Goal: Task Accomplishment & Management: Use online tool/utility

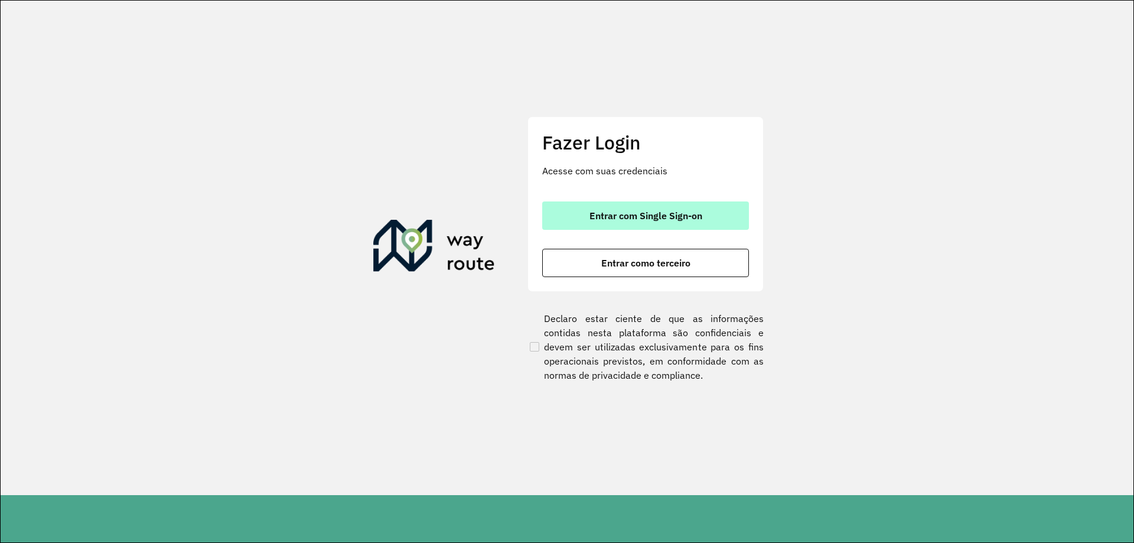
click at [636, 220] on span "Entrar com Single Sign-on" at bounding box center [645, 215] width 113 height 9
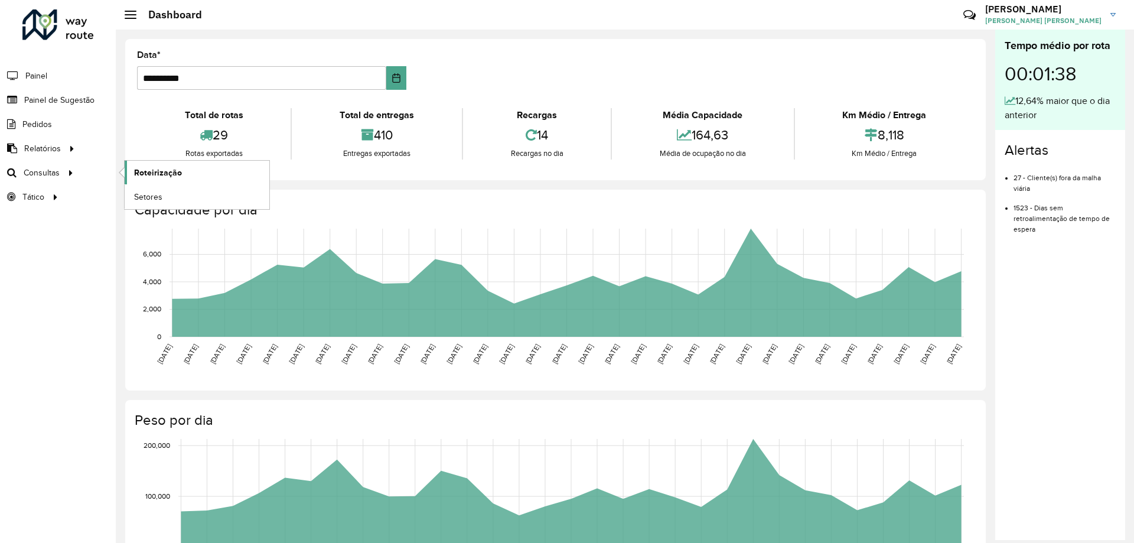
click at [151, 171] on span "Roteirização" at bounding box center [158, 173] width 48 height 12
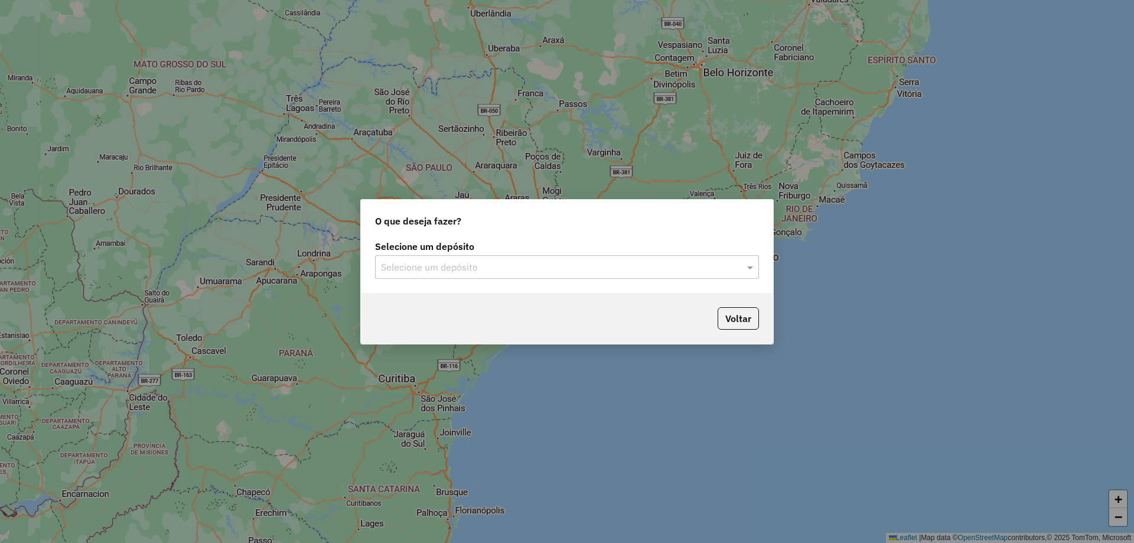
click at [488, 261] on input "text" at bounding box center [555, 267] width 348 height 14
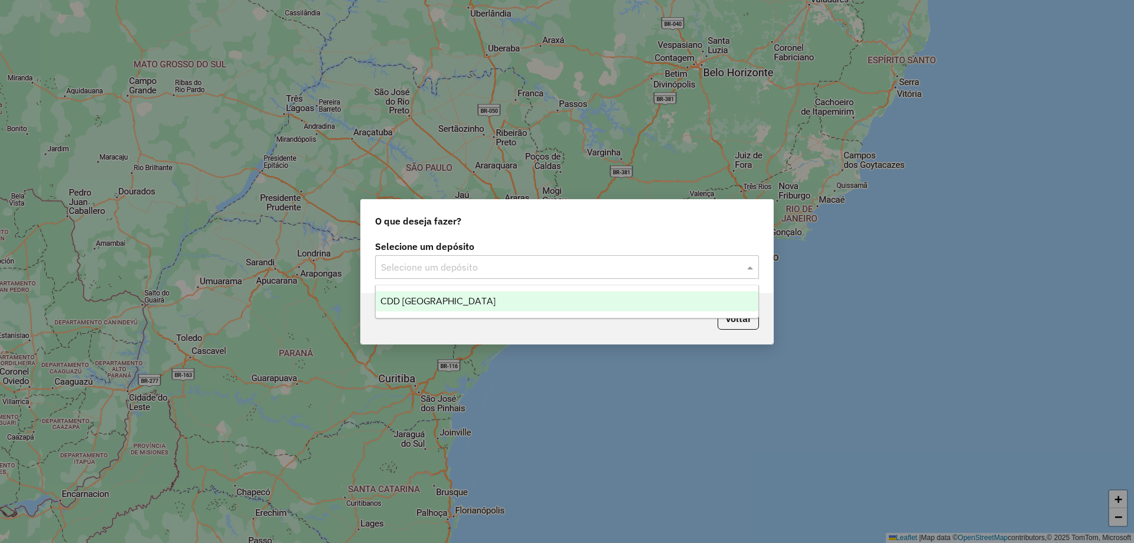
click at [450, 304] on div "CDD [GEOGRAPHIC_DATA]" at bounding box center [567, 301] width 383 height 20
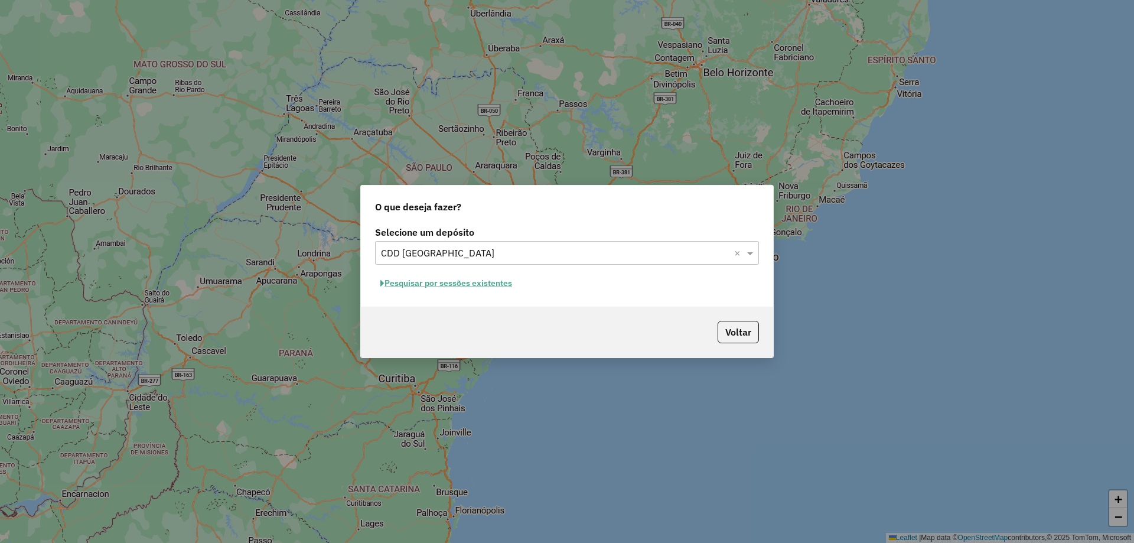
click at [452, 280] on button "Pesquisar por sessões existentes" at bounding box center [446, 283] width 142 height 18
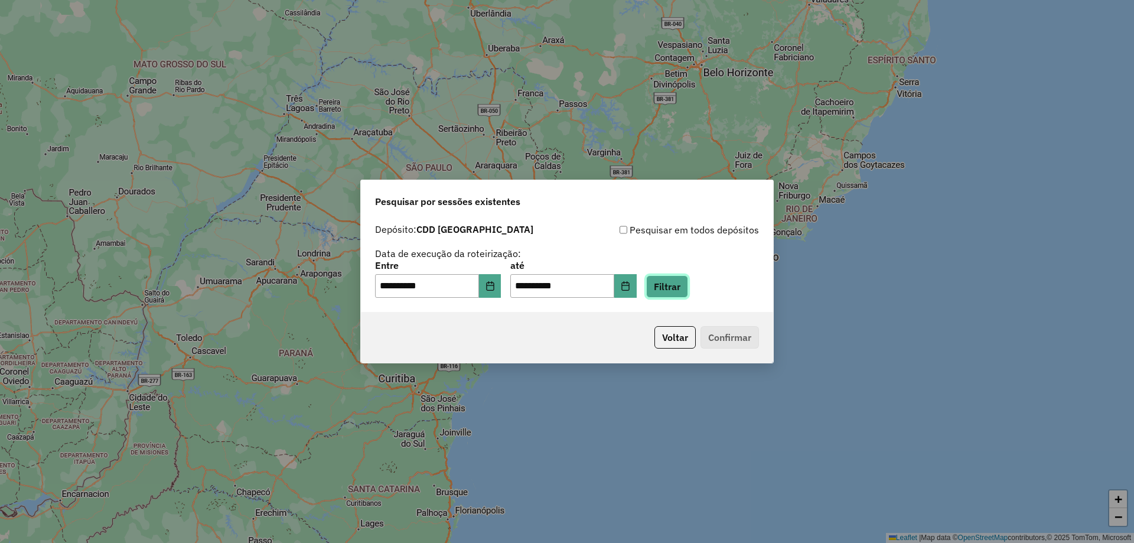
click at [682, 287] on button "Filtrar" at bounding box center [667, 286] width 42 height 22
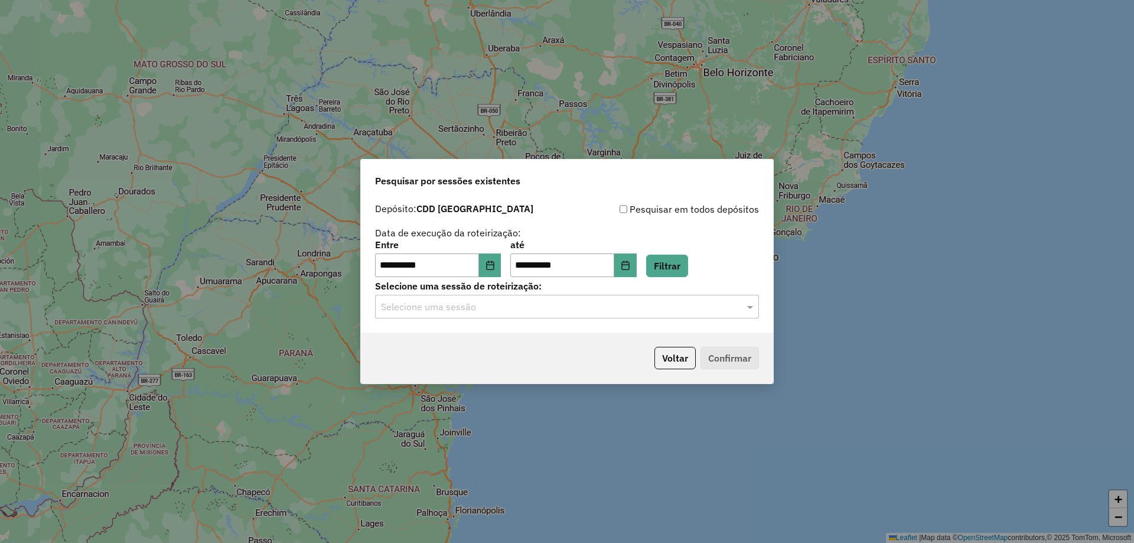
click at [504, 304] on input "text" at bounding box center [555, 307] width 348 height 14
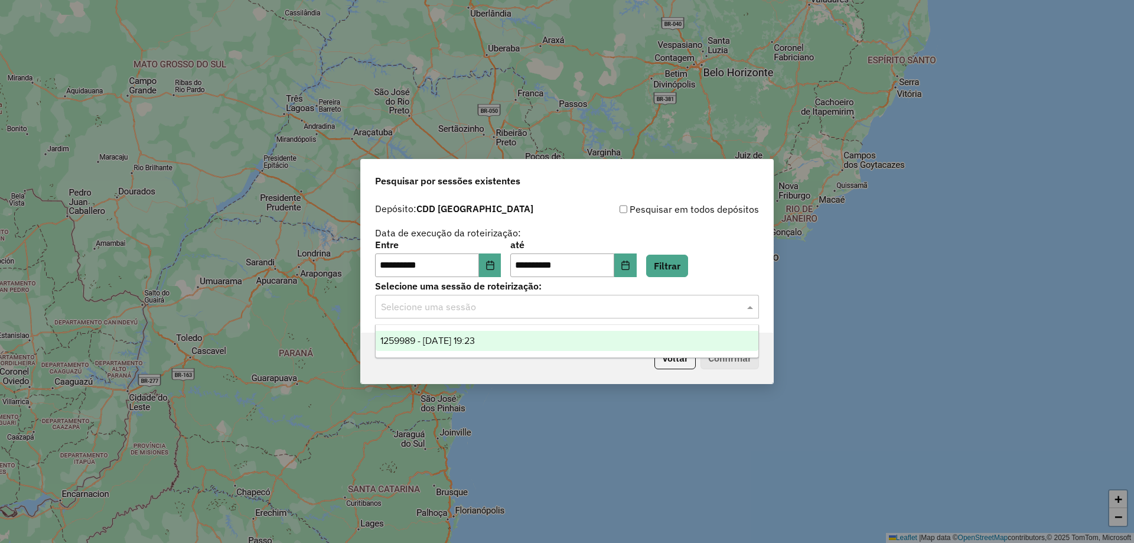
click at [449, 343] on span "1259989 - 05/09/2025 19:23" at bounding box center [427, 340] width 94 height 10
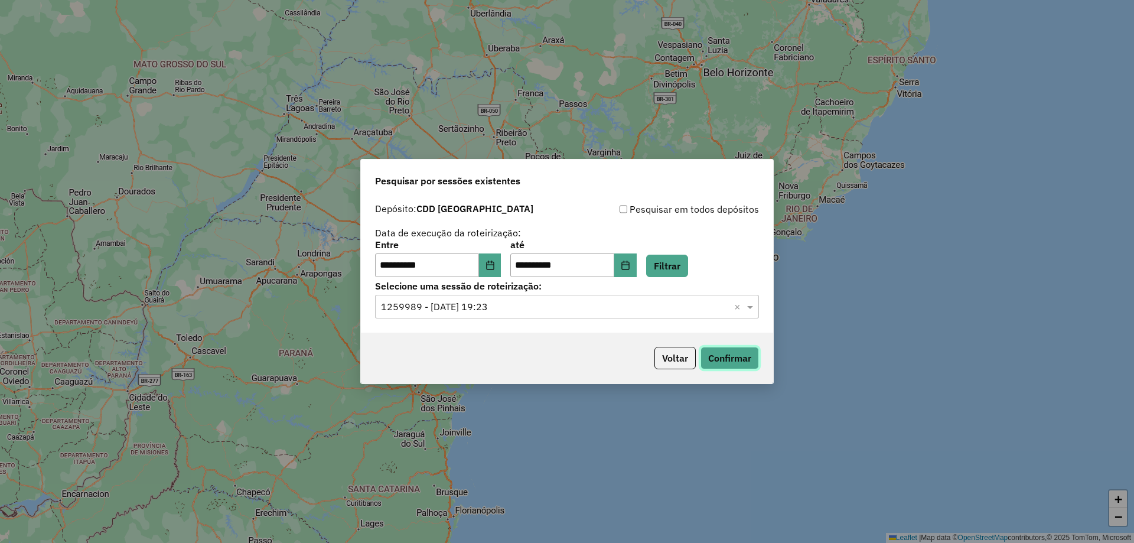
click at [754, 361] on button "Confirmar" at bounding box center [729, 358] width 58 height 22
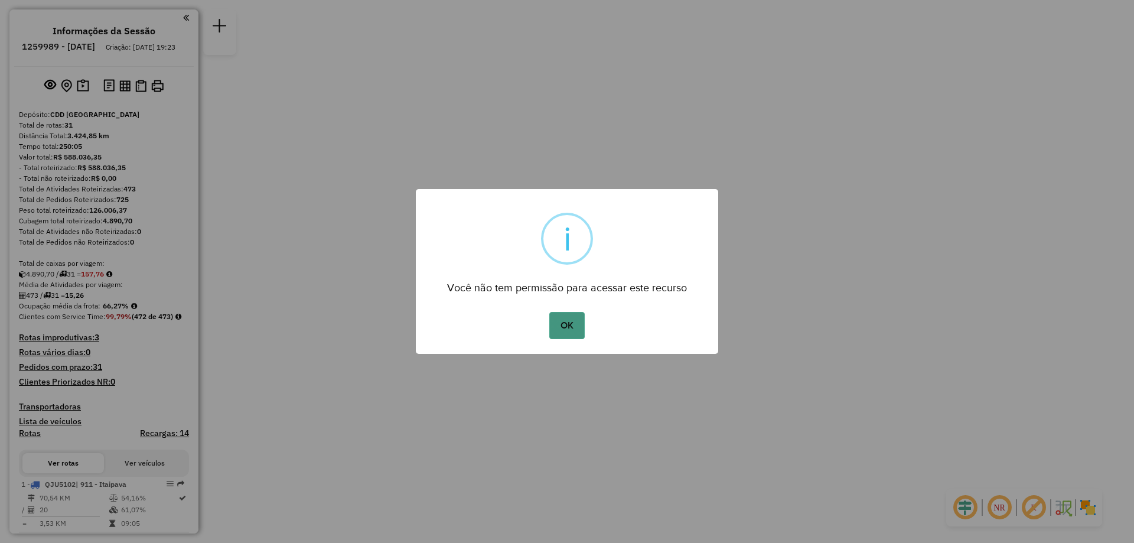
click at [562, 323] on button "OK" at bounding box center [566, 325] width 35 height 27
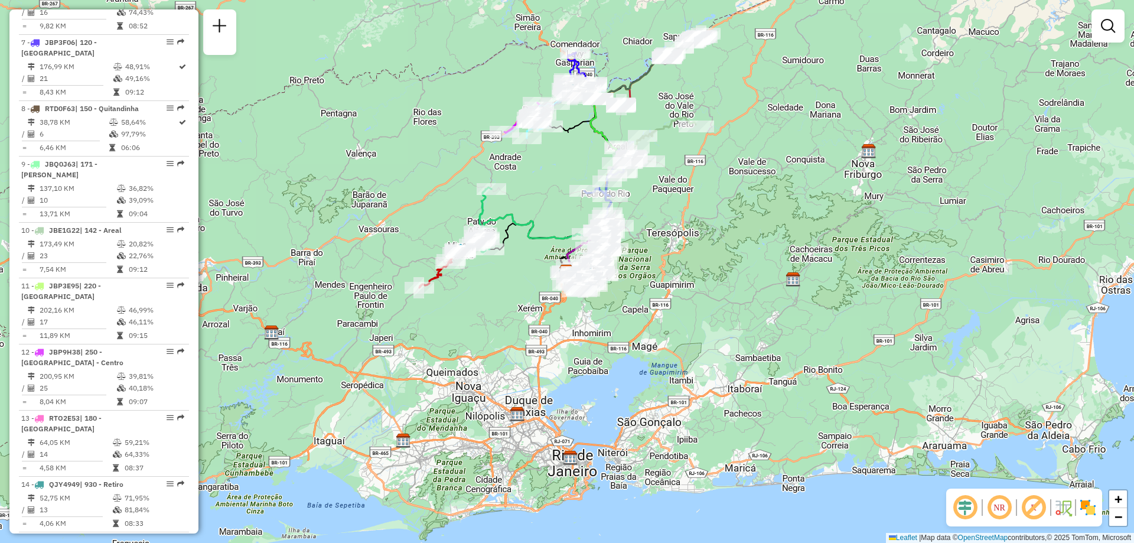
scroll to position [859, 0]
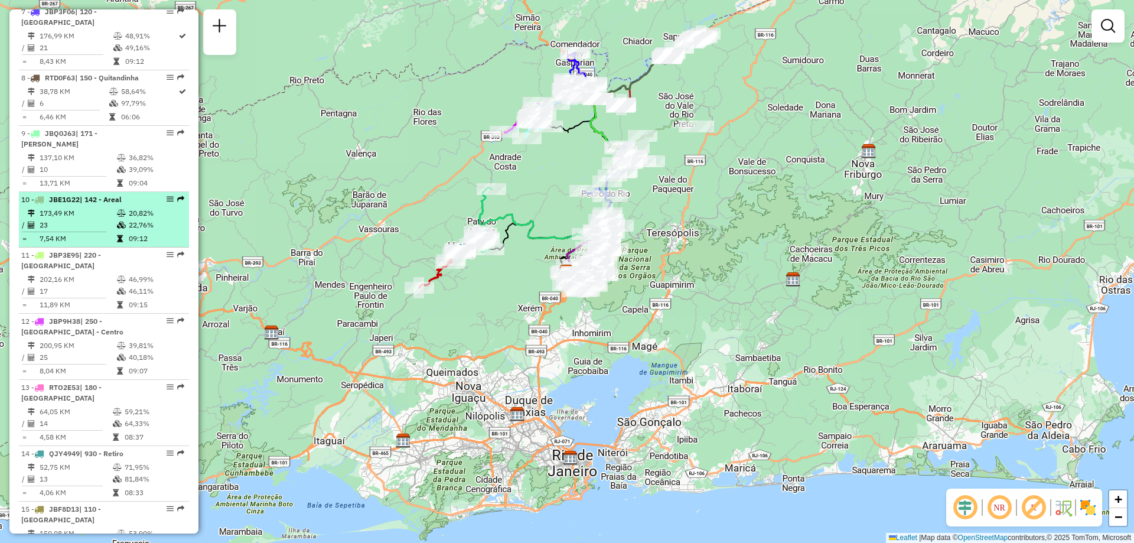
click at [72, 195] on span "JBE1G22" at bounding box center [64, 199] width 31 height 9
select select "**********"
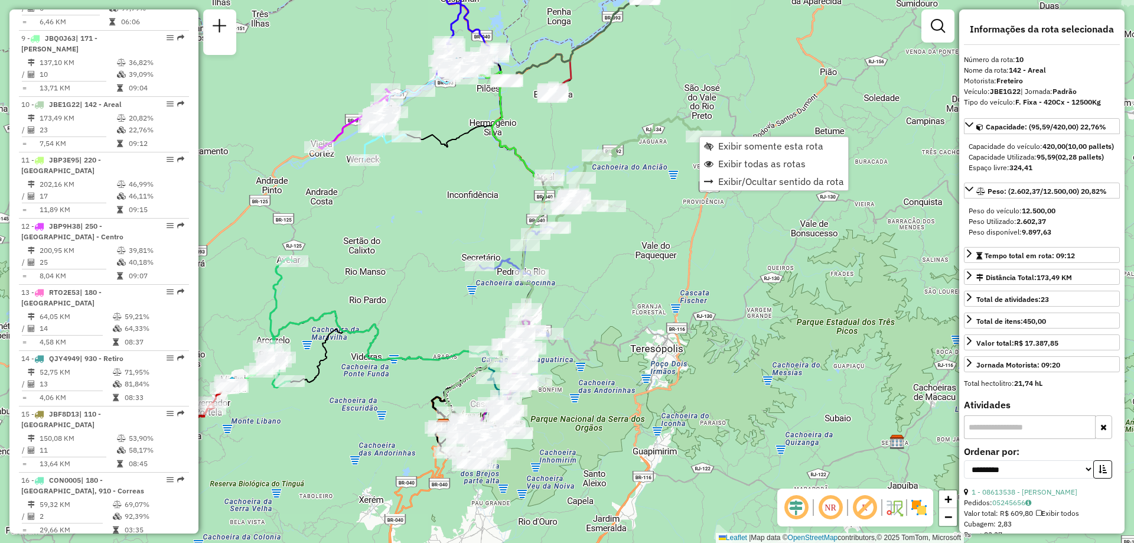
scroll to position [1031, 0]
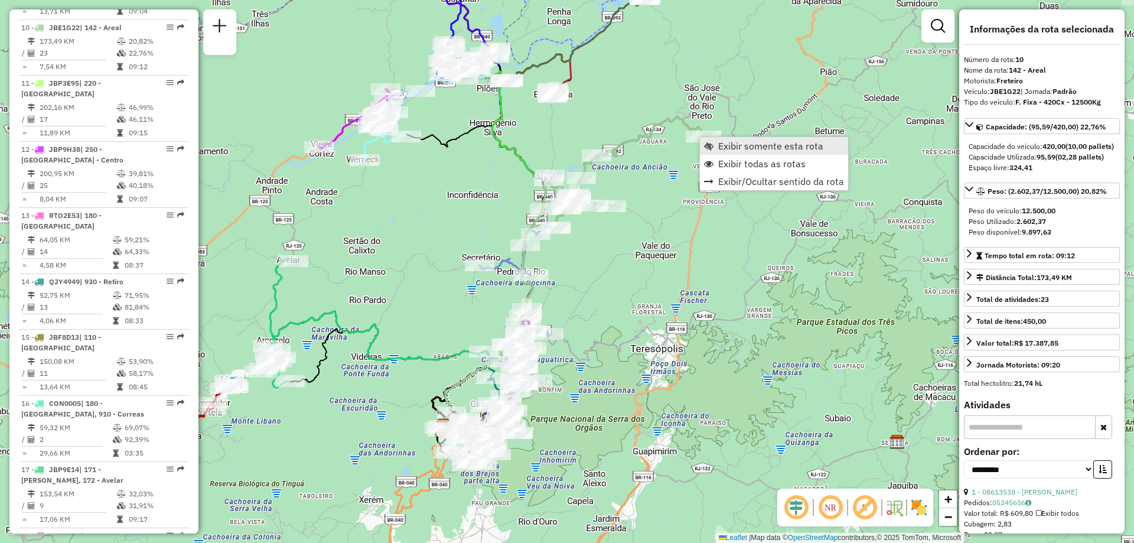
click at [724, 149] on span "Exibir somente esta rota" at bounding box center [770, 145] width 105 height 9
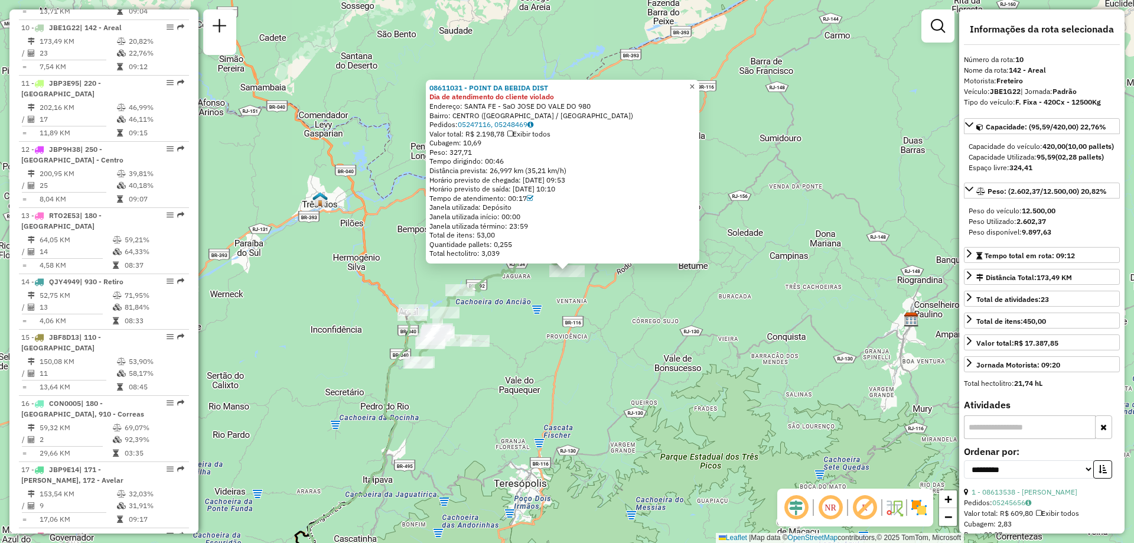
click at [695, 82] on span "×" at bounding box center [691, 87] width 5 height 10
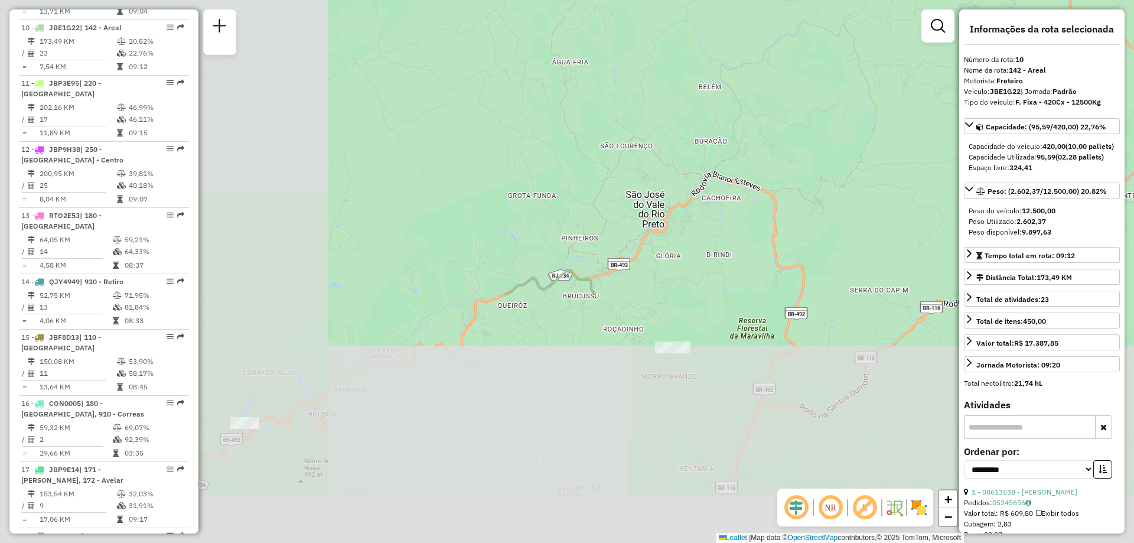
drag, startPoint x: 347, startPoint y: 405, endPoint x: 759, endPoint y: 103, distance: 511.3
click at [759, 103] on div "Janela de atendimento Grade de atendimento Capacidade Transportadoras Veículos …" at bounding box center [567, 271] width 1134 height 543
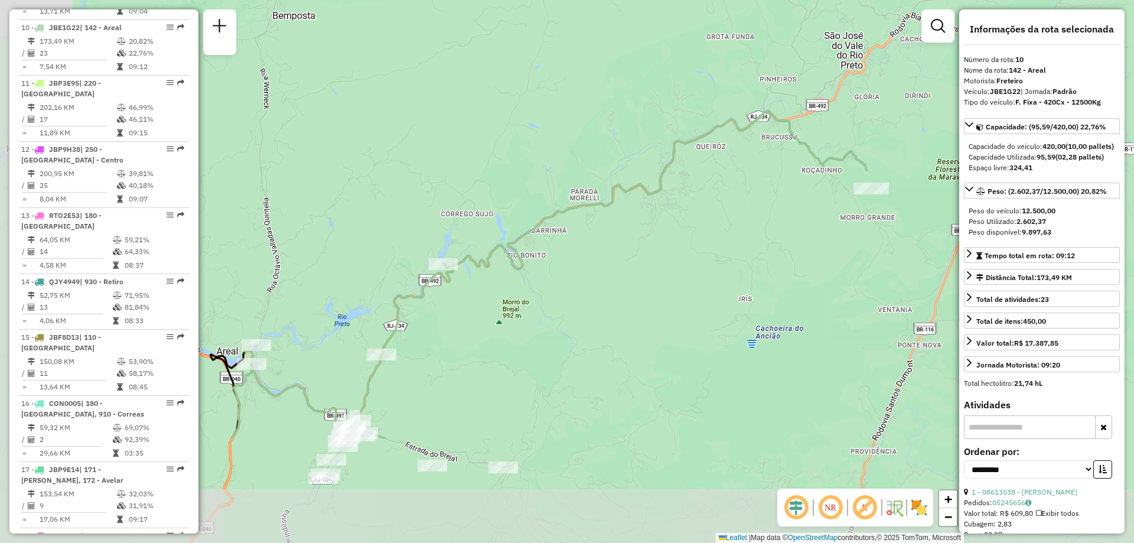
drag, startPoint x: 592, startPoint y: 388, endPoint x: 791, endPoint y: 229, distance: 254.2
click at [791, 229] on div "Janela de atendimento Grade de atendimento Capacidade Transportadoras Veículos …" at bounding box center [567, 271] width 1134 height 543
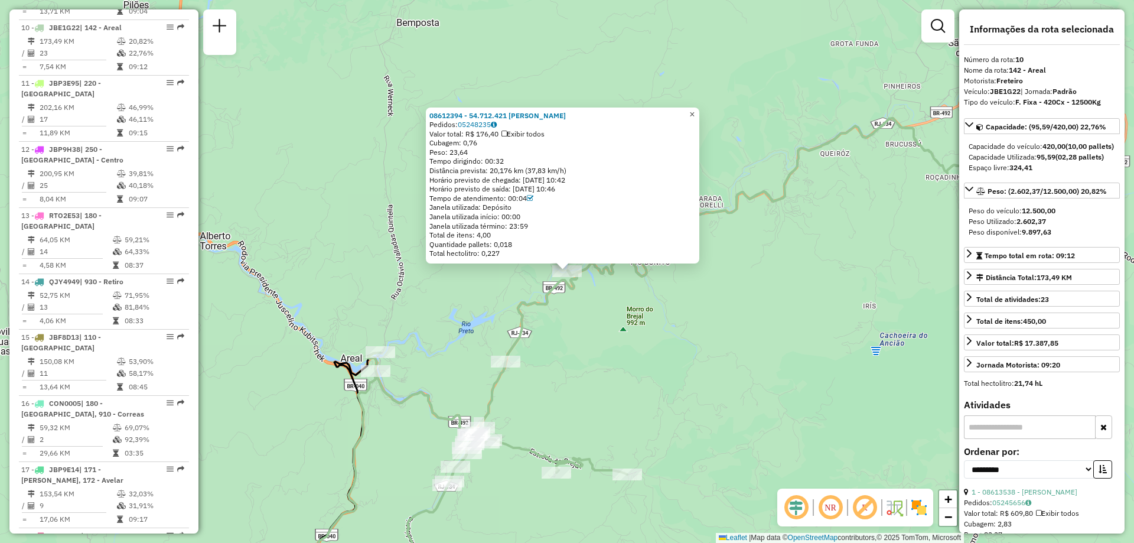
click at [695, 109] on span "×" at bounding box center [691, 114] width 5 height 10
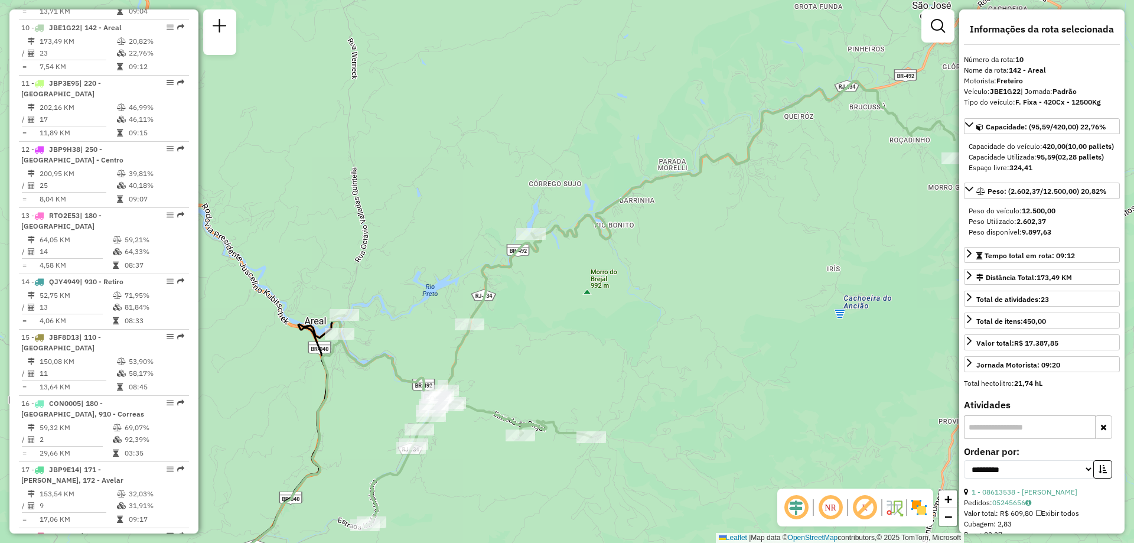
drag, startPoint x: 656, startPoint y: 386, endPoint x: 609, endPoint y: 317, distance: 82.9
click at [609, 317] on div "Janela de atendimento Grade de atendimento Capacidade Transportadoras Veículos …" at bounding box center [567, 271] width 1134 height 543
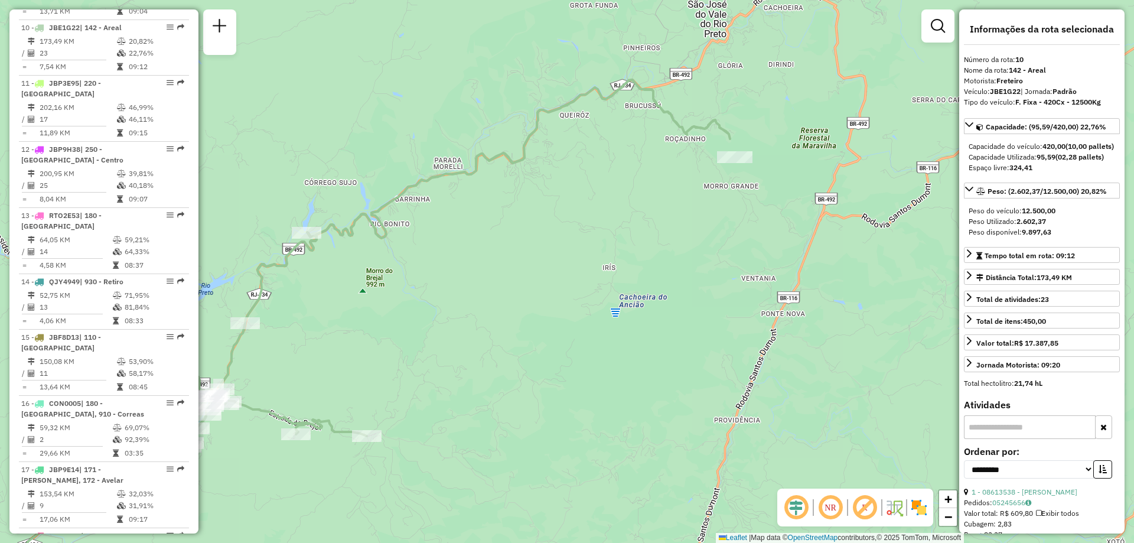
drag, startPoint x: 819, startPoint y: 283, endPoint x: 608, endPoint y: 313, distance: 212.4
click at [608, 313] on div "Janela de atendimento Grade de atendimento Capacidade Transportadoras Veículos …" at bounding box center [567, 271] width 1134 height 543
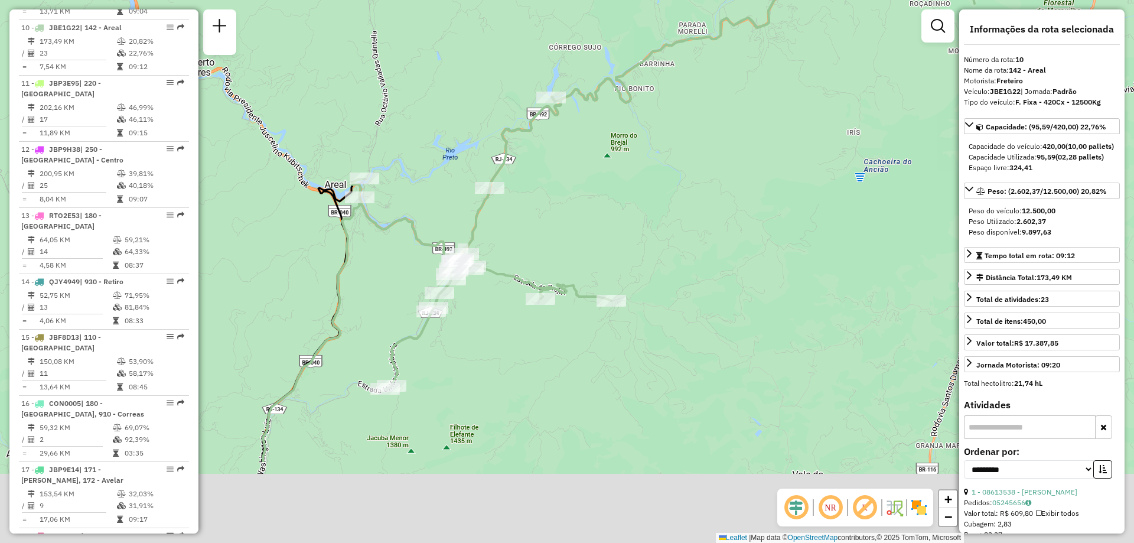
drag, startPoint x: 529, startPoint y: 287, endPoint x: 783, endPoint y: 148, distance: 289.9
click at [783, 148] on div "Janela de atendimento Grade de atendimento Capacidade Transportadoras Veículos …" at bounding box center [567, 271] width 1134 height 543
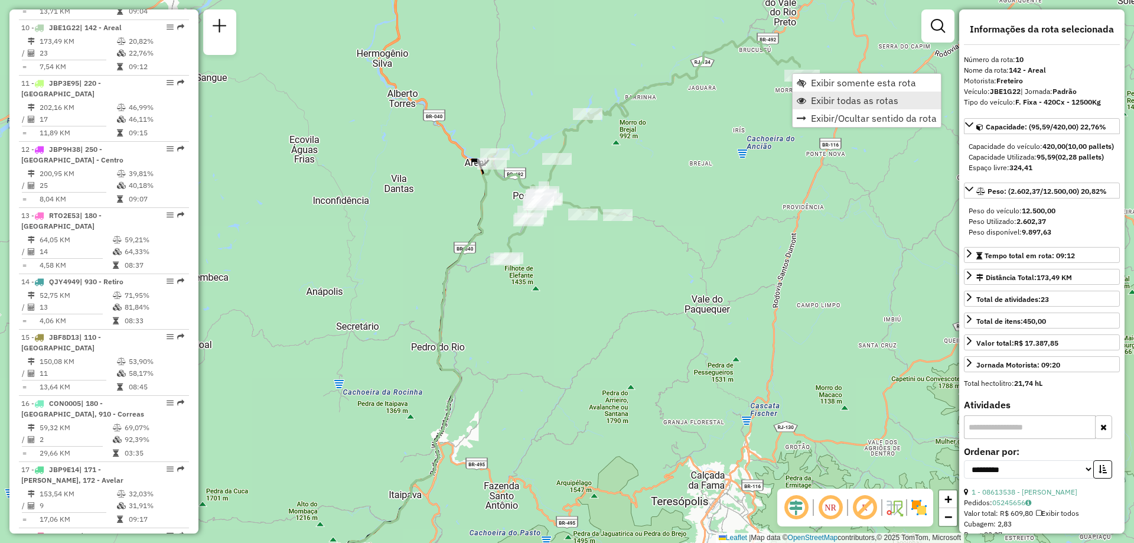
click at [825, 99] on span "Exibir todas as rotas" at bounding box center [854, 100] width 87 height 9
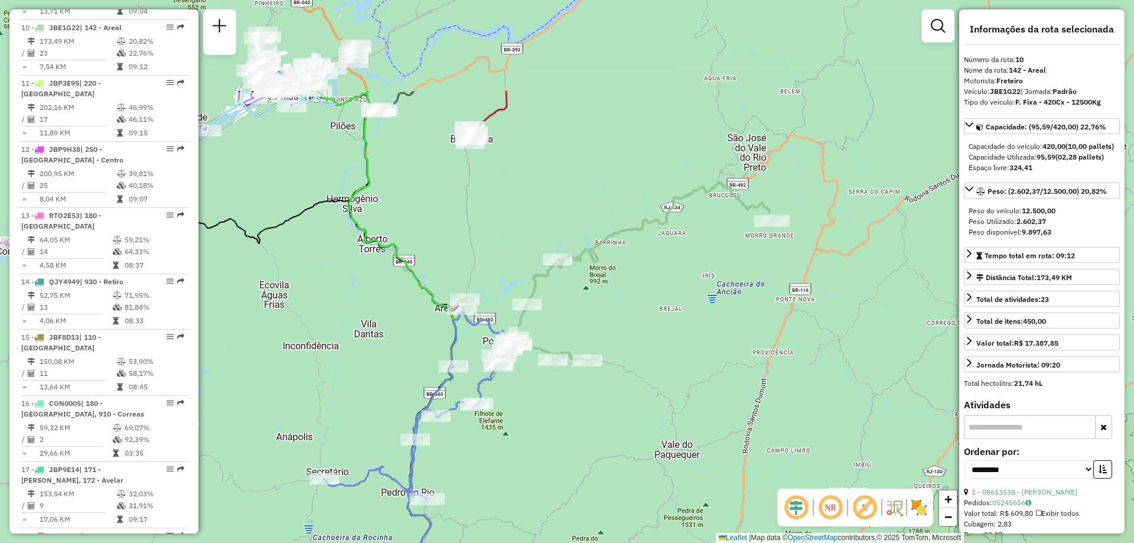
drag, startPoint x: 756, startPoint y: 170, endPoint x: 726, endPoint y: 315, distance: 148.8
click at [726, 315] on div "Janela de atendimento Grade de atendimento Capacidade Transportadoras Veículos …" at bounding box center [567, 271] width 1134 height 543
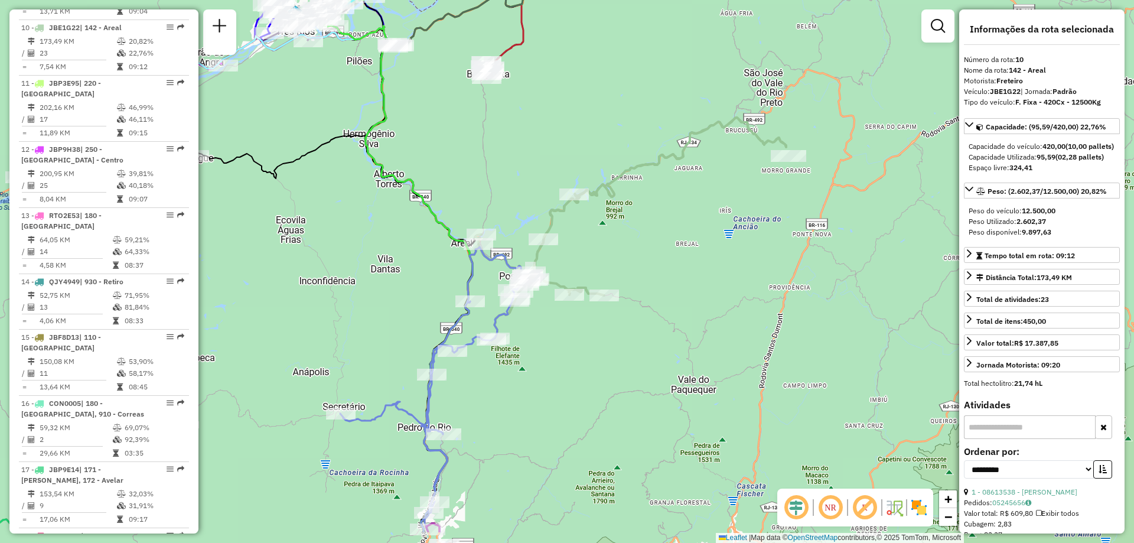
drag, startPoint x: 655, startPoint y: 348, endPoint x: 673, endPoint y: 283, distance: 67.3
click at [673, 283] on div "Janela de atendimento Grade de atendimento Capacidade Transportadoras Veículos …" at bounding box center [567, 271] width 1134 height 543
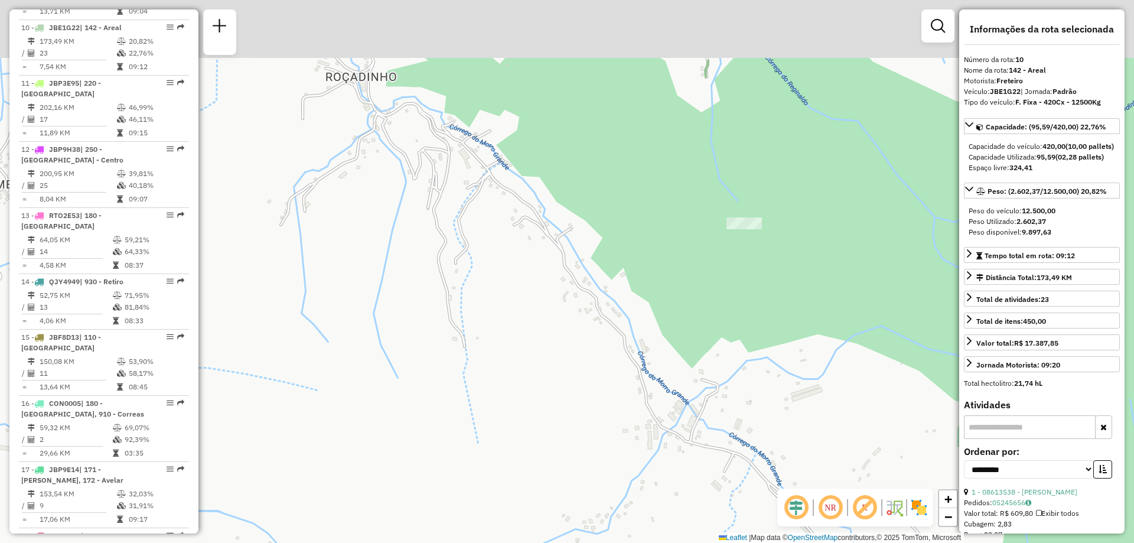
drag, startPoint x: 749, startPoint y: 144, endPoint x: 715, endPoint y: 262, distance: 123.4
click at [715, 262] on div "Janela de atendimento Grade de atendimento Capacidade Transportadoras Veículos …" at bounding box center [567, 271] width 1134 height 543
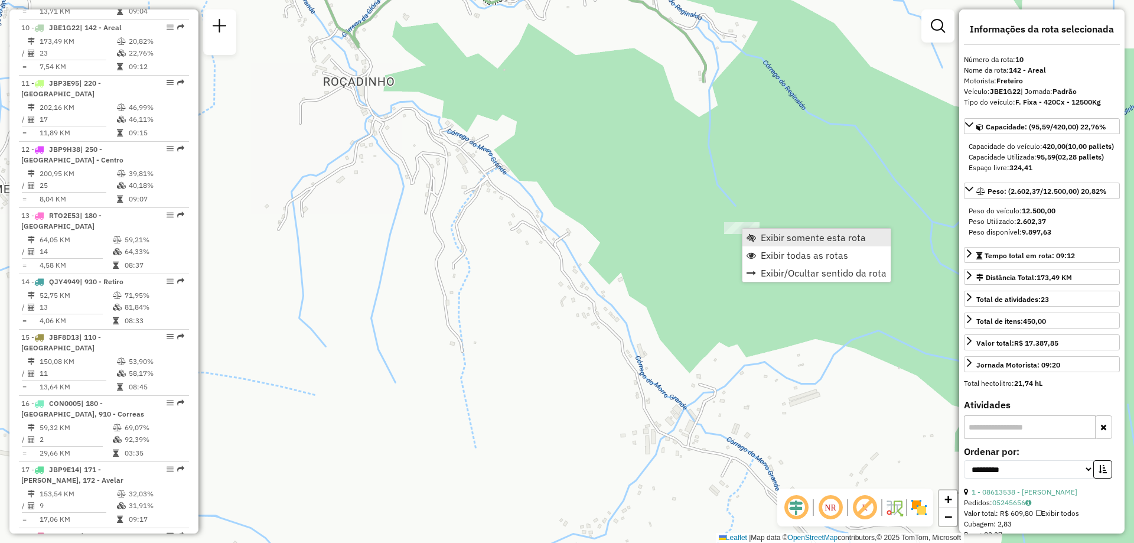
click at [772, 242] on span "Exibir somente esta rota" at bounding box center [813, 237] width 105 height 9
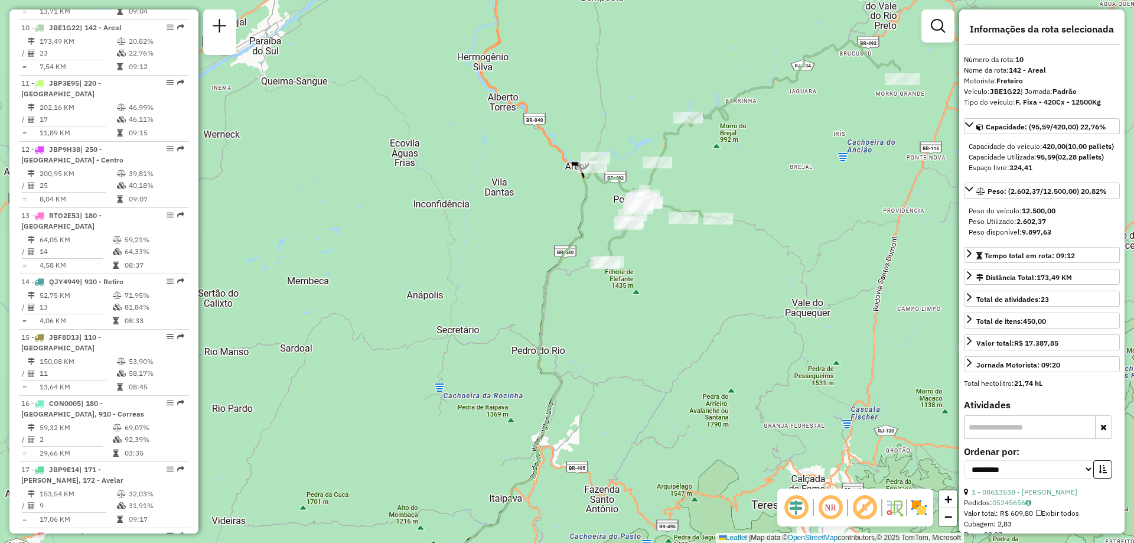
drag, startPoint x: 597, startPoint y: 185, endPoint x: 716, endPoint y: 160, distance: 122.6
click at [716, 160] on div "Janela de atendimento Grade de atendimento Capacidade Transportadoras Veículos …" at bounding box center [567, 271] width 1134 height 543
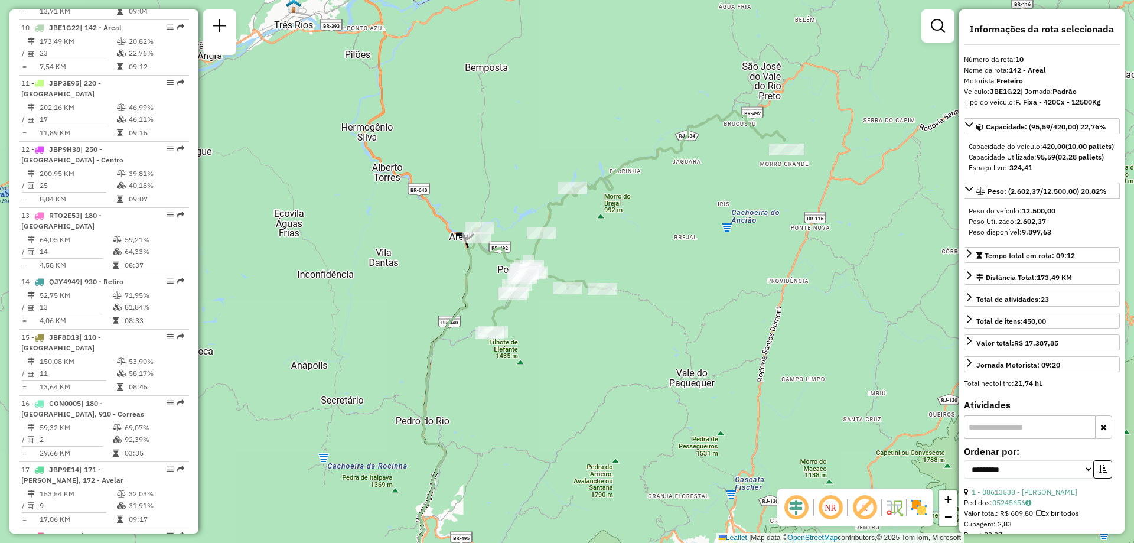
drag, startPoint x: 760, startPoint y: 193, endPoint x: 659, endPoint y: 258, distance: 119.8
click at [659, 258] on div "Janela de atendimento Grade de atendimento Capacidade Transportadoras Veículos …" at bounding box center [567, 271] width 1134 height 543
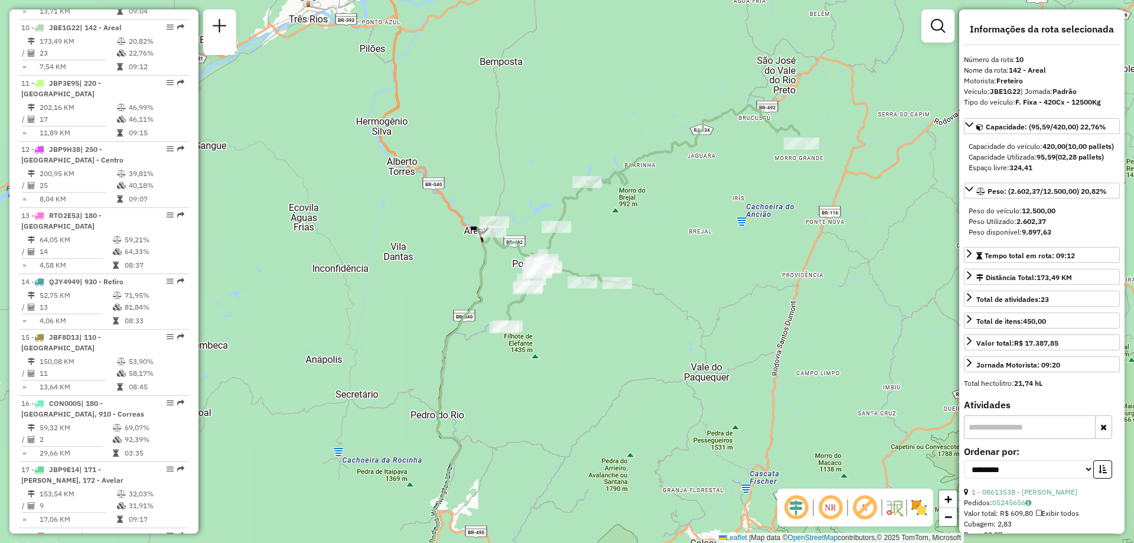
click at [263, 213] on div "Janela de atendimento Grade de atendimento Capacidade Transportadoras Veículos …" at bounding box center [567, 271] width 1134 height 543
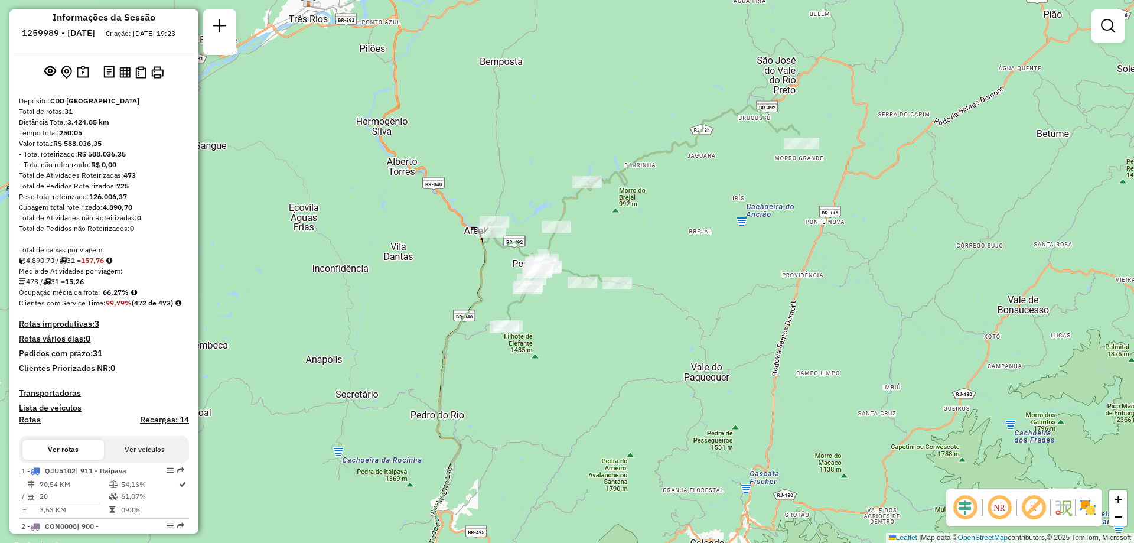
scroll to position [0, 0]
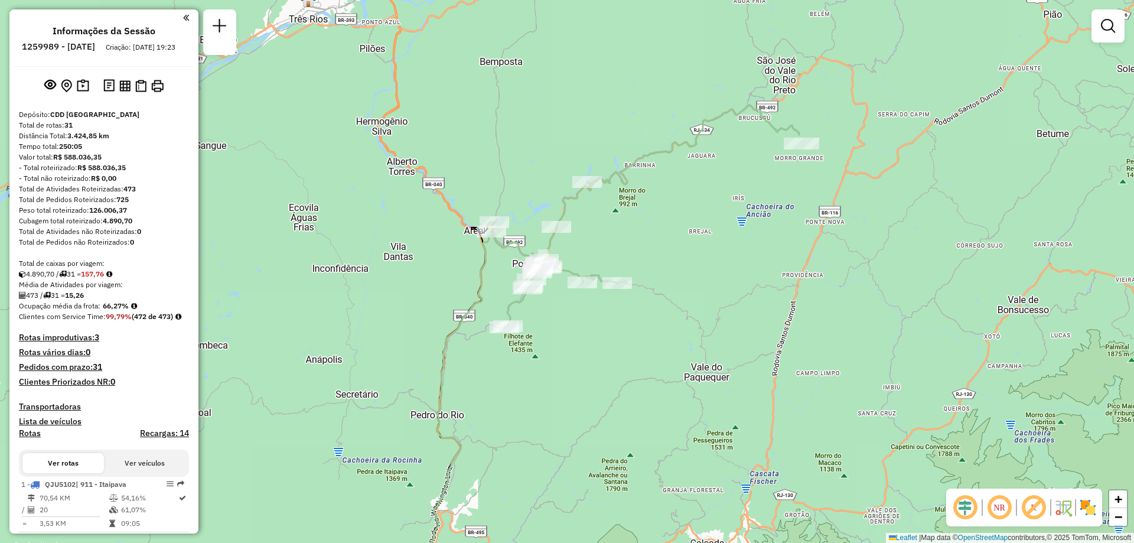
click at [77, 44] on h6 "1259989 - [DATE]" at bounding box center [58, 46] width 73 height 11
copy h6 "1259989"
select select "**********"
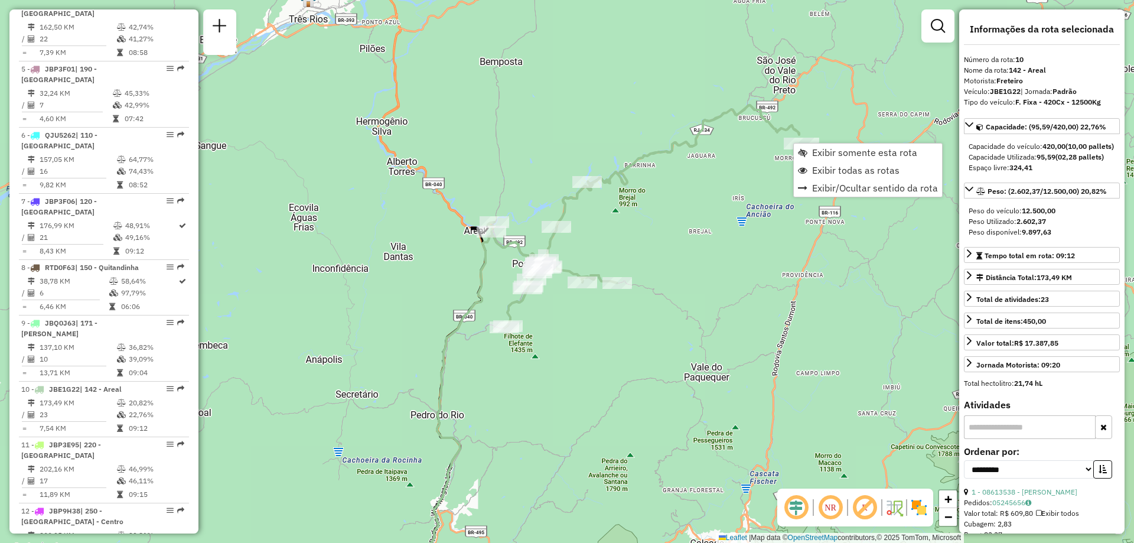
scroll to position [1031, 0]
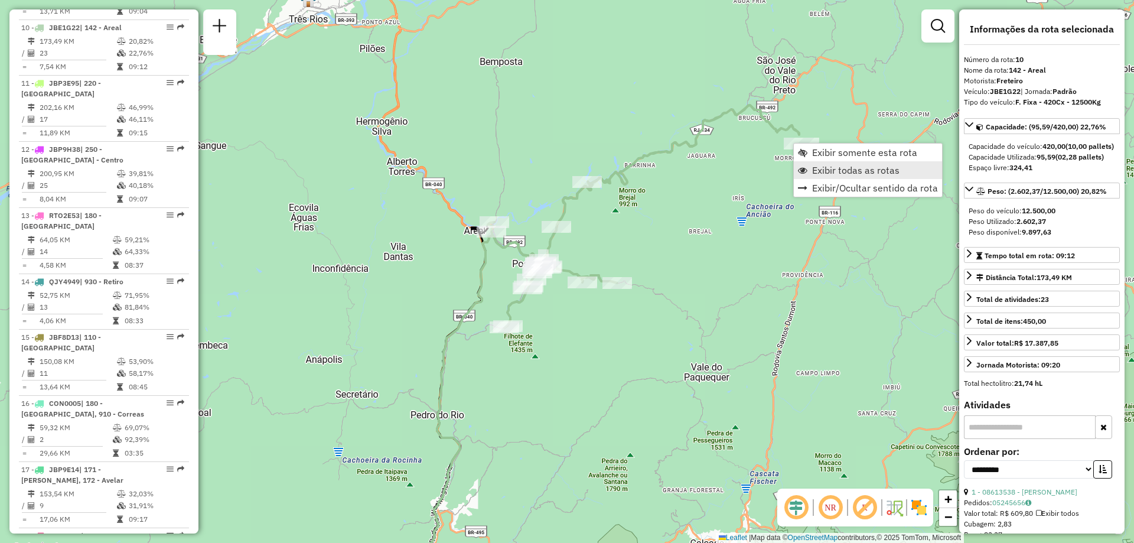
click at [835, 173] on span "Exibir todas as rotas" at bounding box center [855, 169] width 87 height 9
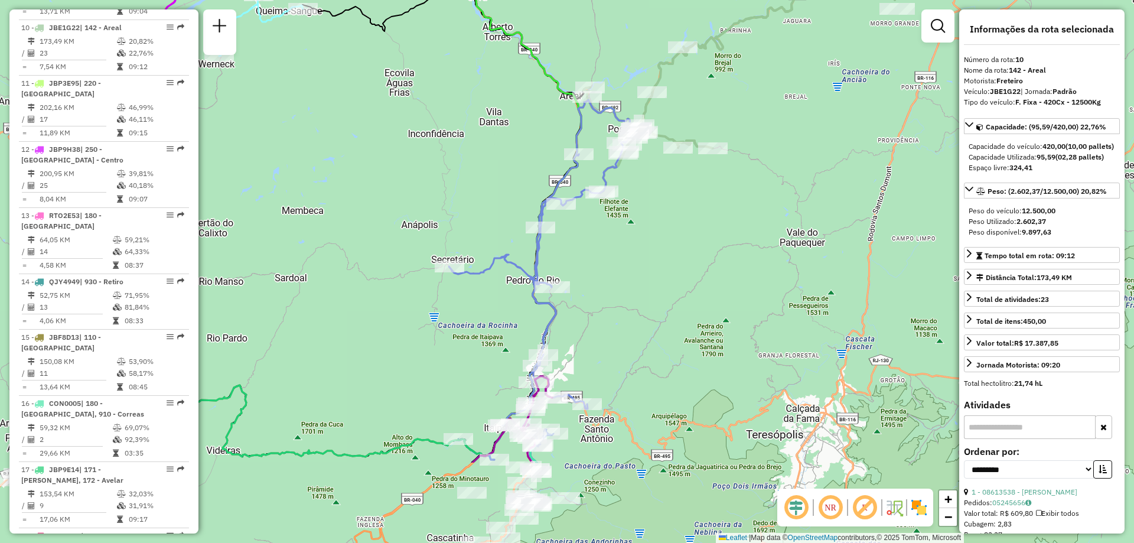
drag, startPoint x: 759, startPoint y: 217, endPoint x: 775, endPoint y: 188, distance: 33.0
click at [775, 188] on div "Janela de atendimento Grade de atendimento Capacidade Transportadoras Veículos …" at bounding box center [567, 271] width 1134 height 543
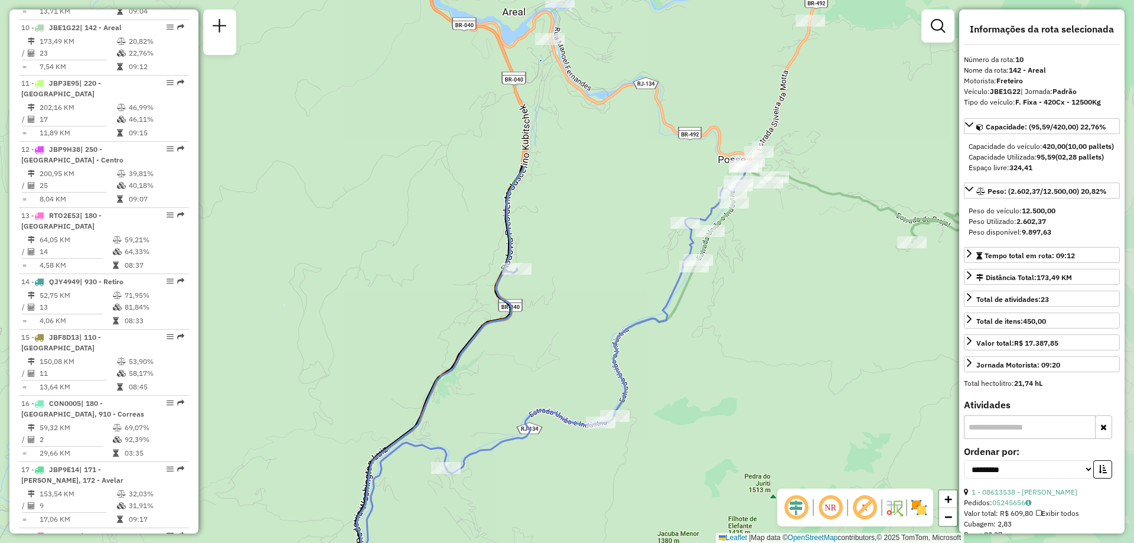
drag, startPoint x: 831, startPoint y: 148, endPoint x: 765, endPoint y: 369, distance: 230.0
click at [765, 369] on div "Janela de atendimento Grade de atendimento Capacidade Transportadoras Veículos …" at bounding box center [567, 271] width 1134 height 543
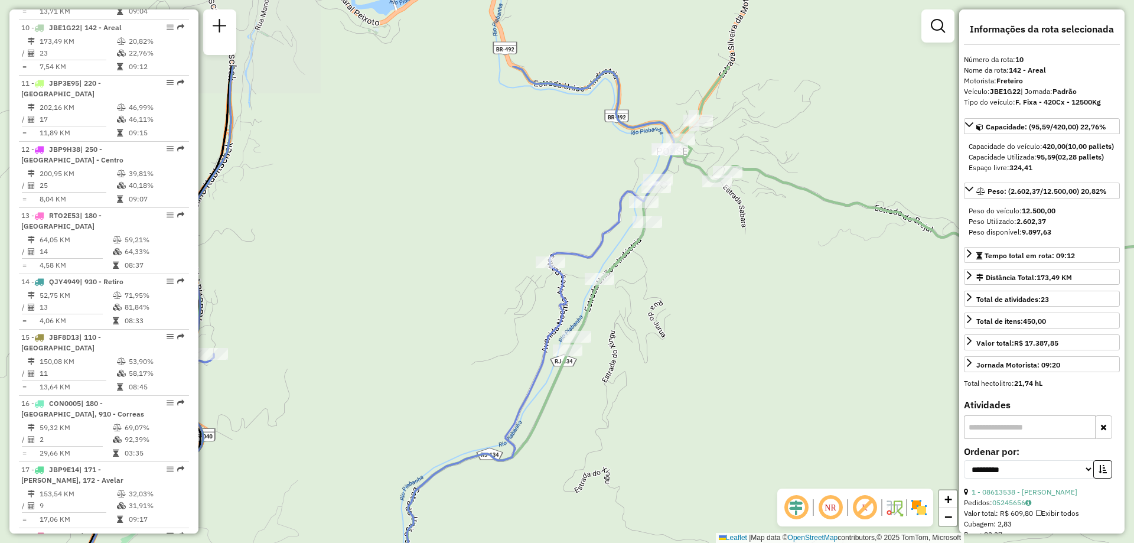
drag, startPoint x: 737, startPoint y: 229, endPoint x: 649, endPoint y: 350, distance: 149.2
click at [649, 350] on div "Janela de atendimento Grade de atendimento Capacidade Transportadoras Veículos …" at bounding box center [567, 271] width 1134 height 543
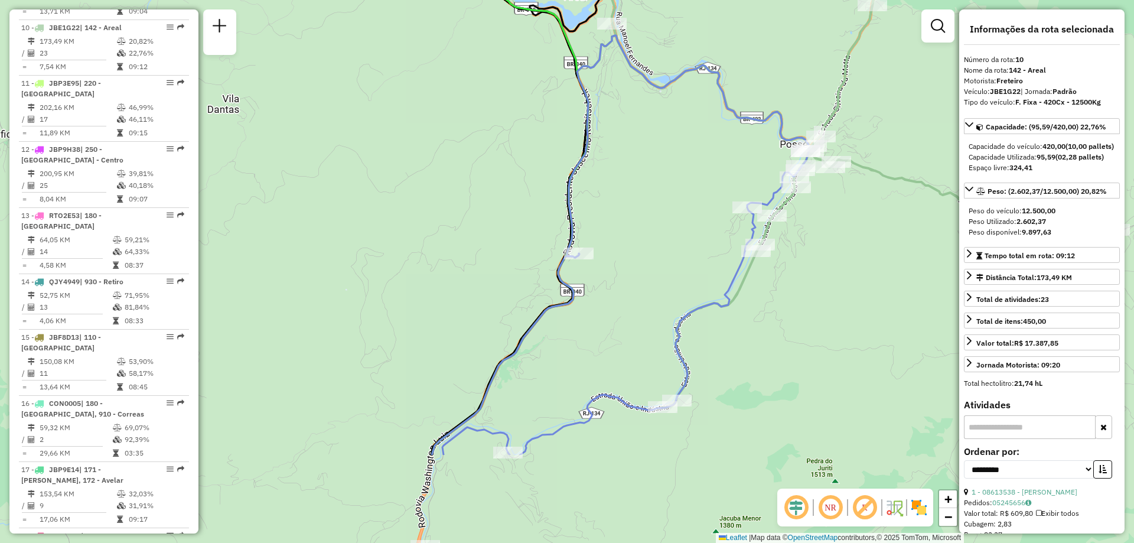
drag, startPoint x: 535, startPoint y: 332, endPoint x: 647, endPoint y: 190, distance: 181.6
click at [647, 190] on div "Janela de atendimento Grade de atendimento Capacidade Transportadoras Veículos …" at bounding box center [567, 271] width 1134 height 543
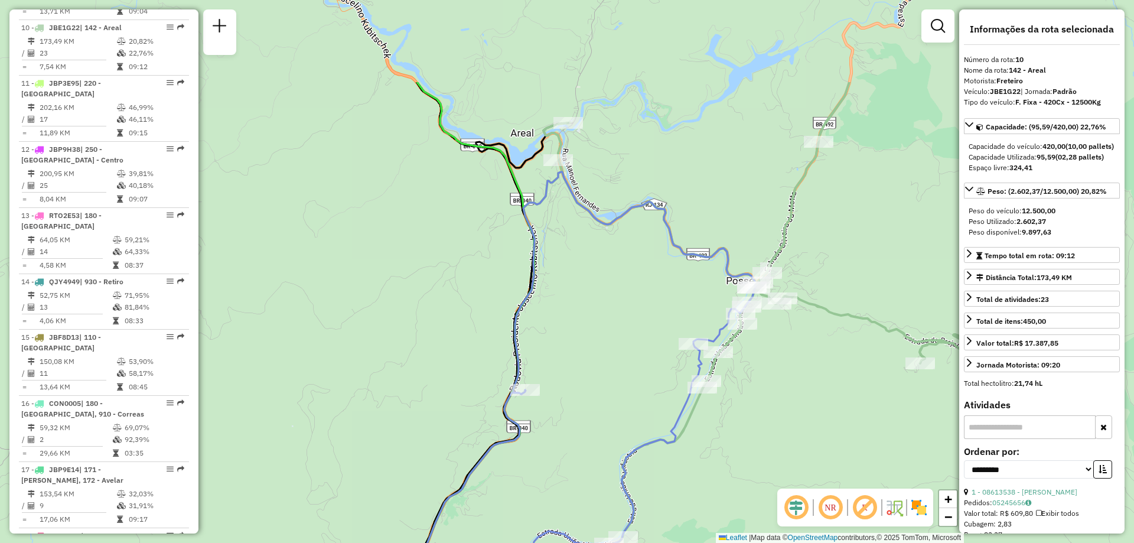
drag, startPoint x: 647, startPoint y: 190, endPoint x: 594, endPoint y: 326, distance: 146.6
click at [594, 326] on div "Janela de atendimento Grade de atendimento Capacidade Transportadoras Veículos …" at bounding box center [567, 271] width 1134 height 543
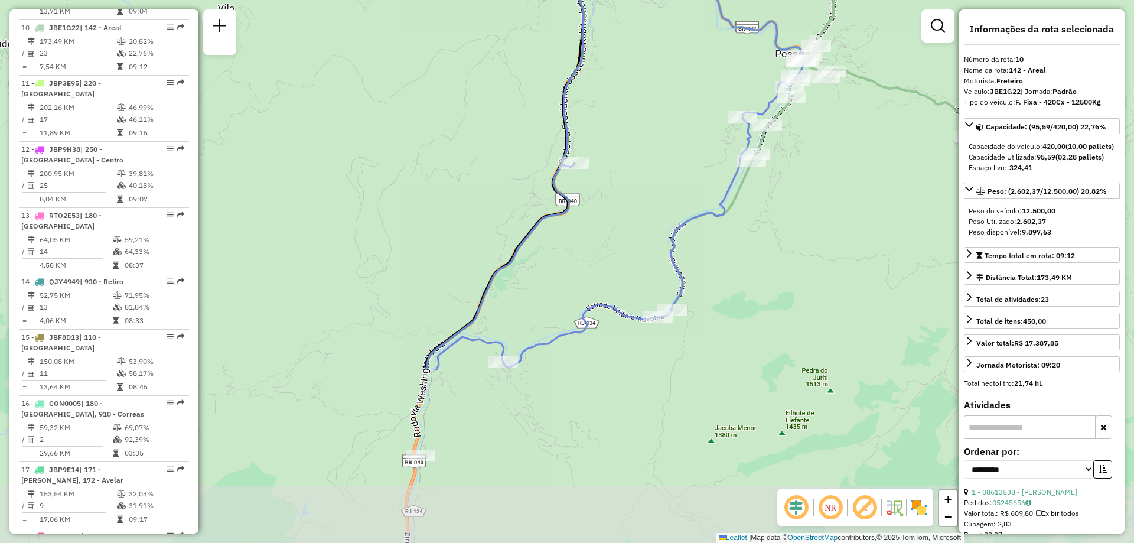
drag, startPoint x: 591, startPoint y: 348, endPoint x: 640, endPoint y: 121, distance: 232.0
click at [640, 121] on div "Janela de atendimento Grade de atendimento Capacidade Transportadoras Veículos …" at bounding box center [567, 271] width 1134 height 543
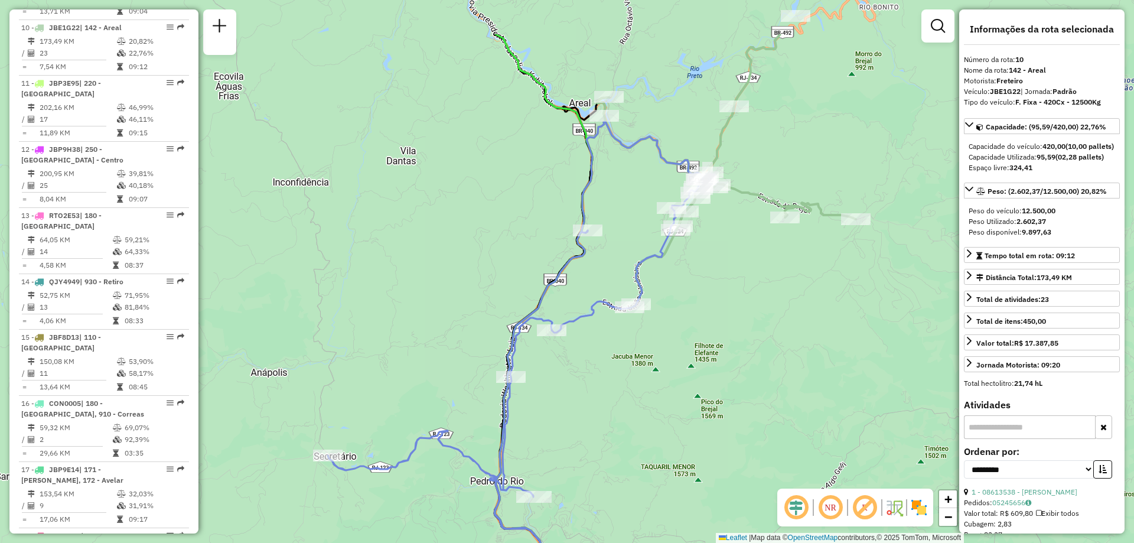
drag, startPoint x: 461, startPoint y: 116, endPoint x: 446, endPoint y: 198, distance: 84.1
click at [446, 198] on div "Janela de atendimento Grade de atendimento Capacidade Transportadoras Veículos …" at bounding box center [567, 271] width 1134 height 543
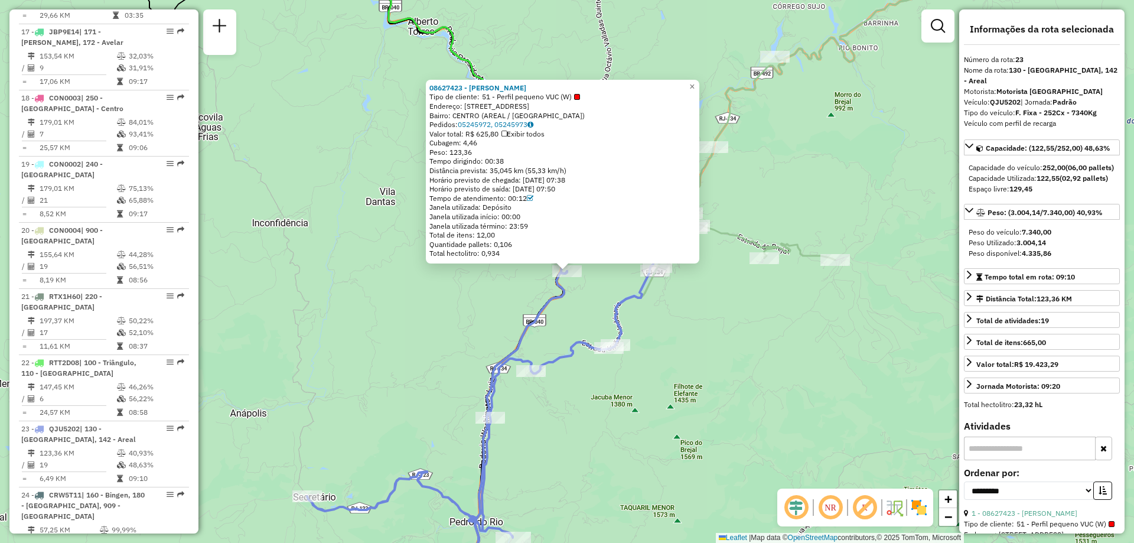
scroll to position [1827, 0]
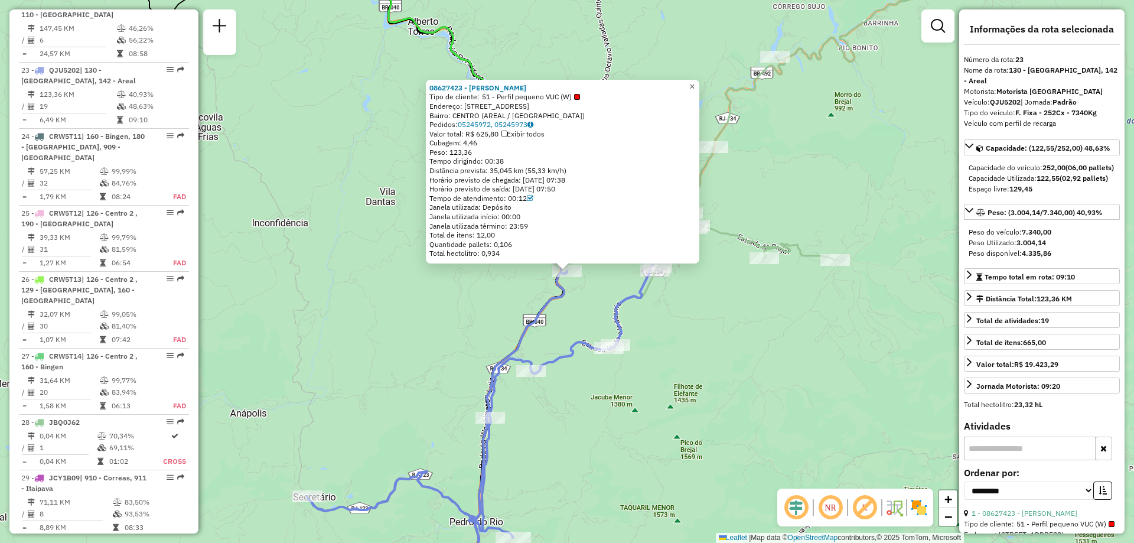
click at [695, 87] on span "×" at bounding box center [691, 87] width 5 height 10
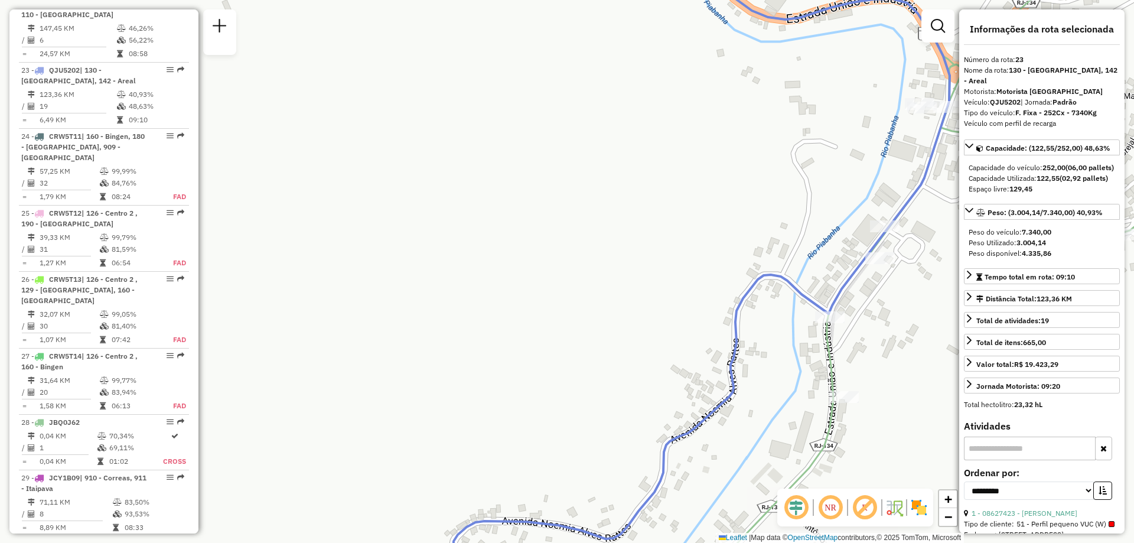
drag, startPoint x: 731, startPoint y: 389, endPoint x: 709, endPoint y: 308, distance: 84.2
click at [709, 308] on div "Janela de atendimento Grade de atendimento Capacidade Transportadoras Veículos …" at bounding box center [567, 271] width 1134 height 543
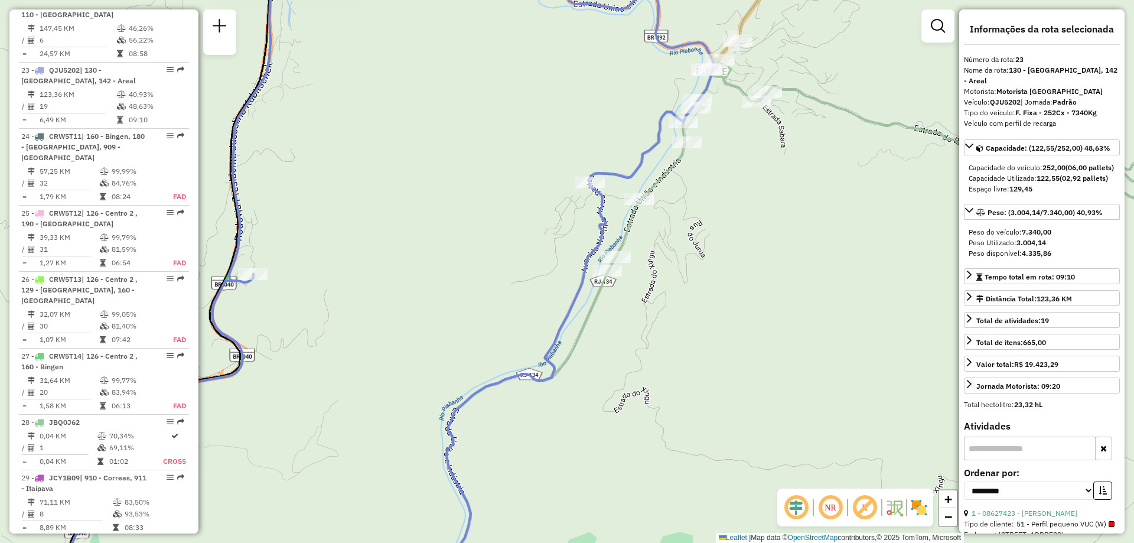
drag, startPoint x: 494, startPoint y: 255, endPoint x: 530, endPoint y: 222, distance: 48.9
click at [530, 222] on div "Janela de atendimento Grade de atendimento Capacidade Transportadoras Veículos …" at bounding box center [567, 271] width 1134 height 543
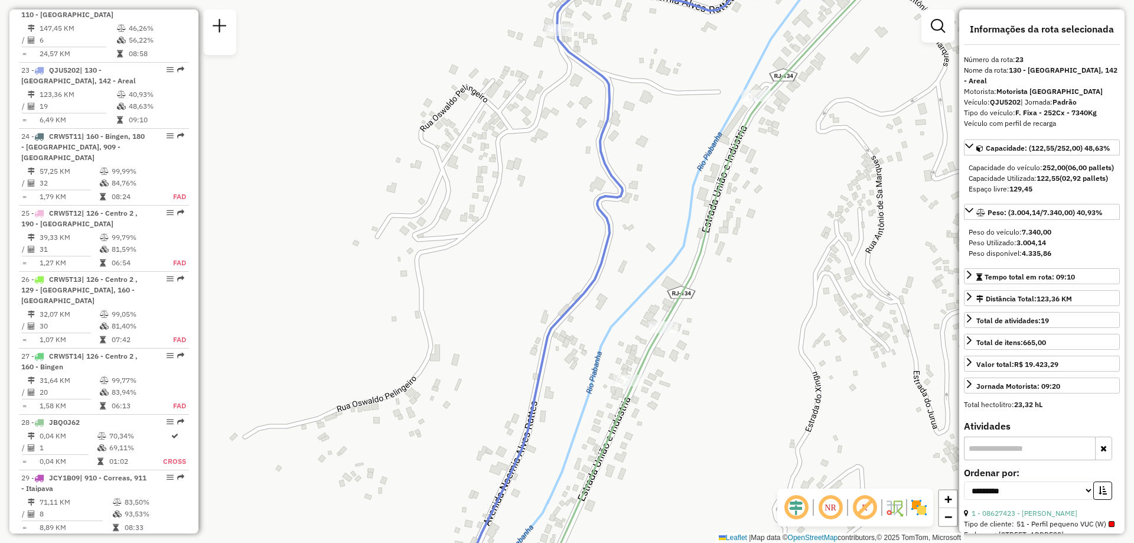
drag, startPoint x: 593, startPoint y: 272, endPoint x: 405, endPoint y: 220, distance: 195.4
click at [405, 220] on div "Janela de atendimento Grade de atendimento Capacidade Transportadoras Veículos …" at bounding box center [567, 271] width 1134 height 543
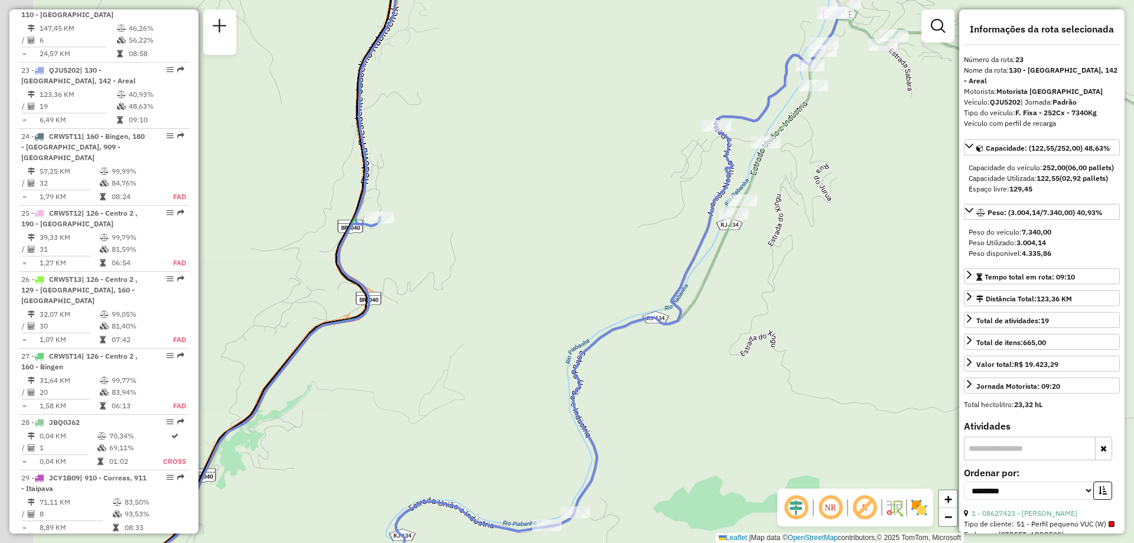
drag, startPoint x: 383, startPoint y: 213, endPoint x: 654, endPoint y: 167, distance: 275.6
click at [654, 167] on div "Janela de atendimento Grade de atendimento Capacidade Transportadoras Veículos …" at bounding box center [567, 271] width 1134 height 543
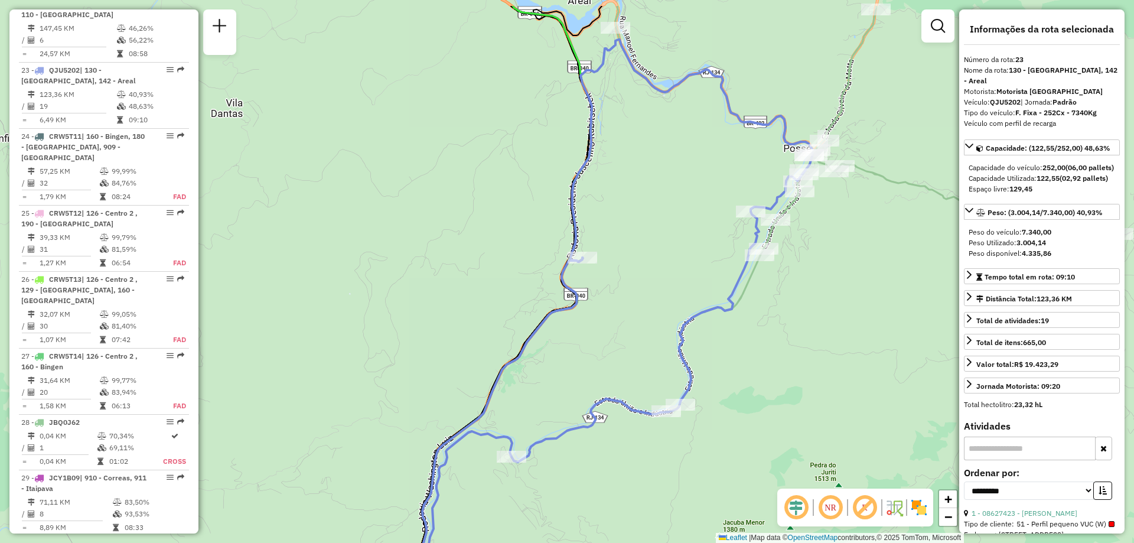
drag, startPoint x: 527, startPoint y: 141, endPoint x: 643, endPoint y: 201, distance: 130.5
click at [643, 201] on div "Janela de atendimento Grade de atendimento Capacidade Transportadoras Veículos …" at bounding box center [567, 271] width 1134 height 543
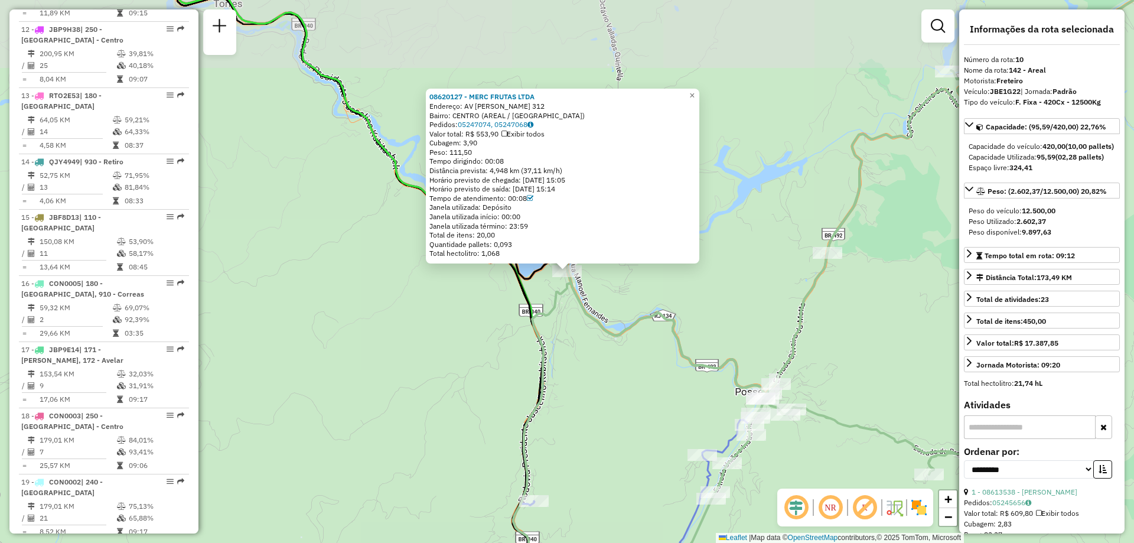
scroll to position [1031, 0]
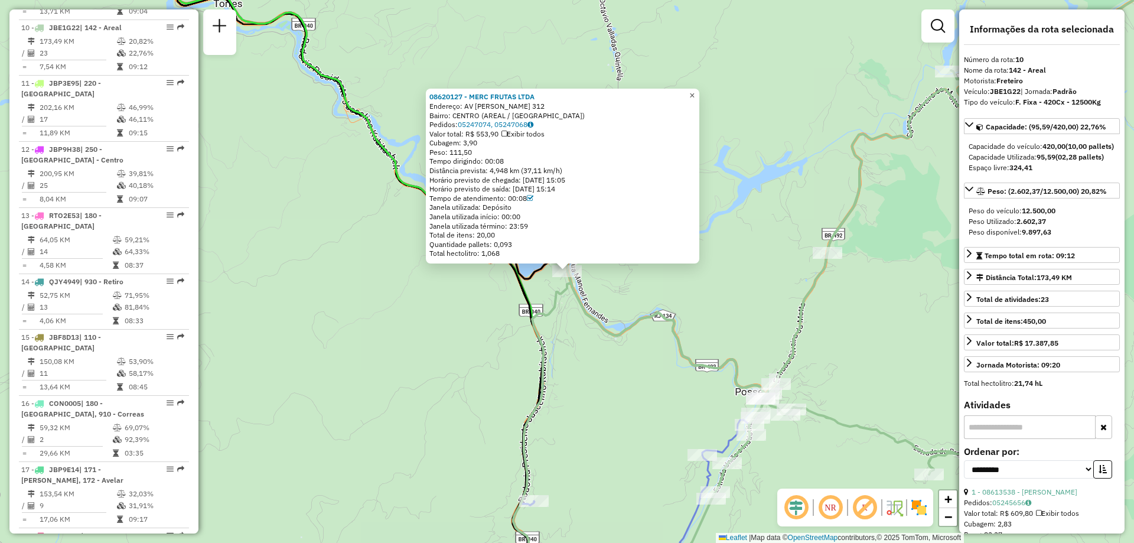
click at [695, 94] on span "×" at bounding box center [691, 95] width 5 height 10
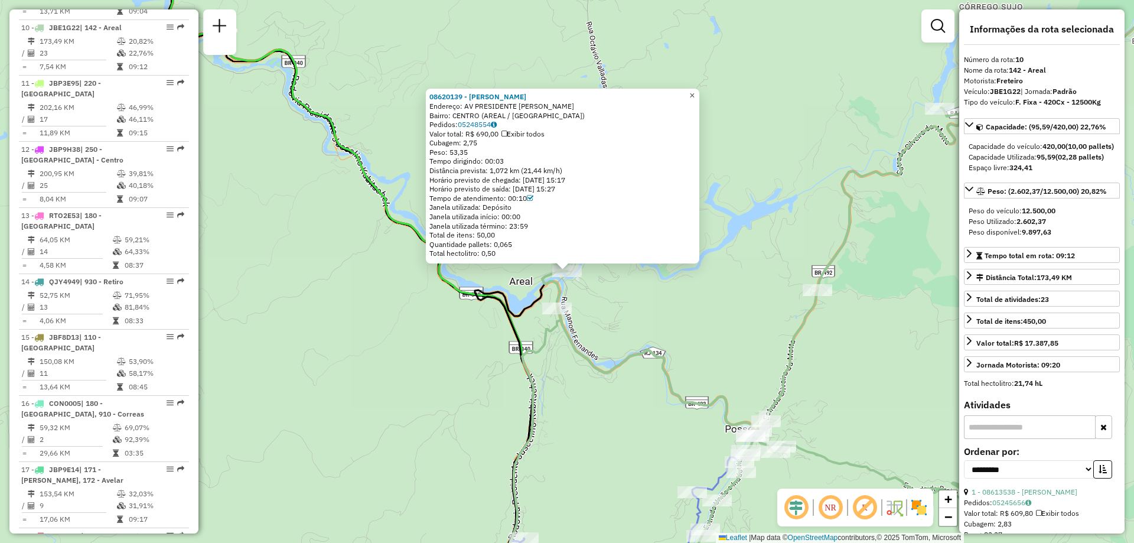
click at [695, 90] on span "×" at bounding box center [691, 95] width 5 height 10
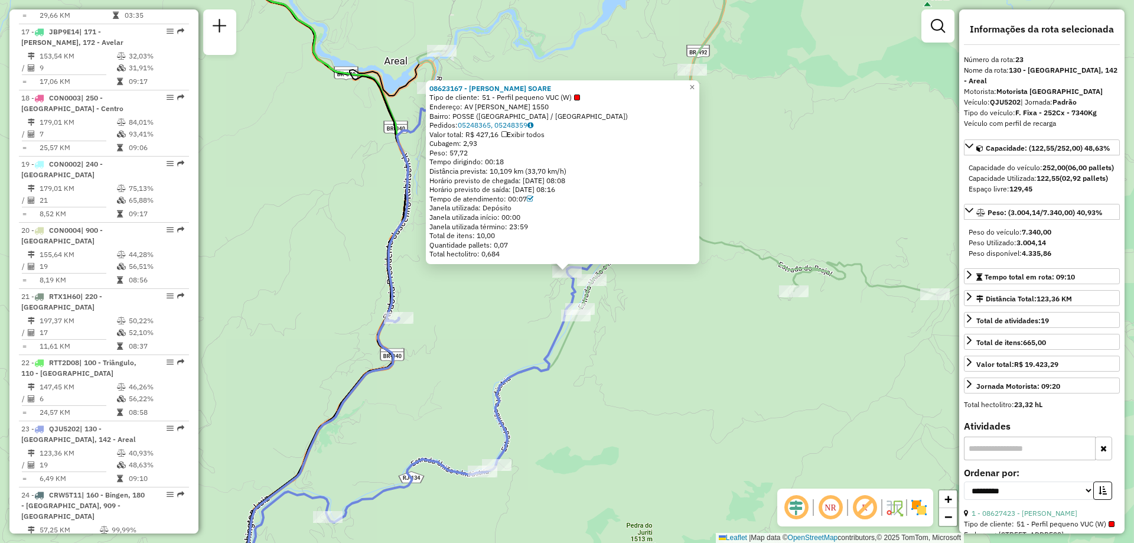
scroll to position [1827, 0]
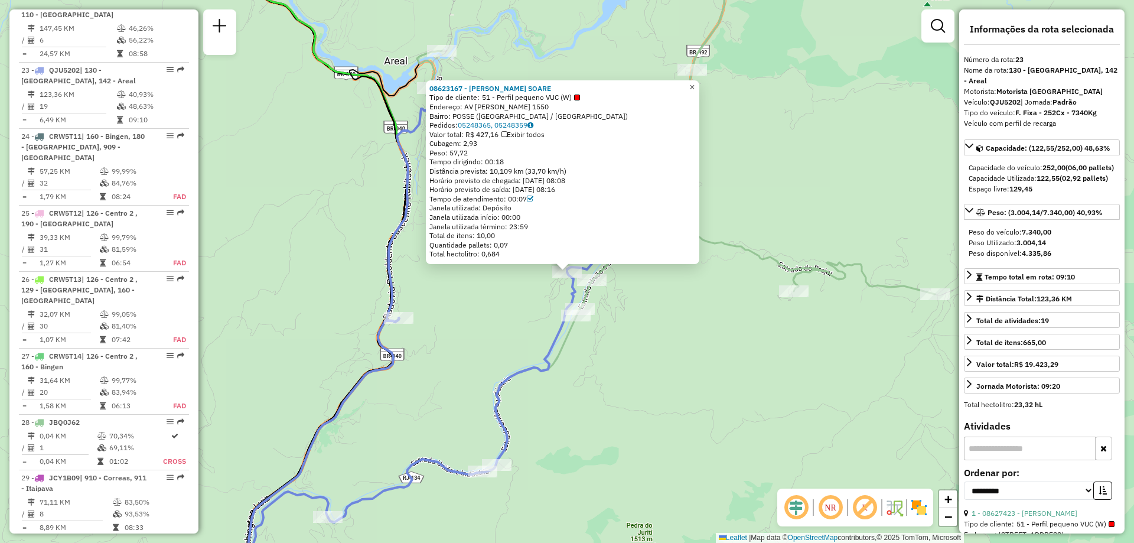
click at [695, 87] on span "×" at bounding box center [691, 87] width 5 height 10
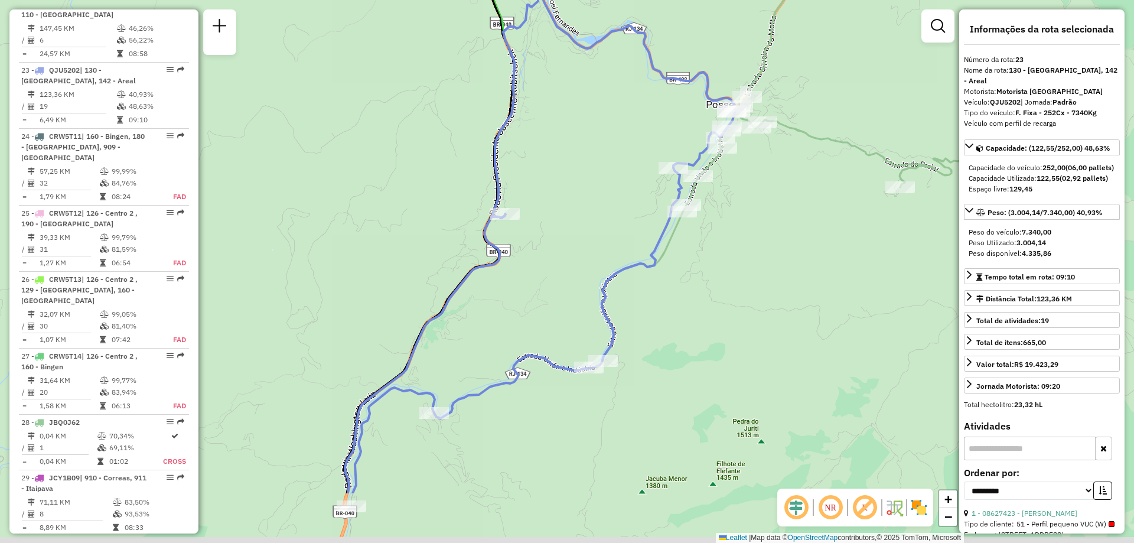
drag, startPoint x: 441, startPoint y: 289, endPoint x: 548, endPoint y: 185, distance: 149.5
click at [548, 185] on div "Janela de atendimento Grade de atendimento Capacidade Transportadoras Veículos …" at bounding box center [567, 271] width 1134 height 543
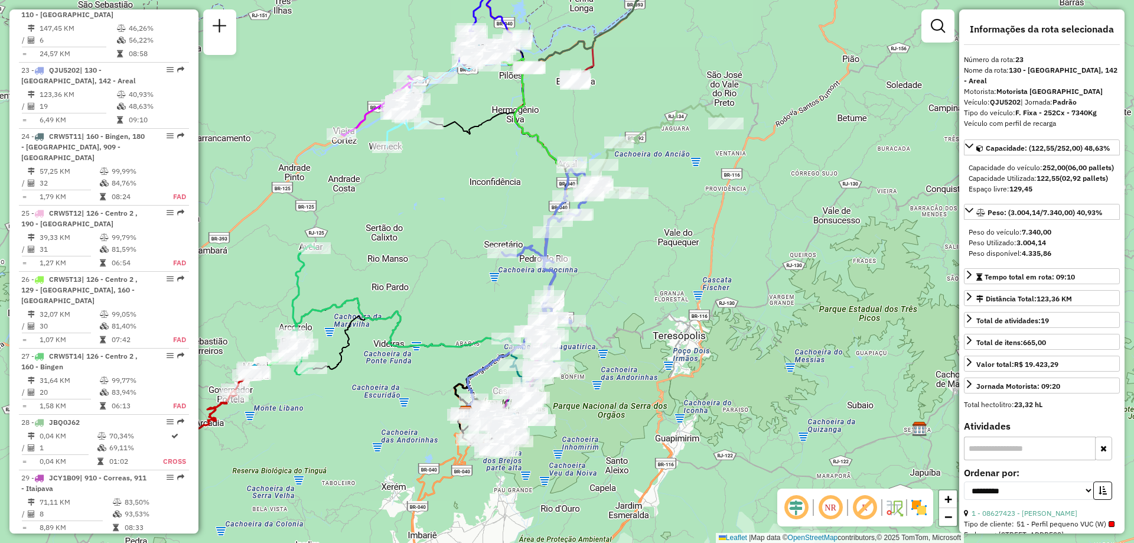
drag, startPoint x: 449, startPoint y: 289, endPoint x: 661, endPoint y: 252, distance: 215.9
click at [661, 252] on div "Janela de atendimento Grade de atendimento Capacidade Transportadoras Veículos …" at bounding box center [567, 271] width 1134 height 543
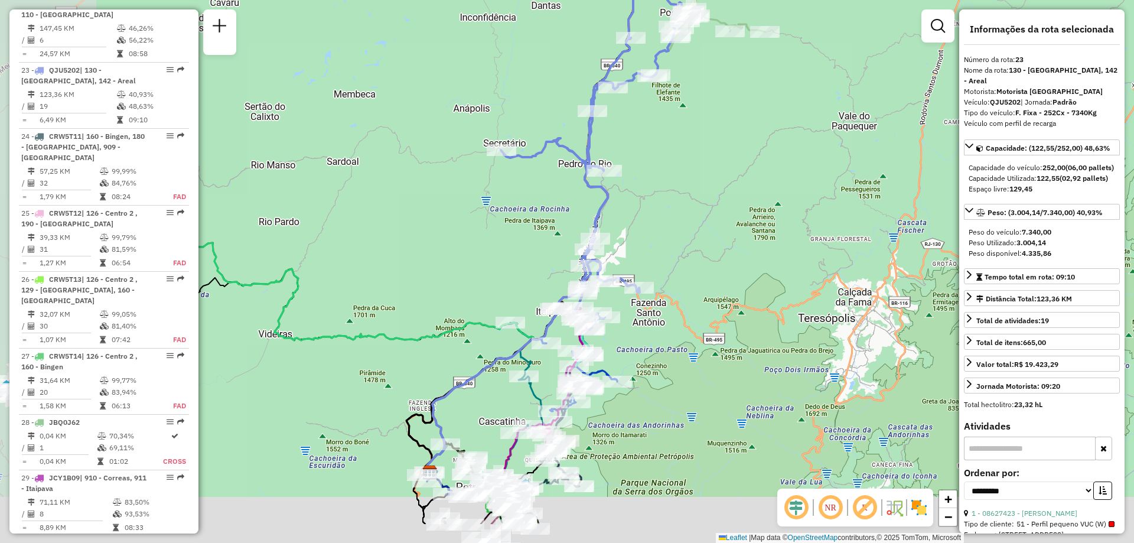
drag, startPoint x: 566, startPoint y: 308, endPoint x: 677, endPoint y: 234, distance: 133.5
click at [677, 234] on div "Janela de atendimento Grade de atendimento Capacidade Transportadoras Veículos …" at bounding box center [567, 271] width 1134 height 543
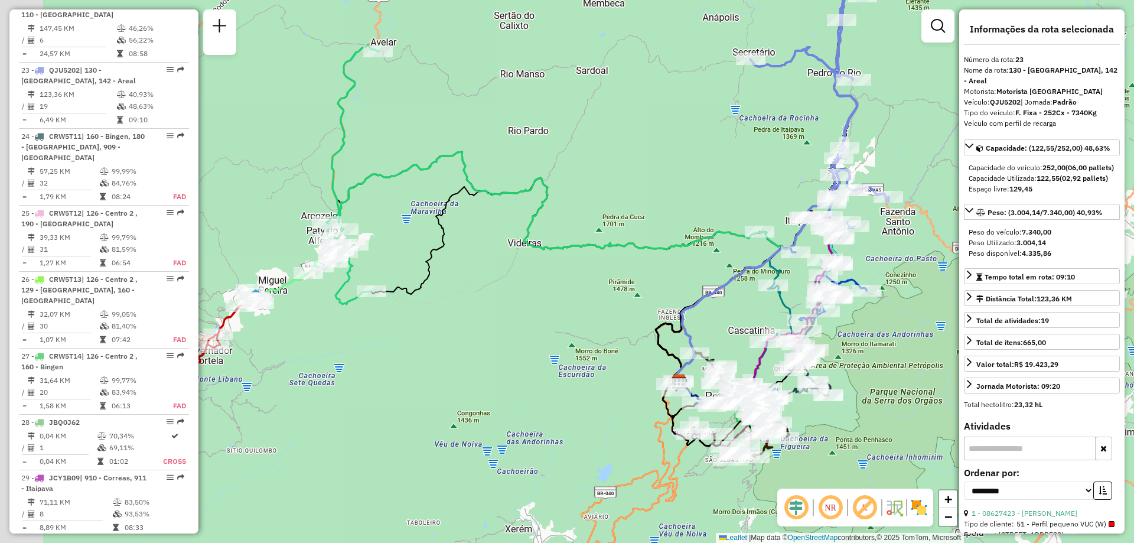
drag, startPoint x: 438, startPoint y: 253, endPoint x: 692, endPoint y: 162, distance: 269.8
click at [692, 162] on div "Janela de atendimento Grade de atendimento Capacidade Transportadoras Veículos …" at bounding box center [567, 271] width 1134 height 543
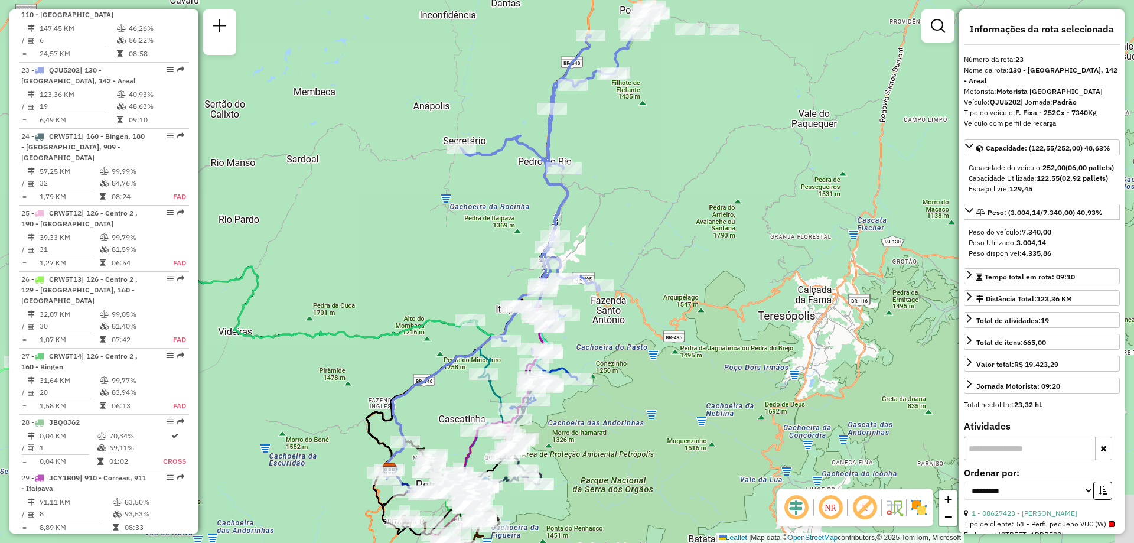
drag, startPoint x: 710, startPoint y: 146, endPoint x: 416, endPoint y: 234, distance: 307.0
click at [416, 234] on div "Janela de atendimento Grade de atendimento Capacidade Transportadoras Veículos …" at bounding box center [567, 271] width 1134 height 543
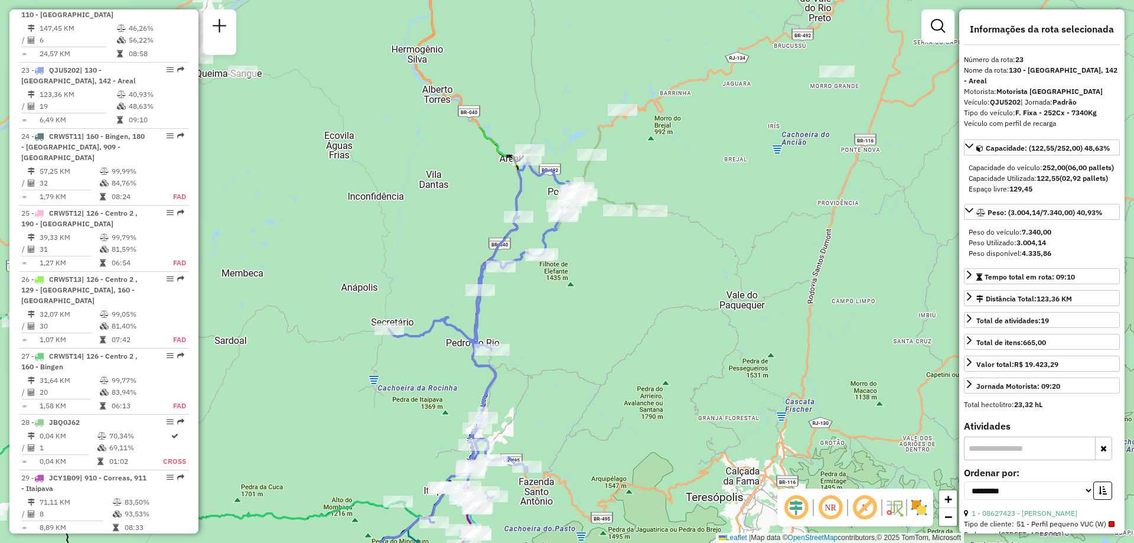
drag, startPoint x: 727, startPoint y: 146, endPoint x: 655, endPoint y: 327, distance: 195.1
click at [655, 327] on div "Janela de atendimento Grade de atendimento Capacidade Transportadoras Veículos …" at bounding box center [567, 271] width 1134 height 543
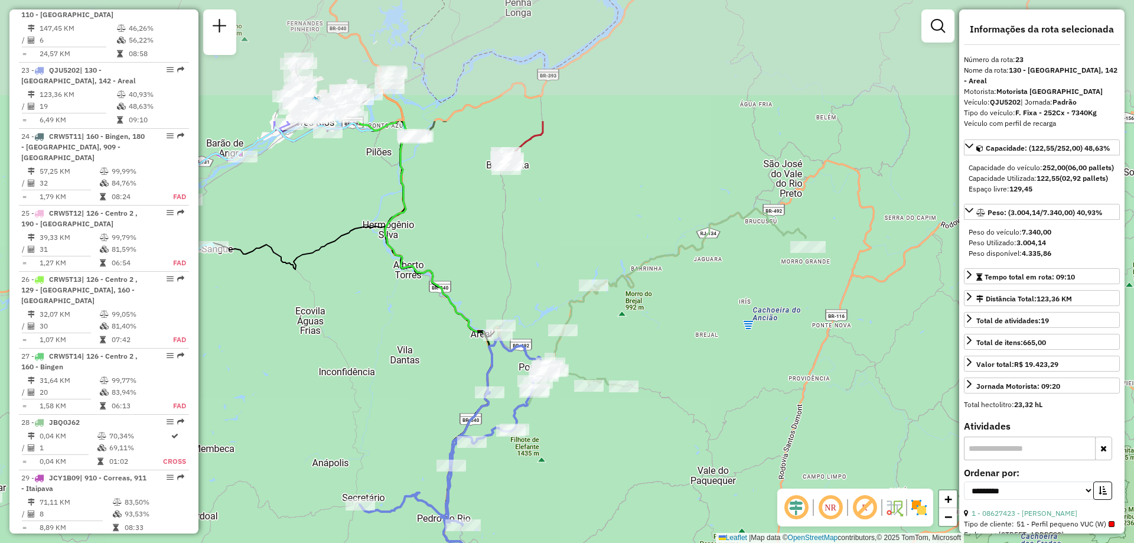
drag, startPoint x: 742, startPoint y: 220, endPoint x: 721, endPoint y: 333, distance: 114.2
click at [721, 333] on div "Janela de atendimento Grade de atendimento Capacidade Transportadoras Veículos …" at bounding box center [567, 271] width 1134 height 543
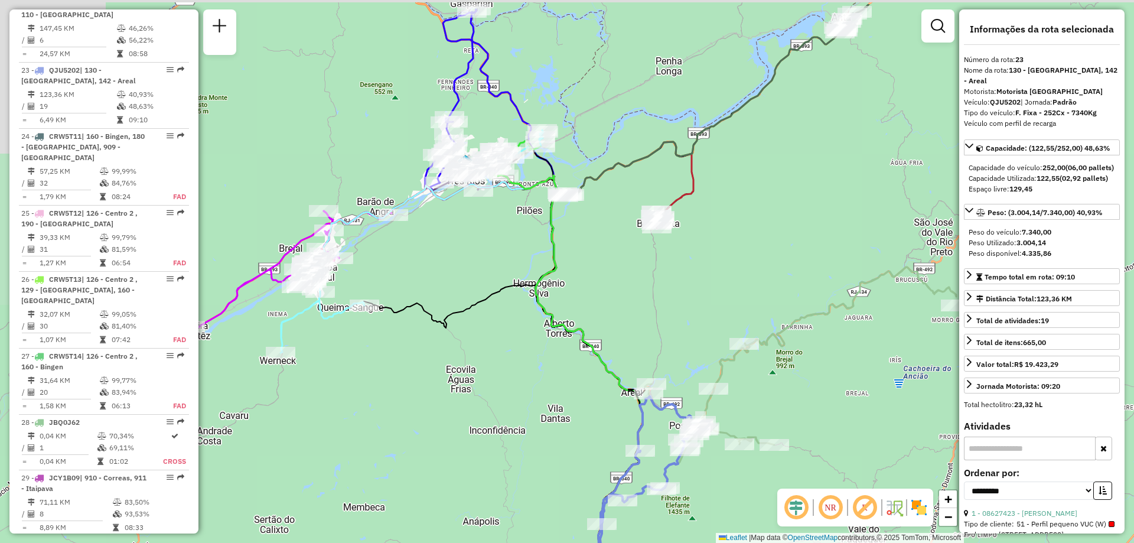
drag, startPoint x: 497, startPoint y: 211, endPoint x: 648, endPoint y: 269, distance: 161.6
click at [648, 269] on div "Janela de atendimento Grade de atendimento Capacidade Transportadoras Veículos …" at bounding box center [567, 271] width 1134 height 543
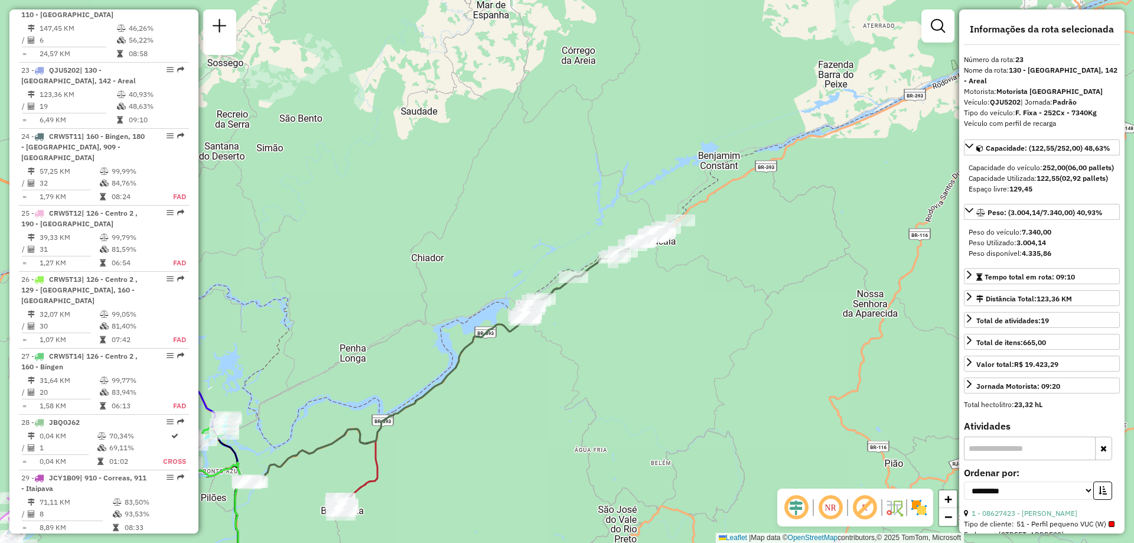
drag, startPoint x: 854, startPoint y: 122, endPoint x: 538, endPoint y: 409, distance: 426.9
click at [538, 409] on div "Janela de atendimento Grade de atendimento Capacidade Transportadoras Veículos …" at bounding box center [567, 271] width 1134 height 543
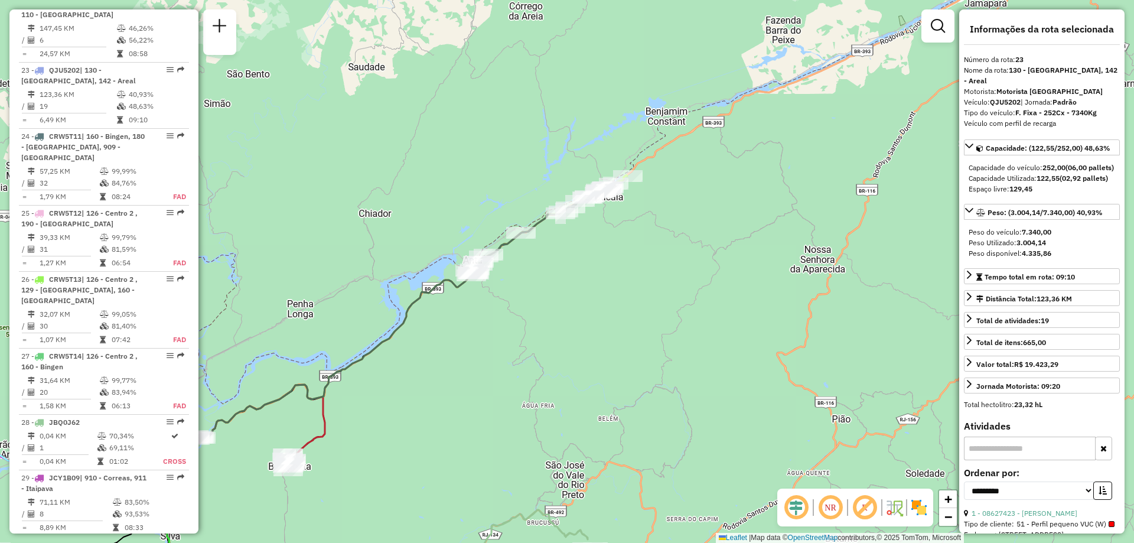
drag, startPoint x: 597, startPoint y: 348, endPoint x: 573, endPoint y: 298, distance: 55.5
click at [573, 298] on div "Janela de atendimento Grade de atendimento Capacidade Transportadoras Veículos …" at bounding box center [567, 271] width 1134 height 543
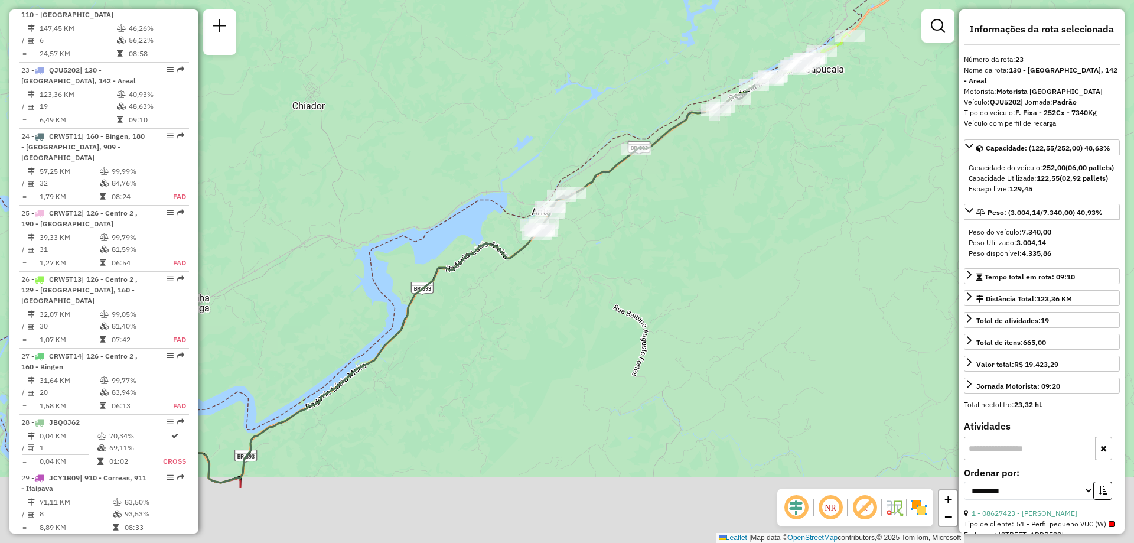
drag, startPoint x: 548, startPoint y: 348, endPoint x: 667, endPoint y: 239, distance: 161.8
click at [667, 239] on div "Janela de atendimento Grade de atendimento Capacidade Transportadoras Veículos …" at bounding box center [567, 271] width 1134 height 543
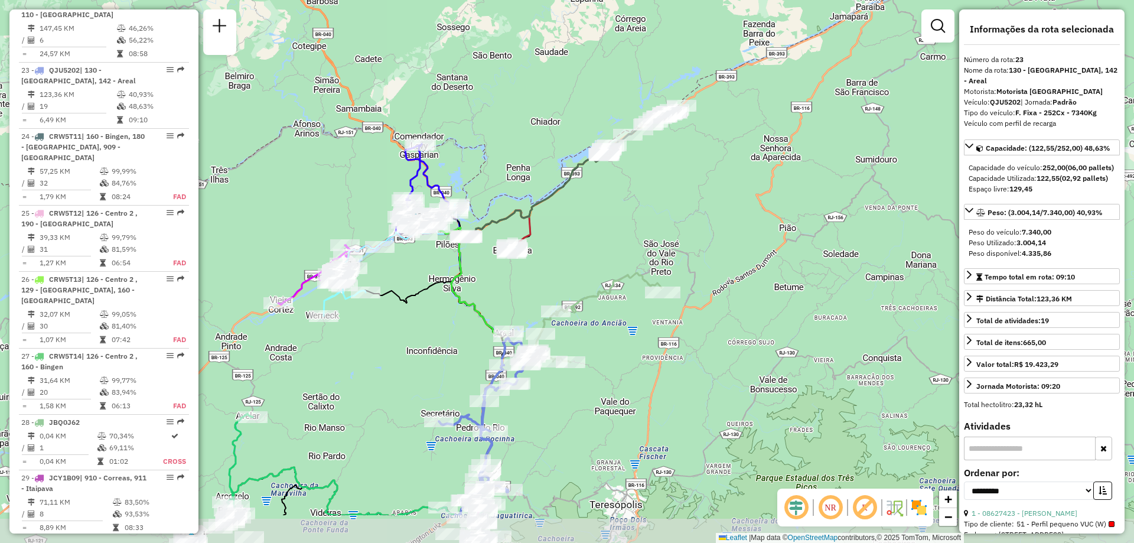
drag, startPoint x: 625, startPoint y: 317, endPoint x: 592, endPoint y: 232, distance: 90.5
click at [592, 232] on div "Janela de atendimento Grade de atendimento Capacidade Transportadoras Veículos …" at bounding box center [567, 271] width 1134 height 543
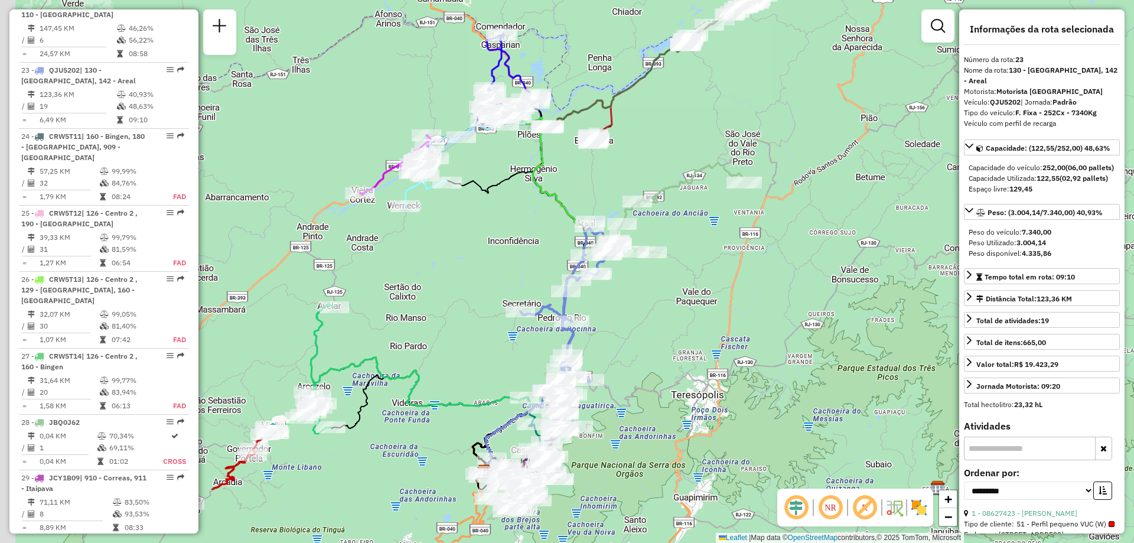
drag, startPoint x: 395, startPoint y: 348, endPoint x: 447, endPoint y: 276, distance: 88.8
click at [447, 276] on div "Janela de atendimento Grade de atendimento Capacidade Transportadoras Veículos …" at bounding box center [567, 271] width 1134 height 543
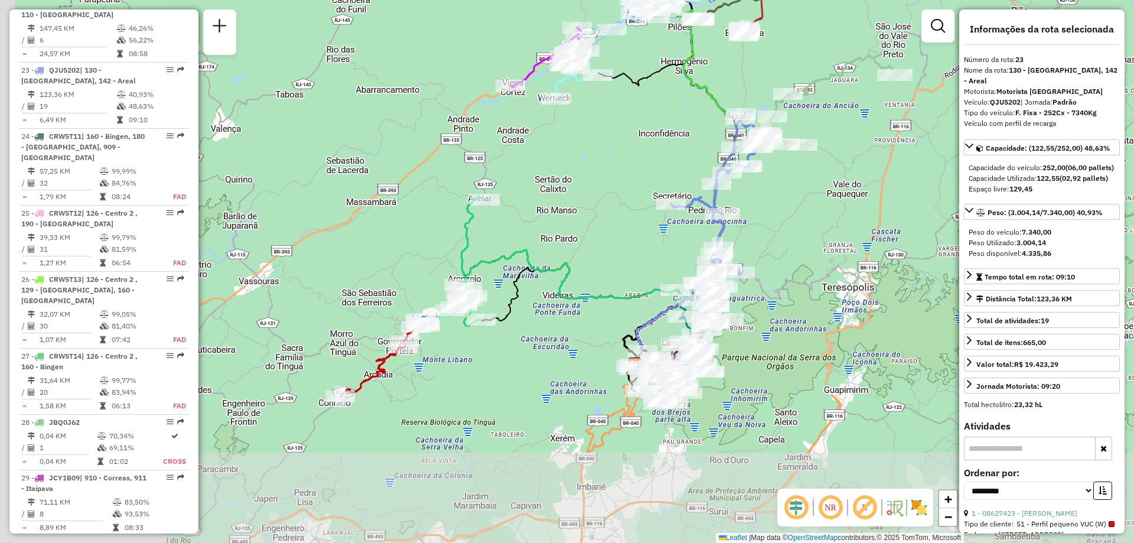
drag, startPoint x: 434, startPoint y: 309, endPoint x: 576, endPoint y: 216, distance: 170.2
click at [576, 216] on div "Janela de atendimento Grade de atendimento Capacidade Transportadoras Veículos …" at bounding box center [567, 271] width 1134 height 543
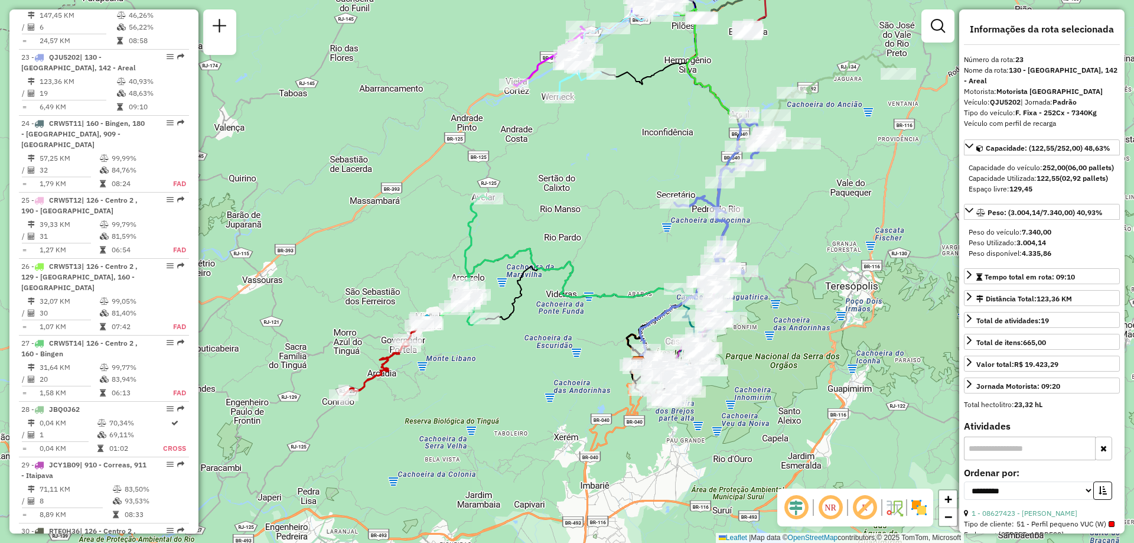
scroll to position [1873, 0]
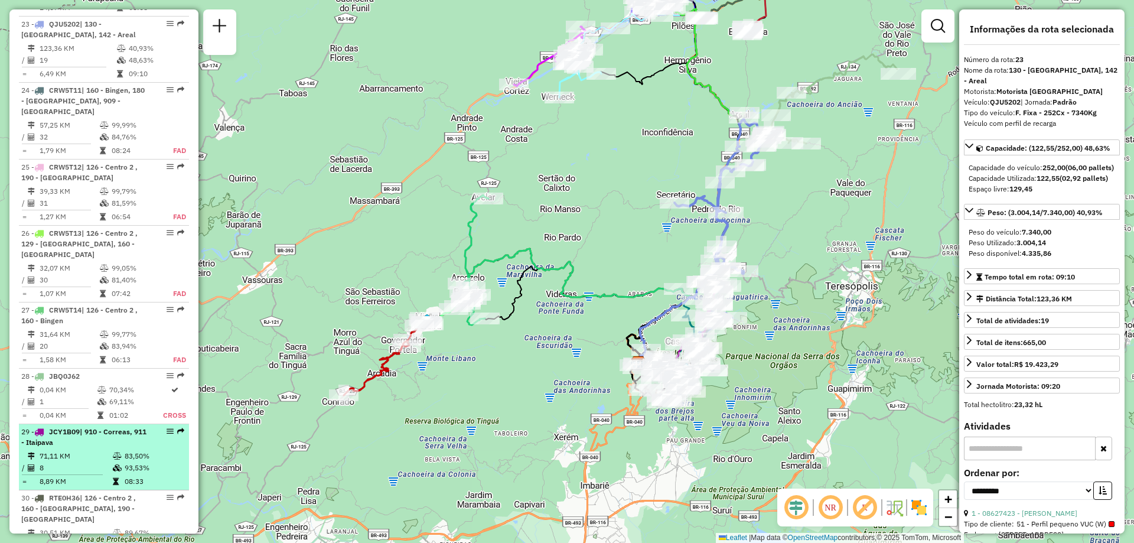
click at [99, 426] on div "29 - JCY1B09 | 910 - Correas, 911 - Itaipava" at bounding box center [83, 436] width 125 height 21
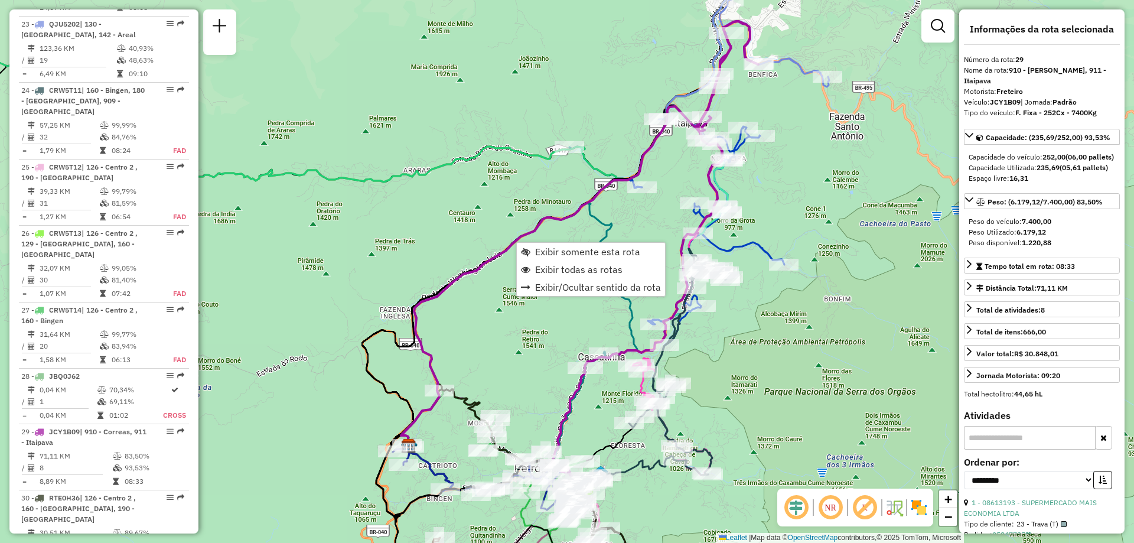
scroll to position [1940, 0]
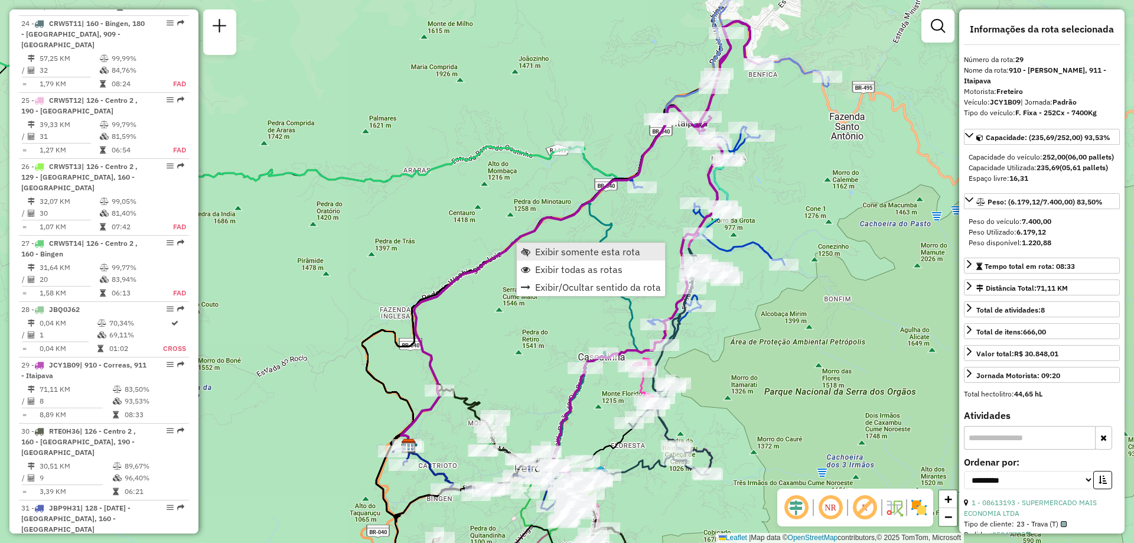
click at [556, 253] on span "Exibir somente esta rota" at bounding box center [587, 251] width 105 height 9
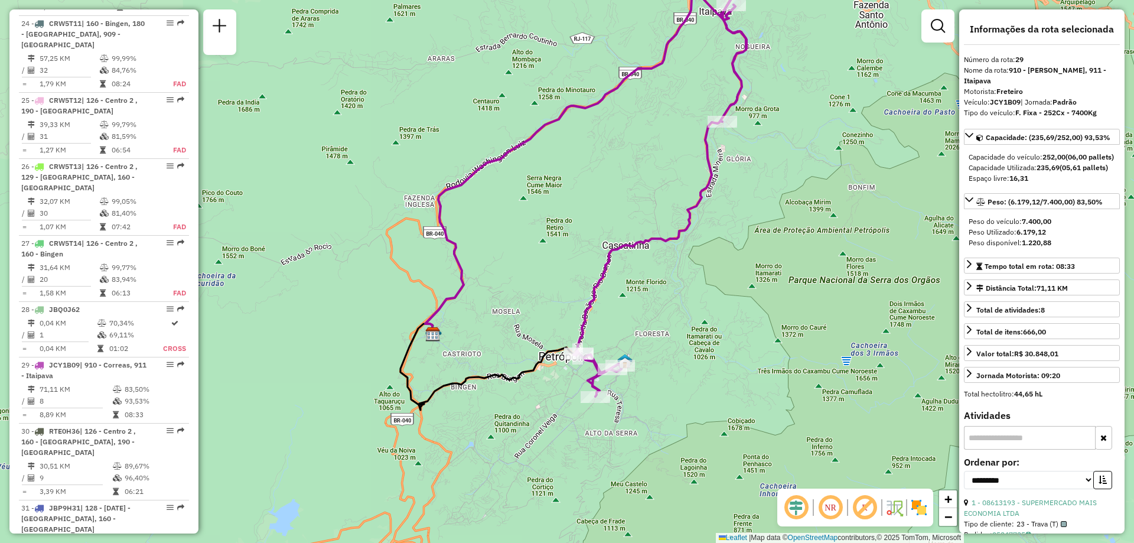
drag, startPoint x: 741, startPoint y: 397, endPoint x: 765, endPoint y: 286, distance: 114.2
click at [765, 286] on div "Janela de atendimento Grade de atendimento Capacidade Transportadoras Veículos …" at bounding box center [567, 271] width 1134 height 543
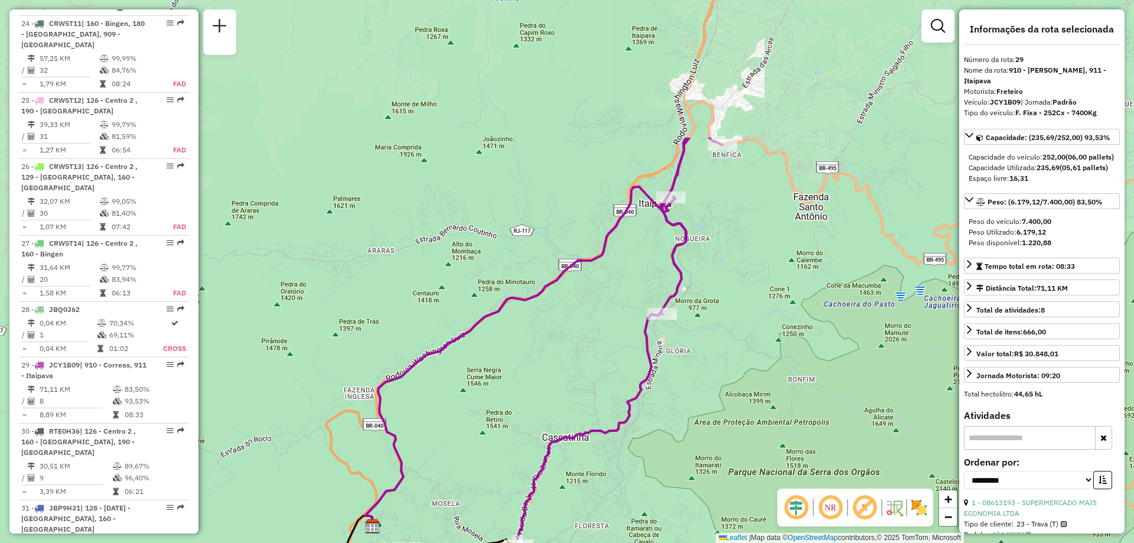
drag, startPoint x: 770, startPoint y: 208, endPoint x: 710, endPoint y: 400, distance: 201.2
click at [710, 400] on div "Janela de atendimento Grade de atendimento Capacidade Transportadoras Veículos …" at bounding box center [567, 271] width 1134 height 543
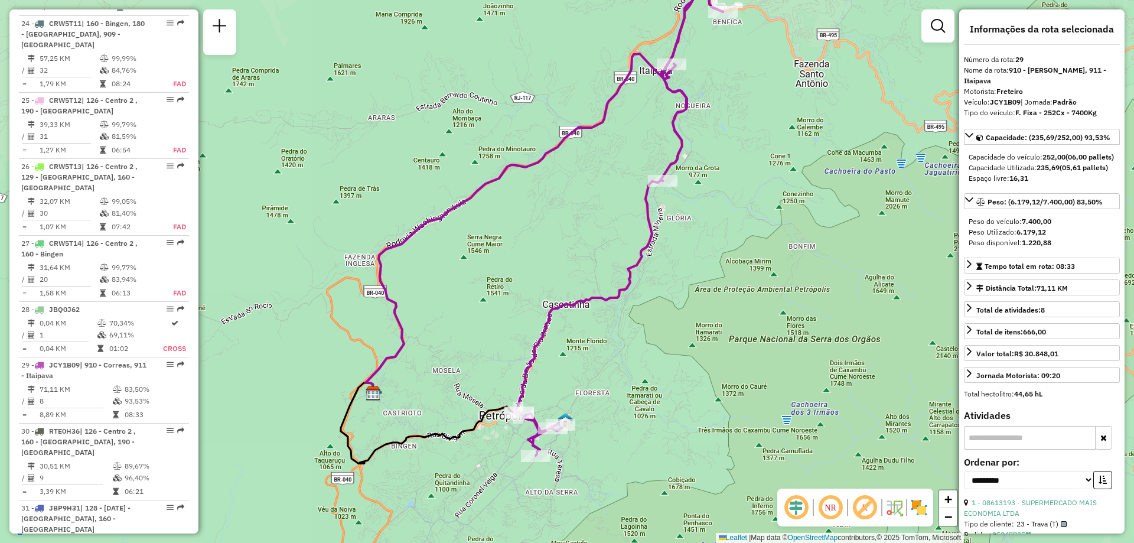
drag, startPoint x: 703, startPoint y: 422, endPoint x: 704, endPoint y: 289, distance: 132.9
click at [704, 289] on div "Janela de atendimento Grade de atendimento Capacidade Transportadoras Veículos …" at bounding box center [567, 271] width 1134 height 543
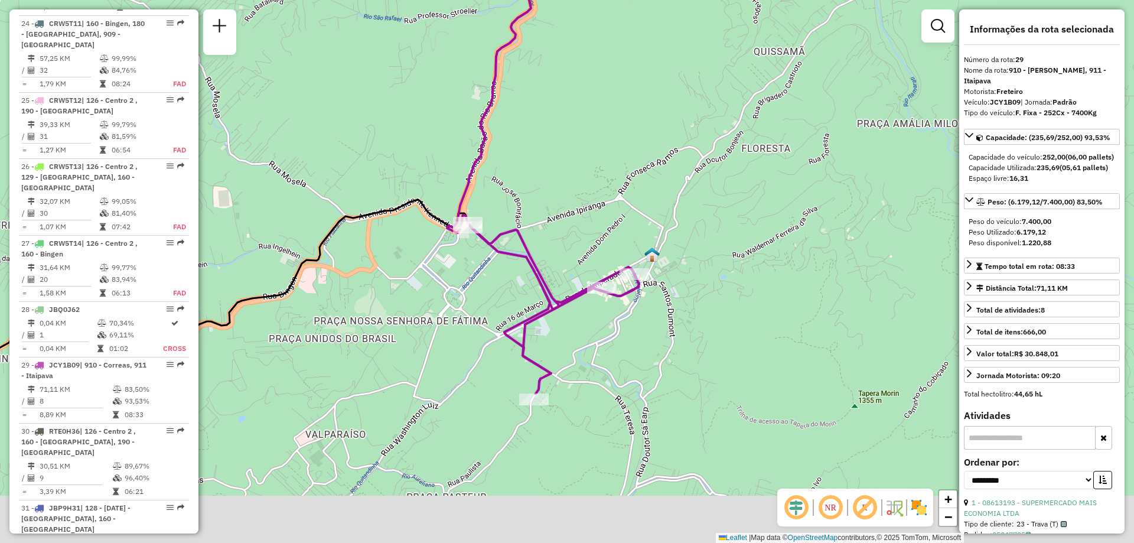
drag, startPoint x: 705, startPoint y: 415, endPoint x: 571, endPoint y: 212, distance: 242.9
click at [571, 212] on div "Janela de atendimento Grade de atendimento Capacidade Transportadoras Veículos …" at bounding box center [567, 271] width 1134 height 543
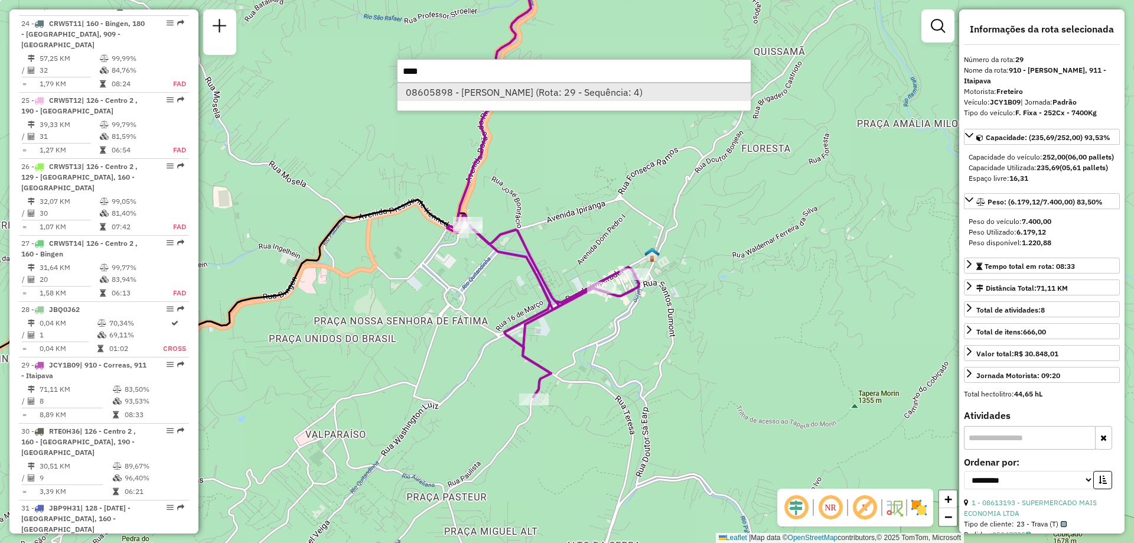
type input "****"
click at [529, 99] on li "08605898 - MARIA JULIA NETTO FE (Rota: 29 - Sequência: 4)" at bounding box center [573, 92] width 353 height 18
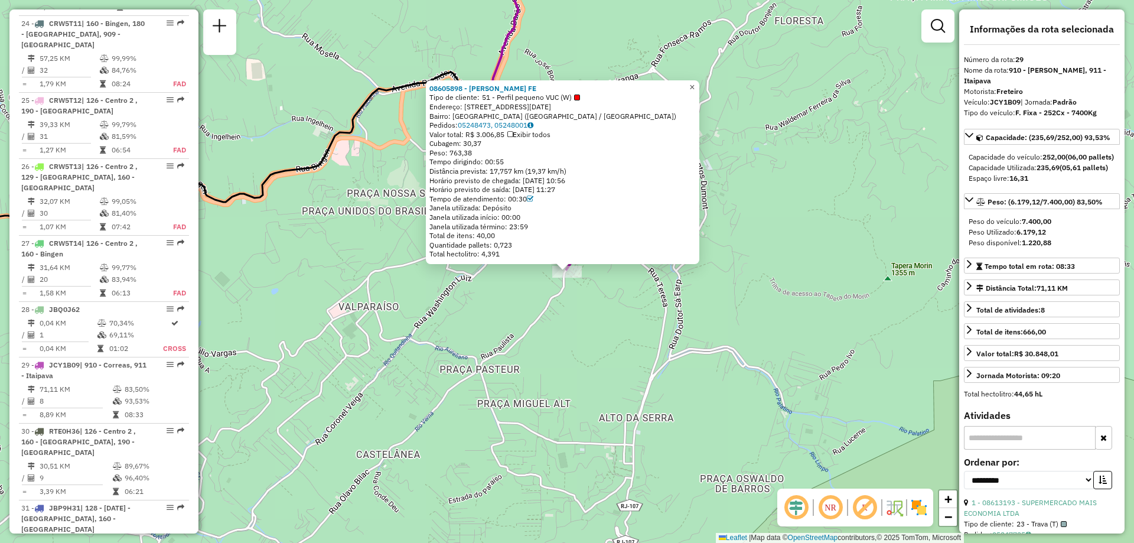
click at [695, 84] on span "×" at bounding box center [691, 87] width 5 height 10
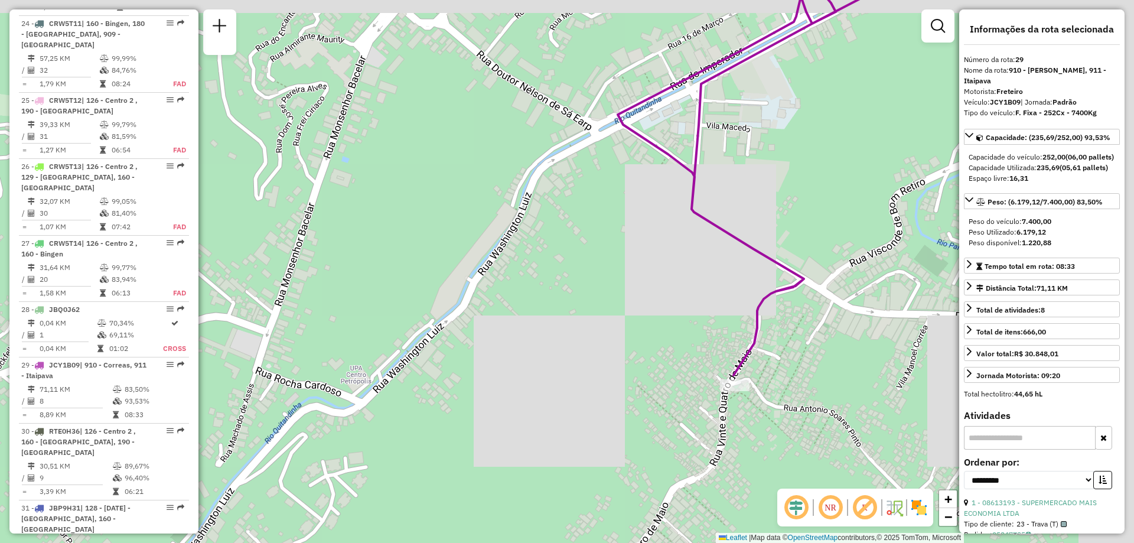
drag, startPoint x: 703, startPoint y: 264, endPoint x: 584, endPoint y: 333, distance: 137.9
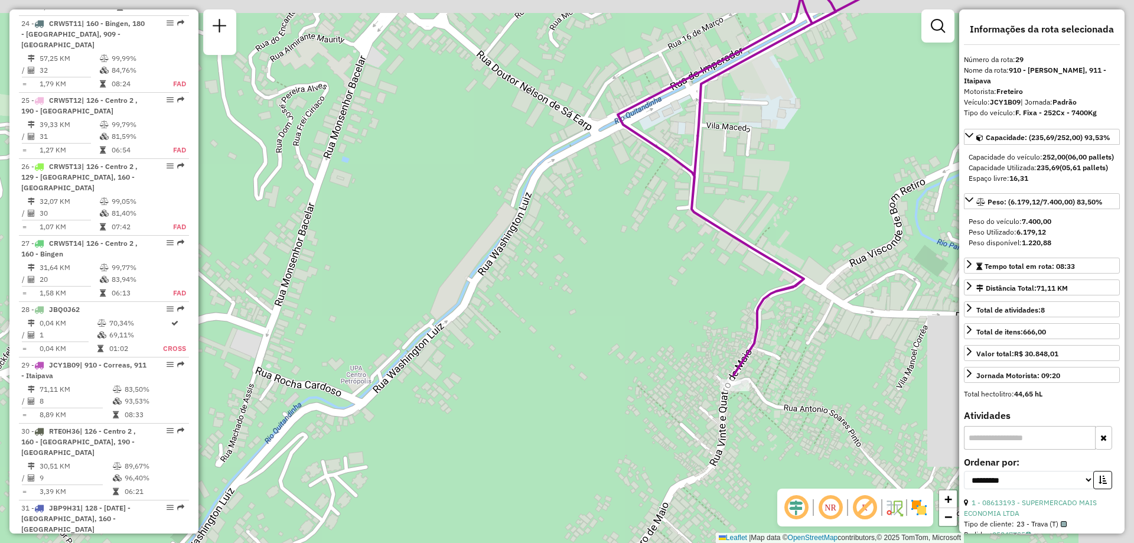
click at [584, 333] on div "Janela de atendimento Grade de atendimento Capacidade Transportadoras Veículos …" at bounding box center [567, 271] width 1134 height 543
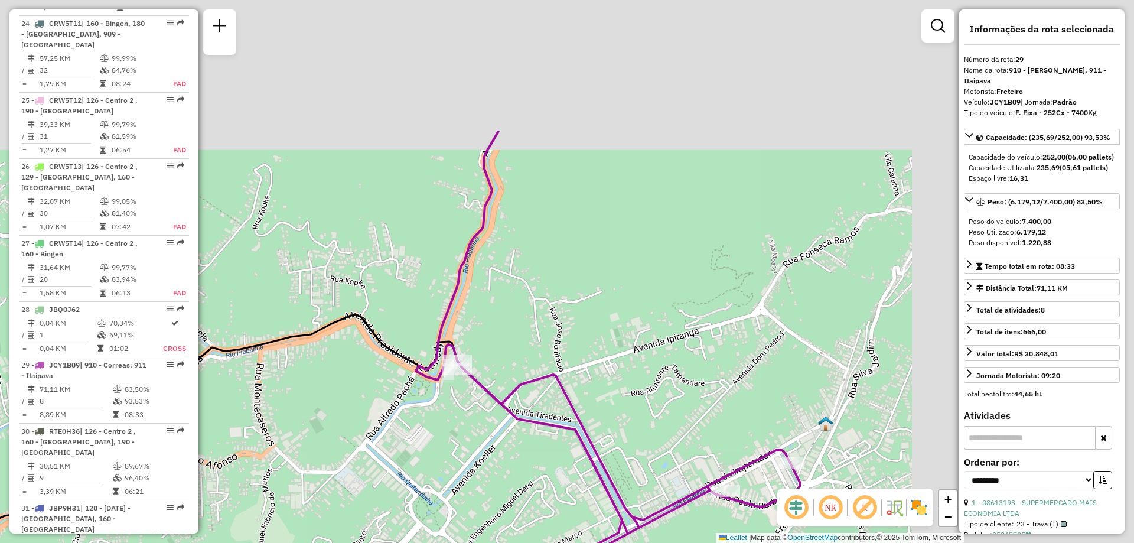
drag, startPoint x: 842, startPoint y: 106, endPoint x: 589, endPoint y: 292, distance: 313.4
click at [589, 292] on div "Janela de atendimento Grade de atendimento Capacidade Transportadoras Veículos …" at bounding box center [567, 271] width 1134 height 543
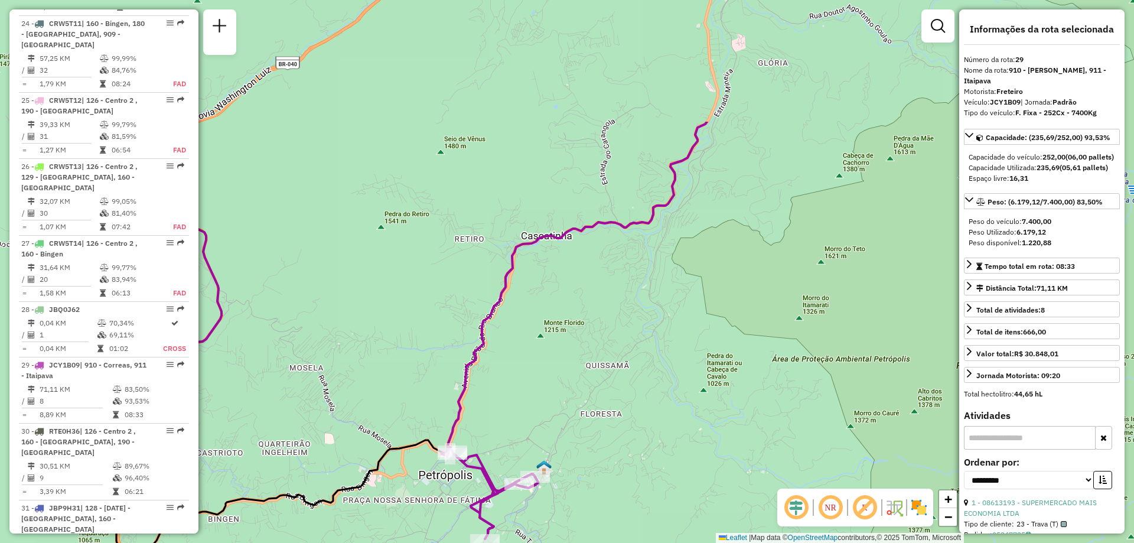
drag, startPoint x: 775, startPoint y: 140, endPoint x: 630, endPoint y: 316, distance: 227.8
click at [630, 316] on div "Janela de atendimento Grade de atendimento Capacidade Transportadoras Veículos …" at bounding box center [567, 271] width 1134 height 543
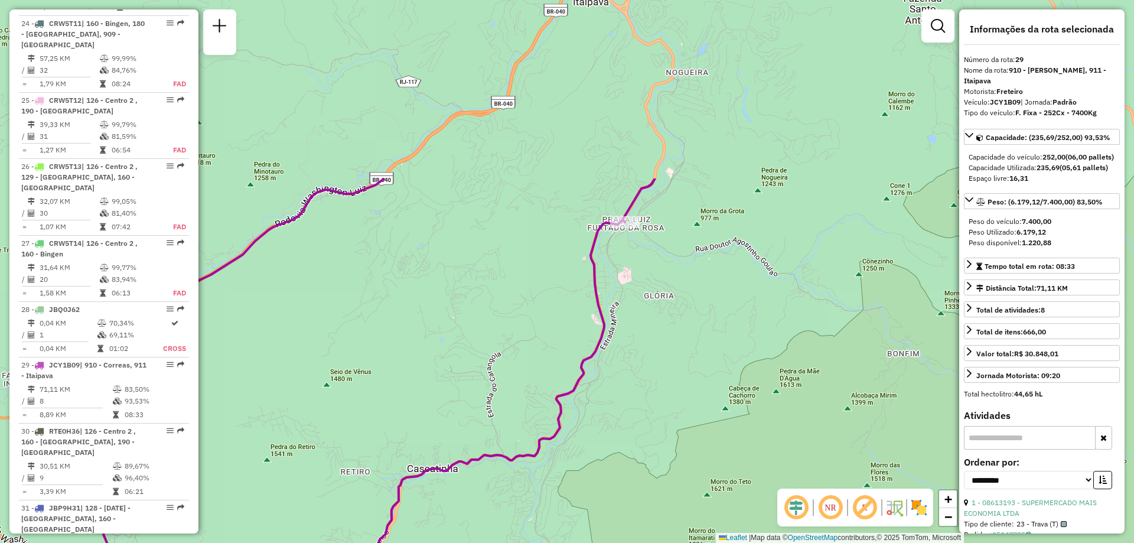
drag, startPoint x: 817, startPoint y: 132, endPoint x: 703, endPoint y: 365, distance: 259.1
click at [703, 365] on div "Janela de atendimento Grade de atendimento Capacidade Transportadoras Veículos …" at bounding box center [567, 271] width 1134 height 543
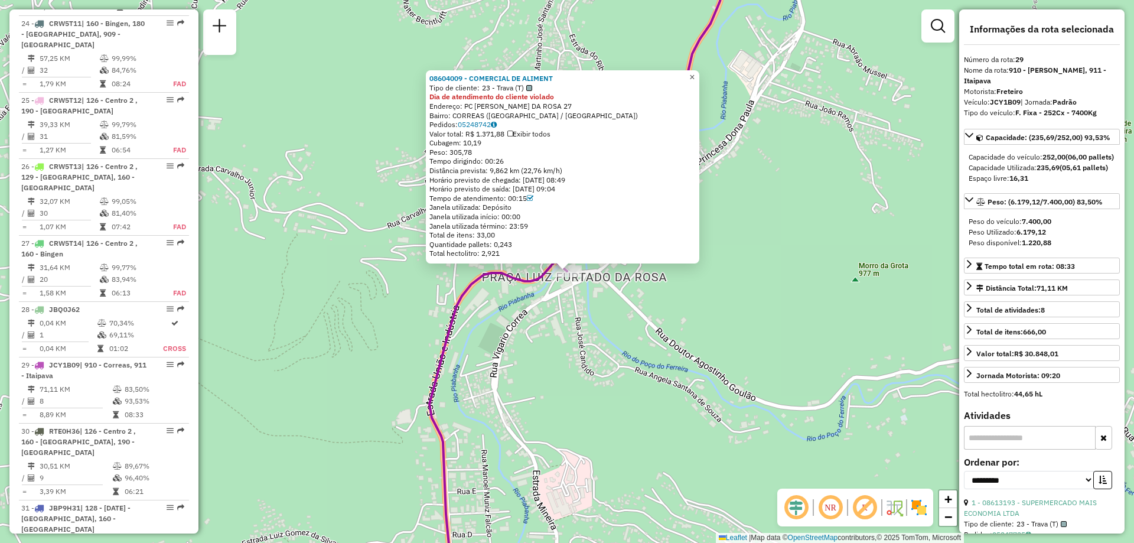
click at [695, 73] on span "×" at bounding box center [691, 77] width 5 height 10
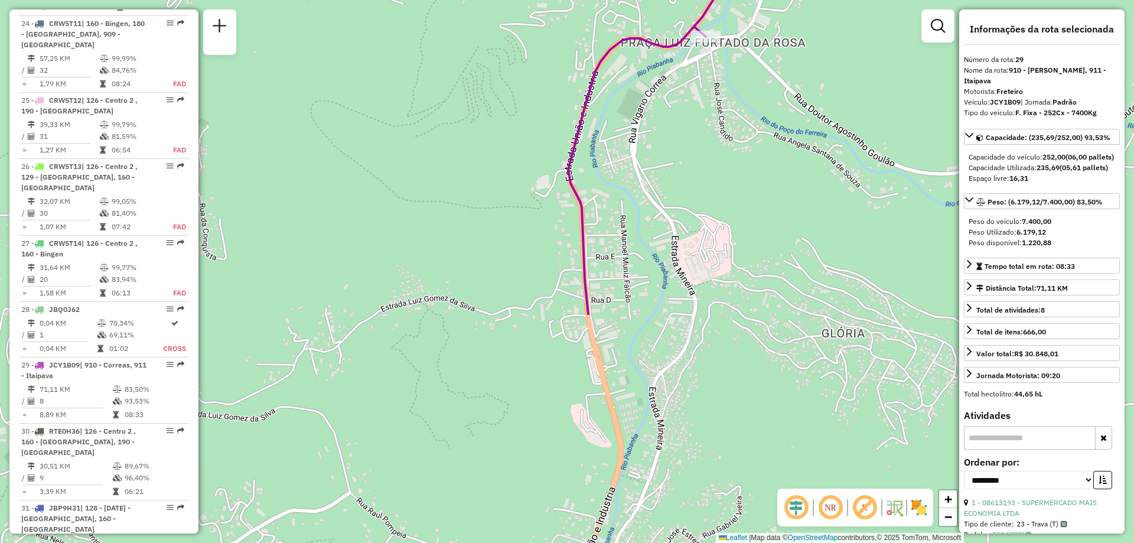
drag, startPoint x: 506, startPoint y: 395, endPoint x: 669, endPoint y: 113, distance: 326.0
click at [669, 113] on div "Janela de atendimento Grade de atendimento Capacidade Transportadoras Veículos …" at bounding box center [567, 271] width 1134 height 543
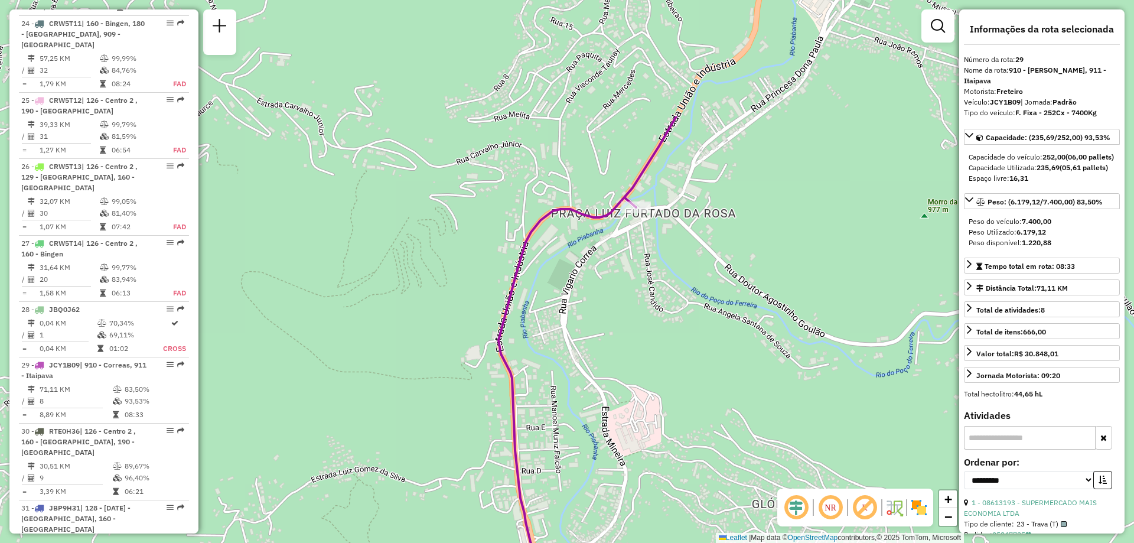
drag, startPoint x: 711, startPoint y: 97, endPoint x: 641, endPoint y: 268, distance: 184.4
click at [641, 268] on div "Janela de atendimento Grade de atendimento Capacidade Transportadoras Veículos …" at bounding box center [567, 271] width 1134 height 543
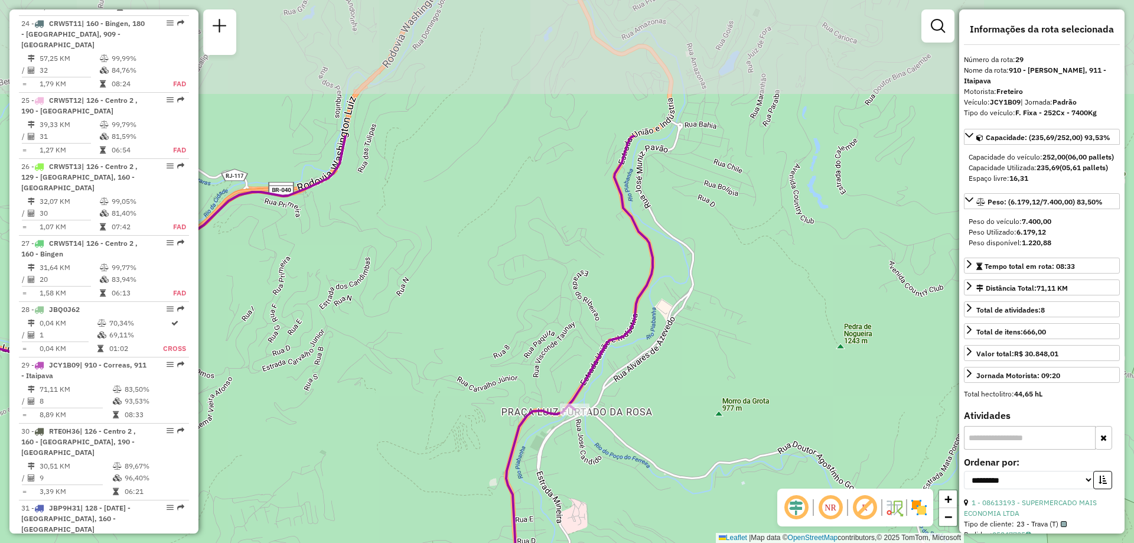
drag, startPoint x: 752, startPoint y: 135, endPoint x: 664, endPoint y: 325, distance: 209.3
click at [664, 325] on div "Janela de atendimento Grade de atendimento Capacidade Transportadoras Veículos …" at bounding box center [567, 271] width 1134 height 543
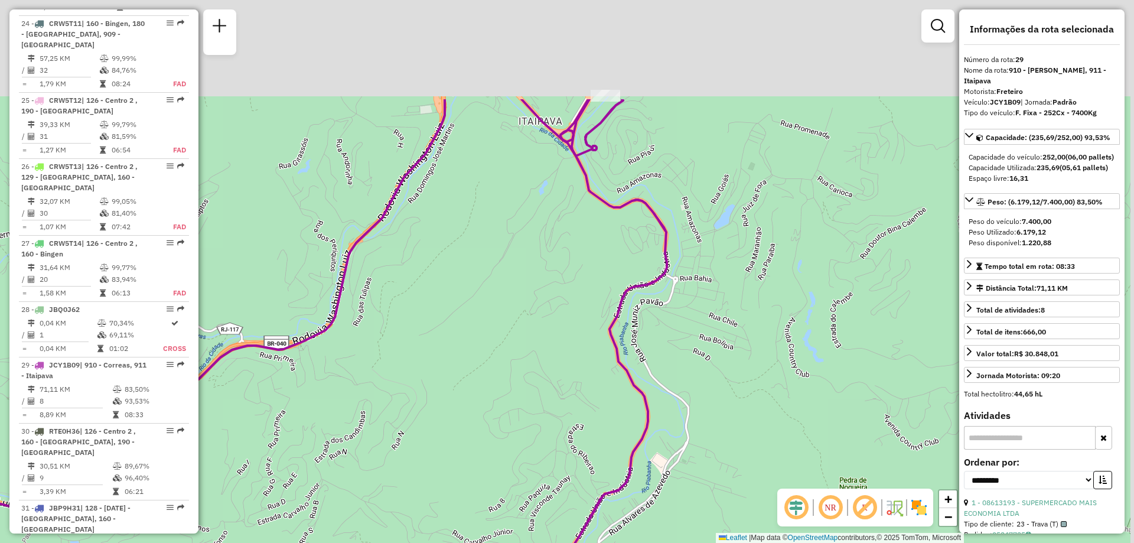
drag, startPoint x: 716, startPoint y: 137, endPoint x: 703, endPoint y: 316, distance: 179.4
click at [703, 316] on div "Janela de atendimento Grade de atendimento Capacidade Transportadoras Veículos …" at bounding box center [567, 271] width 1134 height 543
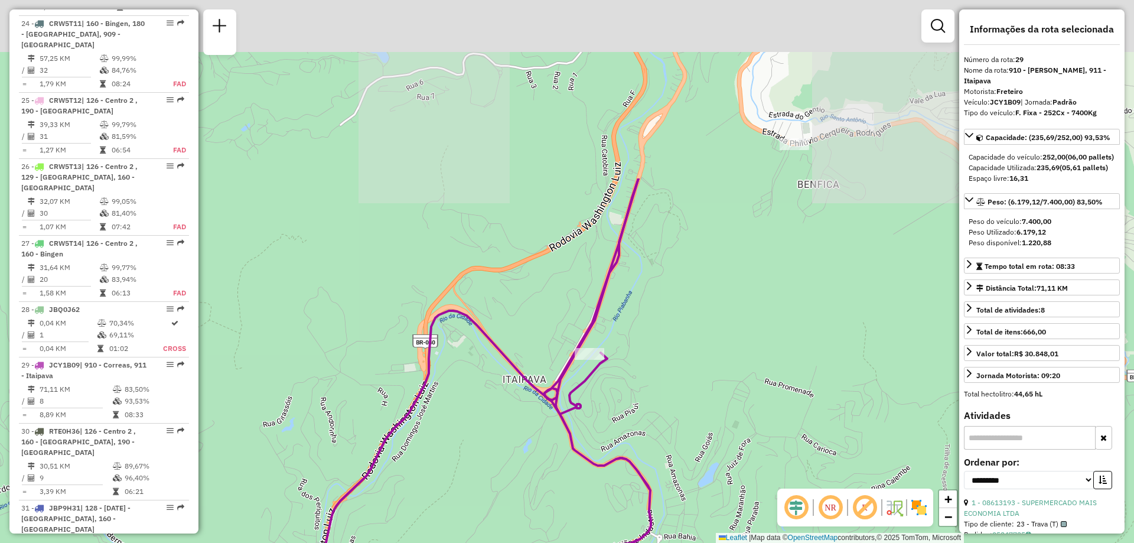
drag, startPoint x: 661, startPoint y: 186, endPoint x: 653, endPoint y: 366, distance: 180.3
click at [653, 366] on div "Janela de atendimento Grade de atendimento Capacidade Transportadoras Veículos …" at bounding box center [567, 271] width 1134 height 543
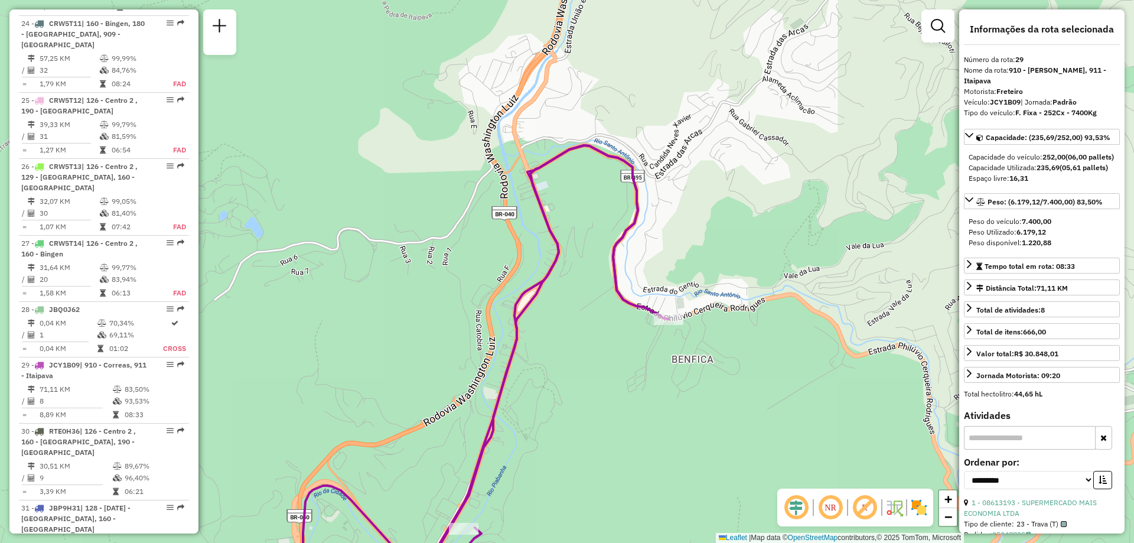
drag, startPoint x: 752, startPoint y: 236, endPoint x: 626, endPoint y: 410, distance: 215.4
click at [626, 410] on div "Janela de atendimento Grade de atendimento Capacidade Transportadoras Veículos …" at bounding box center [567, 271] width 1134 height 543
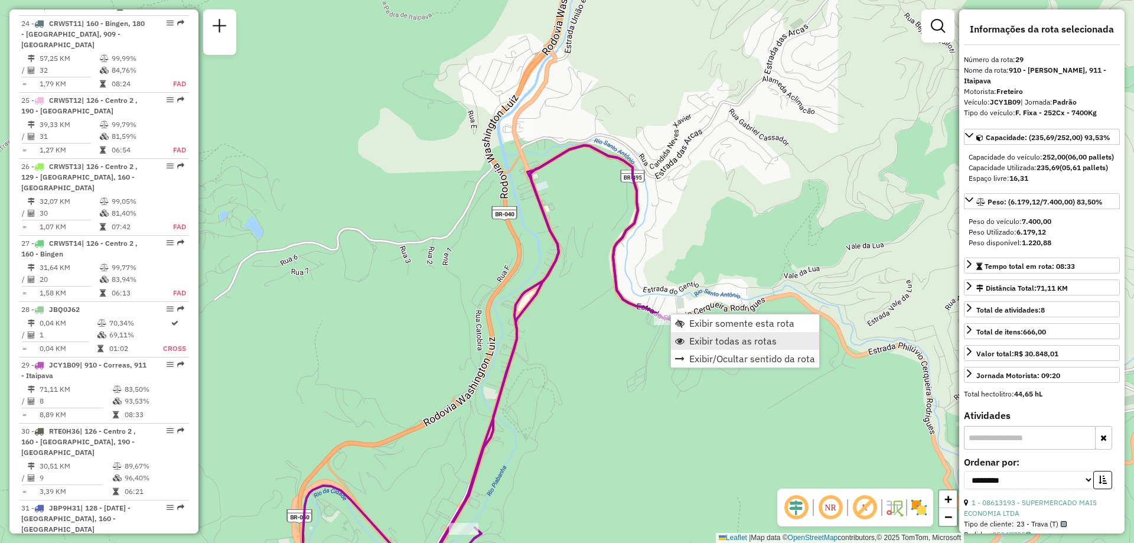
click at [705, 344] on span "Exibir todas as rotas" at bounding box center [732, 340] width 87 height 9
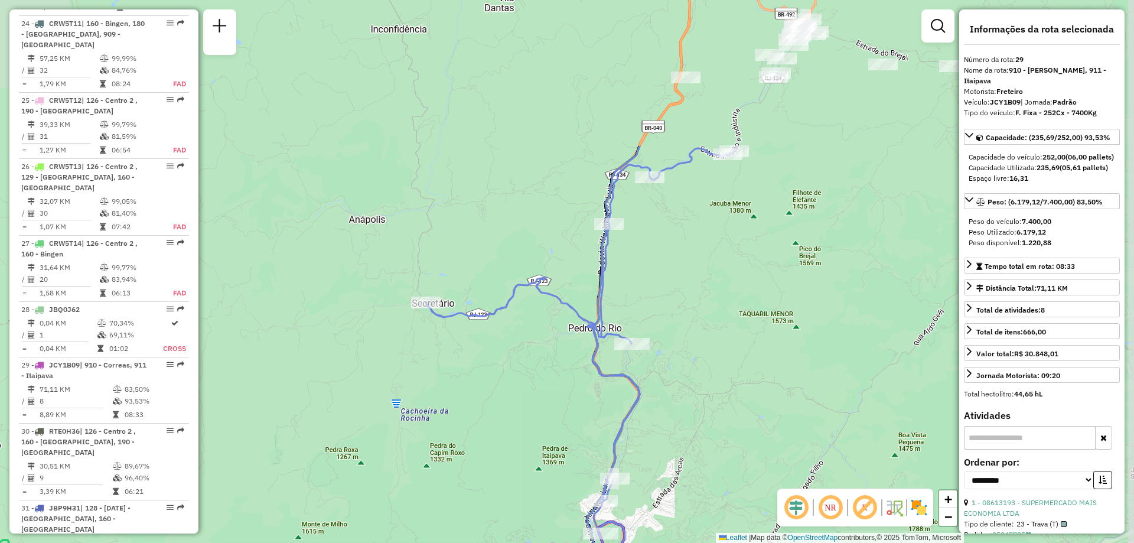
drag, startPoint x: 770, startPoint y: 242, endPoint x: 703, endPoint y: 442, distance: 210.9
click at [703, 442] on div "Janela de atendimento Grade de atendimento Capacidade Transportadoras Veículos …" at bounding box center [567, 271] width 1134 height 543
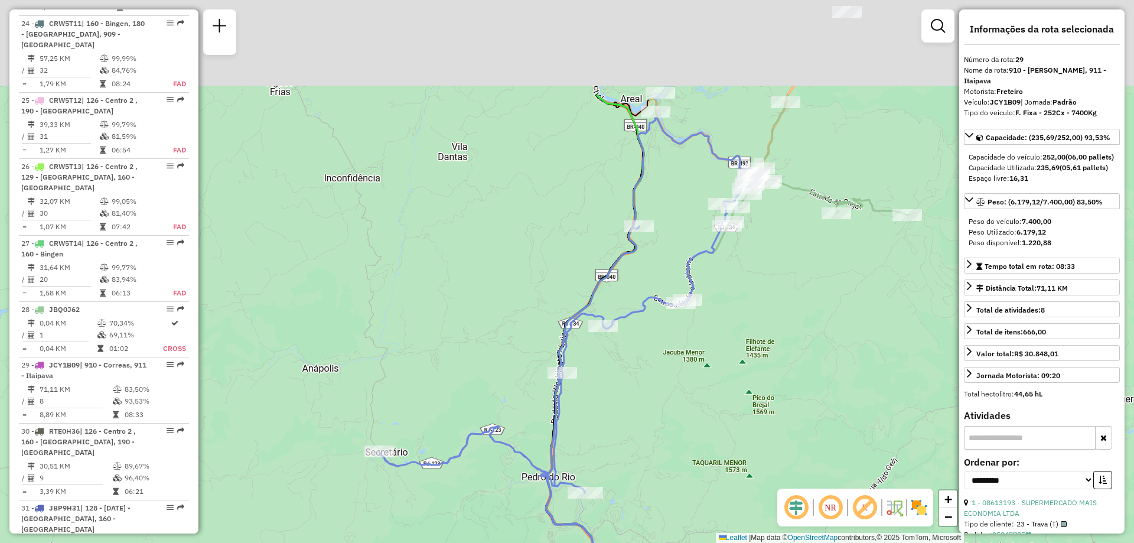
drag, startPoint x: 751, startPoint y: 272, endPoint x: 703, endPoint y: 422, distance: 156.7
click at [703, 422] on div "Janela de atendimento Grade de atendimento Capacidade Transportadoras Veículos …" at bounding box center [567, 271] width 1134 height 543
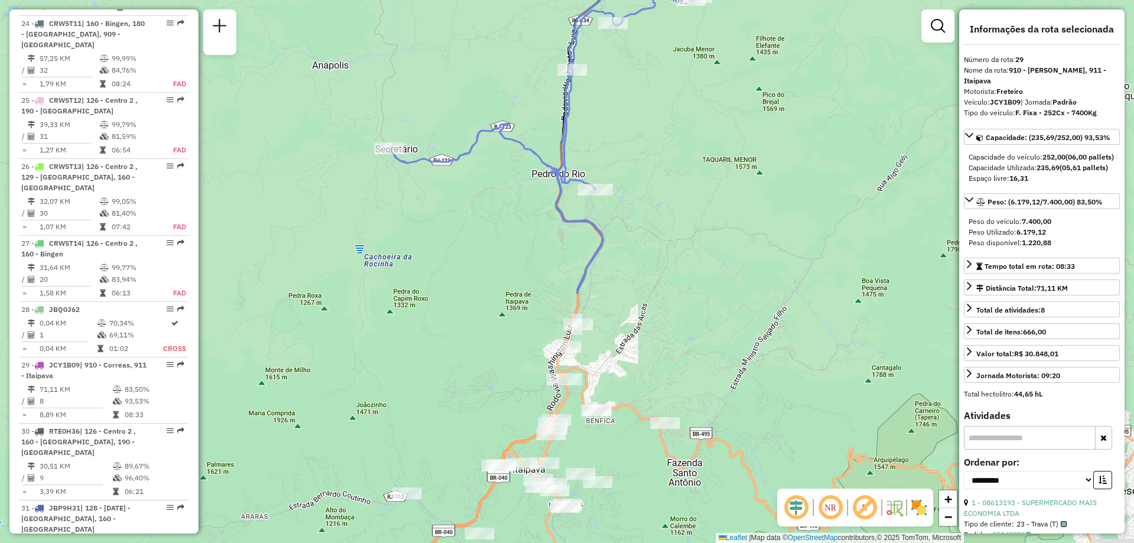
drag, startPoint x: 703, startPoint y: 422, endPoint x: 714, endPoint y: 118, distance: 303.8
click at [714, 118] on div "Janela de atendimento Grade de atendimento Capacidade Transportadoras Veículos …" at bounding box center [567, 271] width 1134 height 543
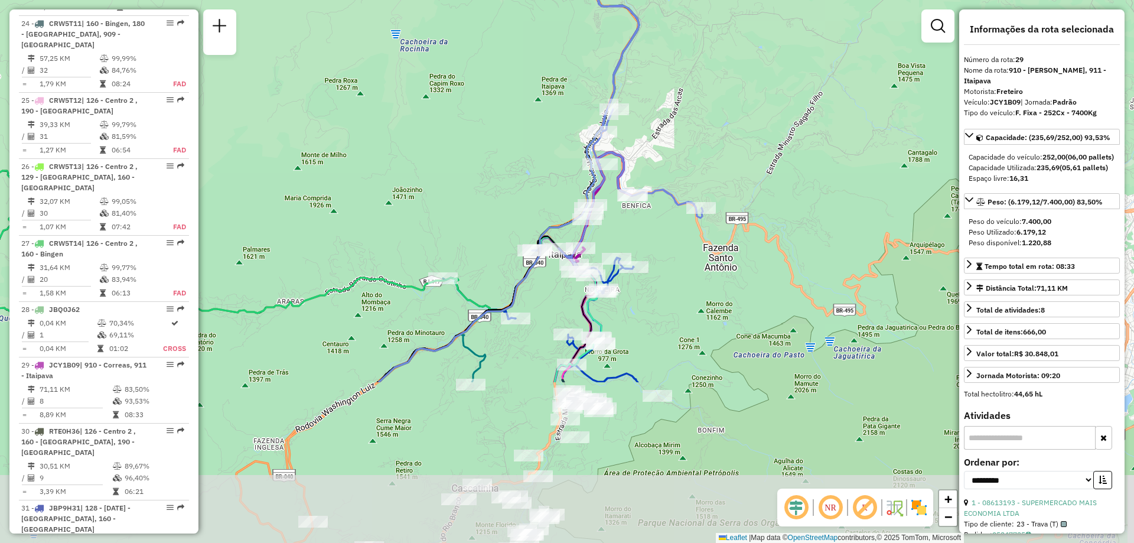
drag, startPoint x: 687, startPoint y: 314, endPoint x: 724, endPoint y: 117, distance: 200.6
click at [724, 117] on div "Janela de atendimento Grade de atendimento Capacidade Transportadoras Veículos …" at bounding box center [567, 271] width 1134 height 543
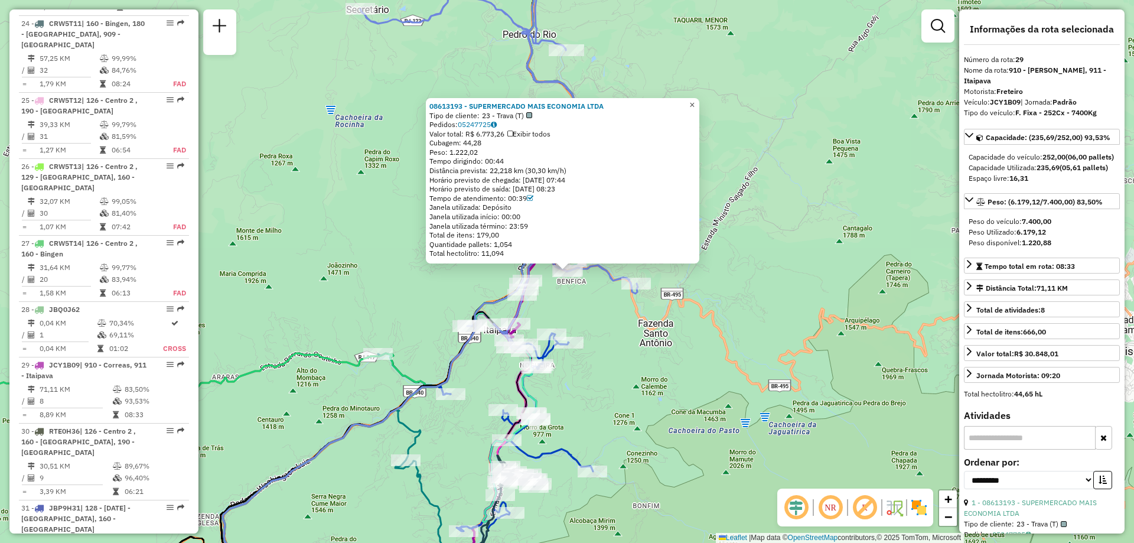
click at [695, 100] on span "×" at bounding box center [691, 105] width 5 height 10
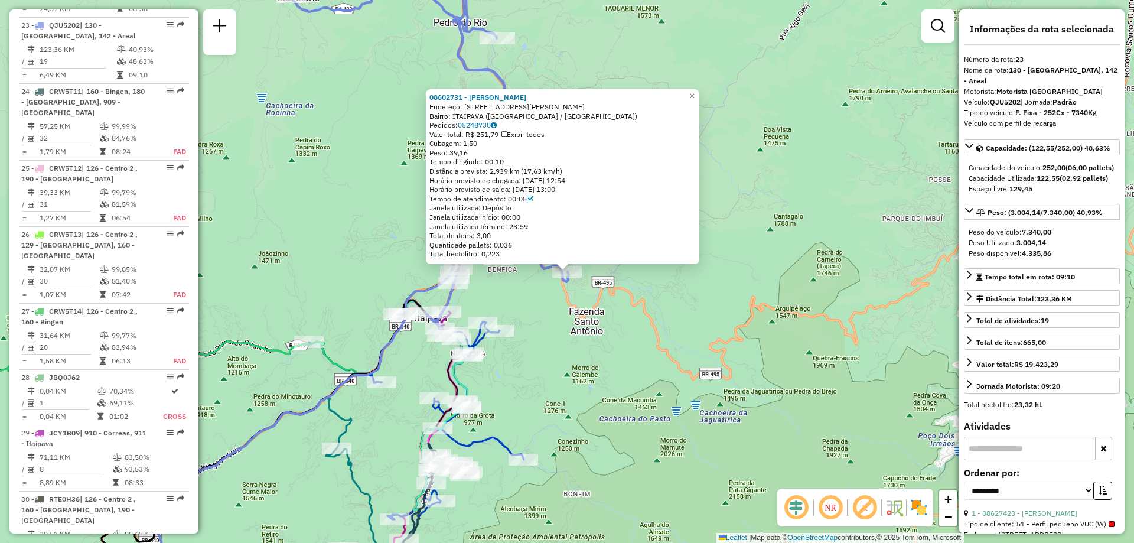
scroll to position [1827, 0]
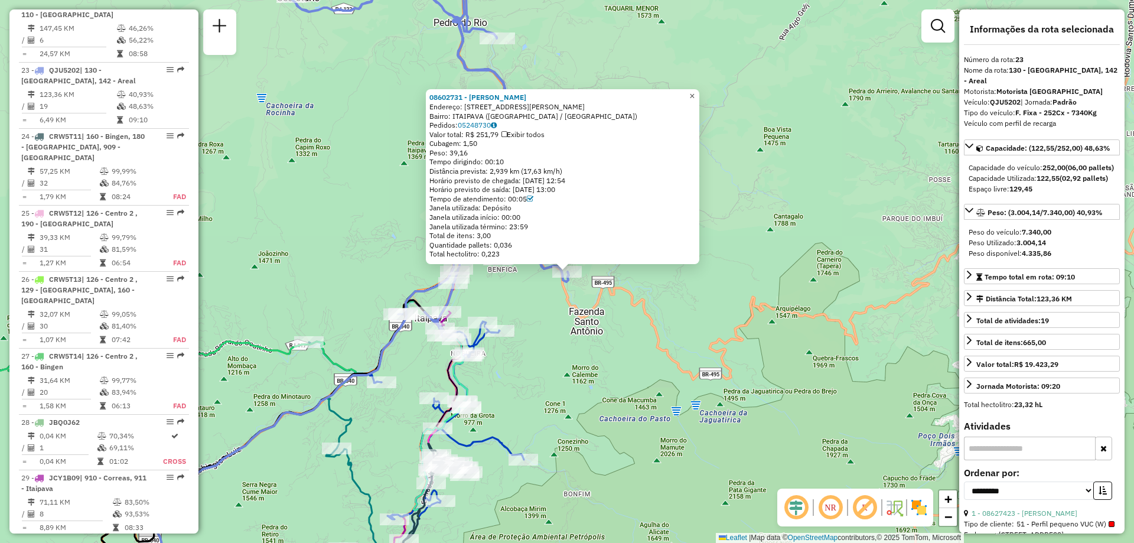
click at [695, 94] on span "×" at bounding box center [691, 96] width 5 height 10
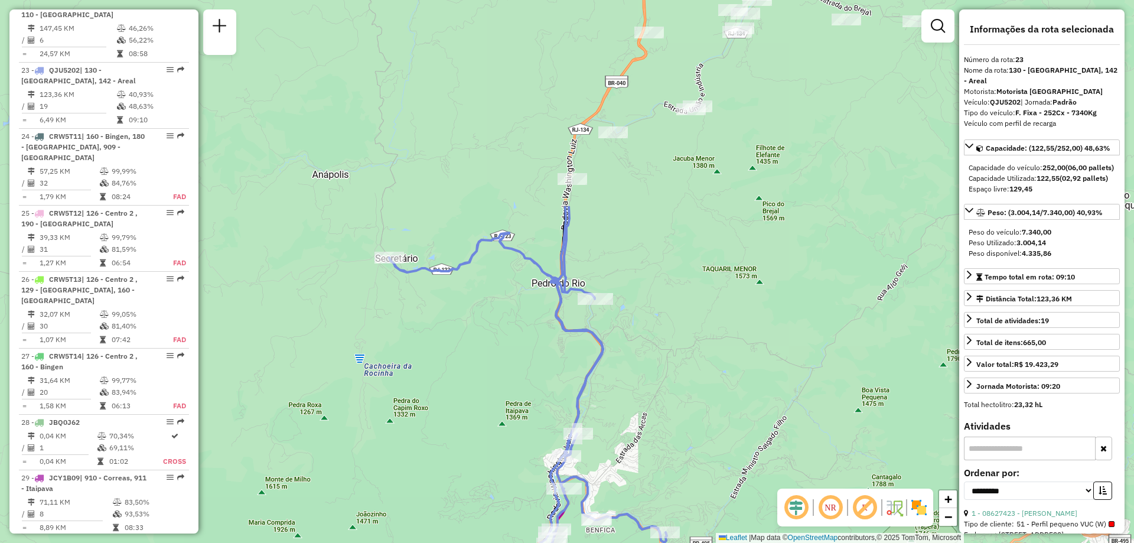
drag, startPoint x: 333, startPoint y: 153, endPoint x: 411, endPoint y: 371, distance: 232.0
click at [411, 371] on div "Janela de atendimento Grade de atendimento Capacidade Transportadoras Veículos …" at bounding box center [567, 271] width 1134 height 543
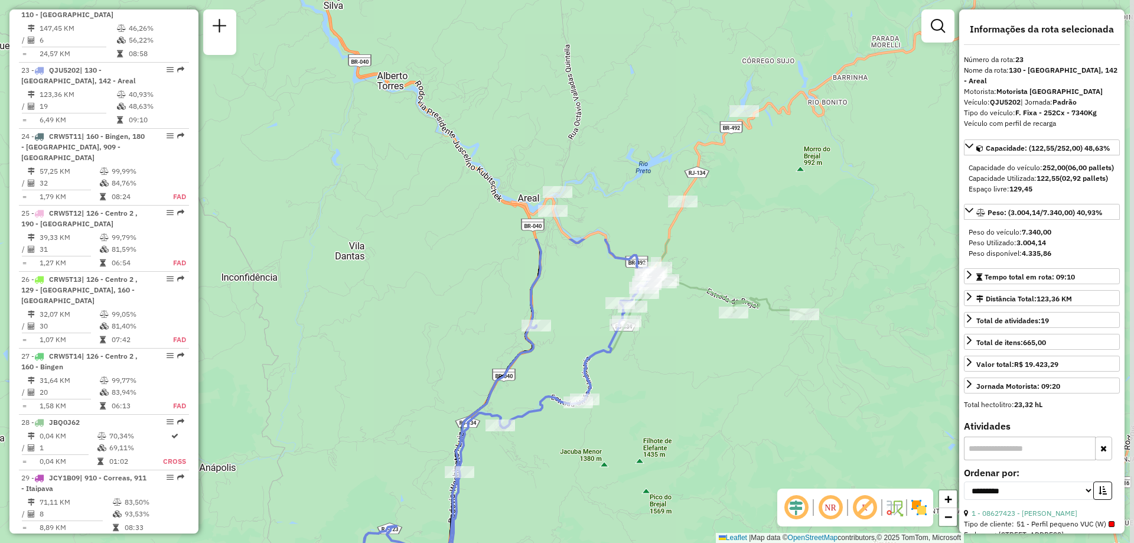
drag, startPoint x: 729, startPoint y: 211, endPoint x: 616, endPoint y: 504, distance: 313.9
click at [616, 504] on div "Janela de atendimento Grade de atendimento Capacidade Transportadoras Veículos …" at bounding box center [567, 271] width 1134 height 543
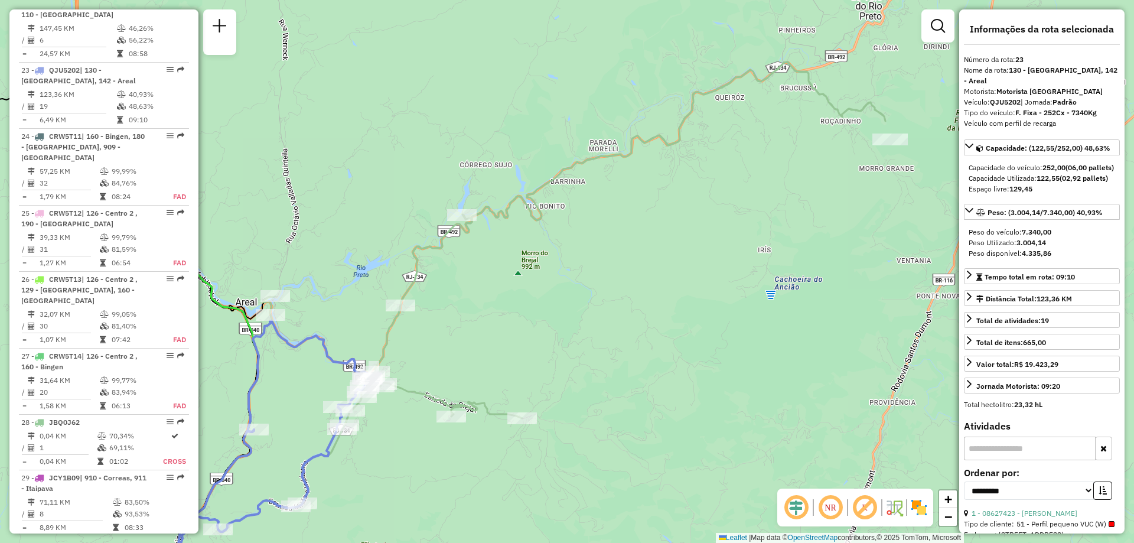
drag, startPoint x: 854, startPoint y: 203, endPoint x: 572, endPoint y: 307, distance: 300.8
click at [572, 307] on div "Janela de atendimento Grade de atendimento Capacidade Transportadoras Veículos …" at bounding box center [567, 271] width 1134 height 543
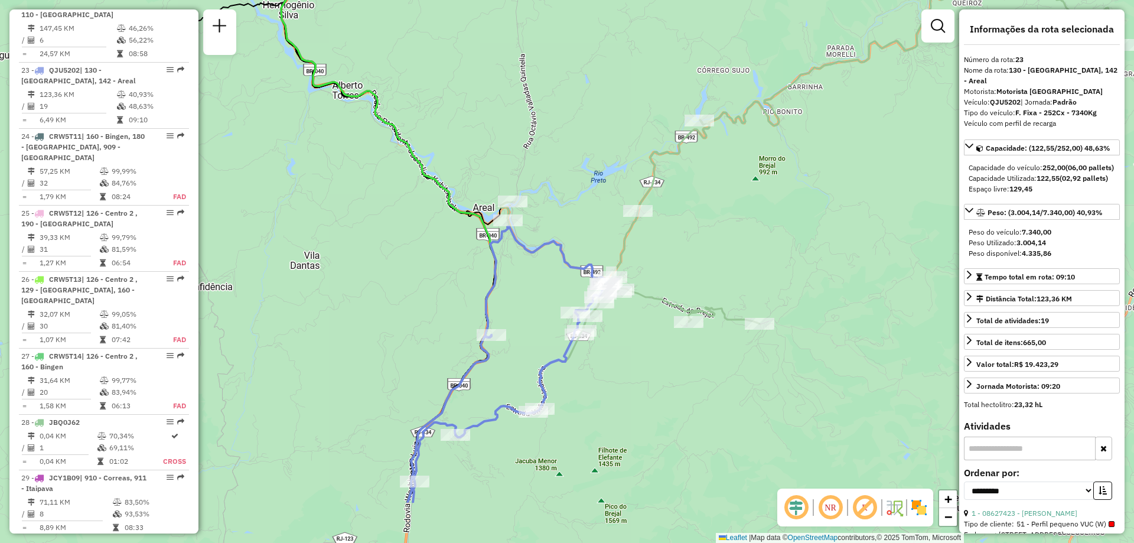
drag, startPoint x: 504, startPoint y: 338, endPoint x: 743, endPoint y: 243, distance: 256.6
click at [743, 243] on div "Janela de atendimento Grade de atendimento Capacidade Transportadoras Veículos …" at bounding box center [567, 271] width 1134 height 543
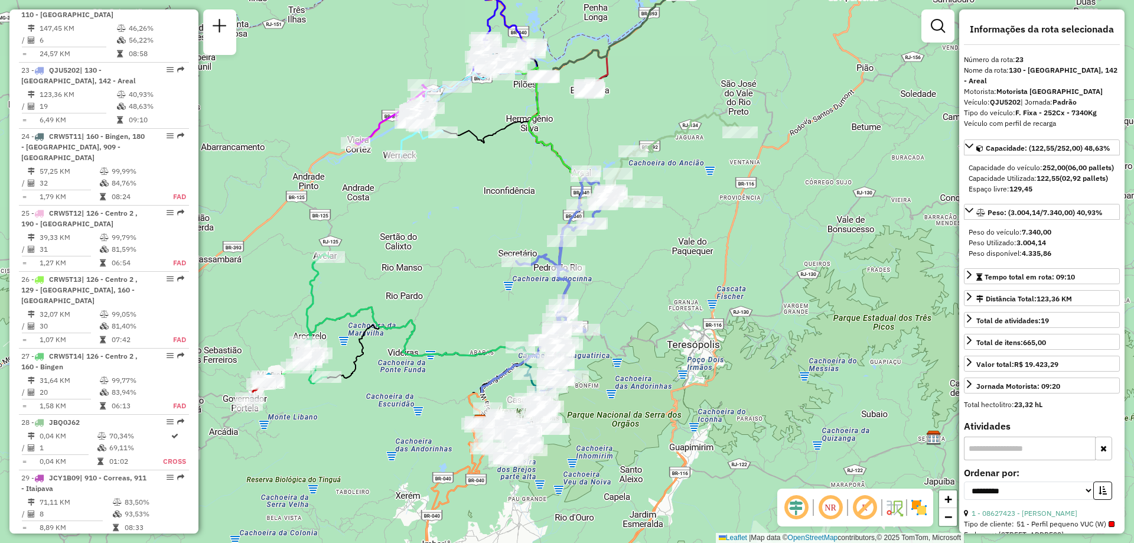
drag, startPoint x: 641, startPoint y: 479, endPoint x: 631, endPoint y: 275, distance: 204.6
click at [631, 275] on div "Janela de atendimento Grade de atendimento Capacidade Transportadoras Veículos …" at bounding box center [567, 271] width 1134 height 543
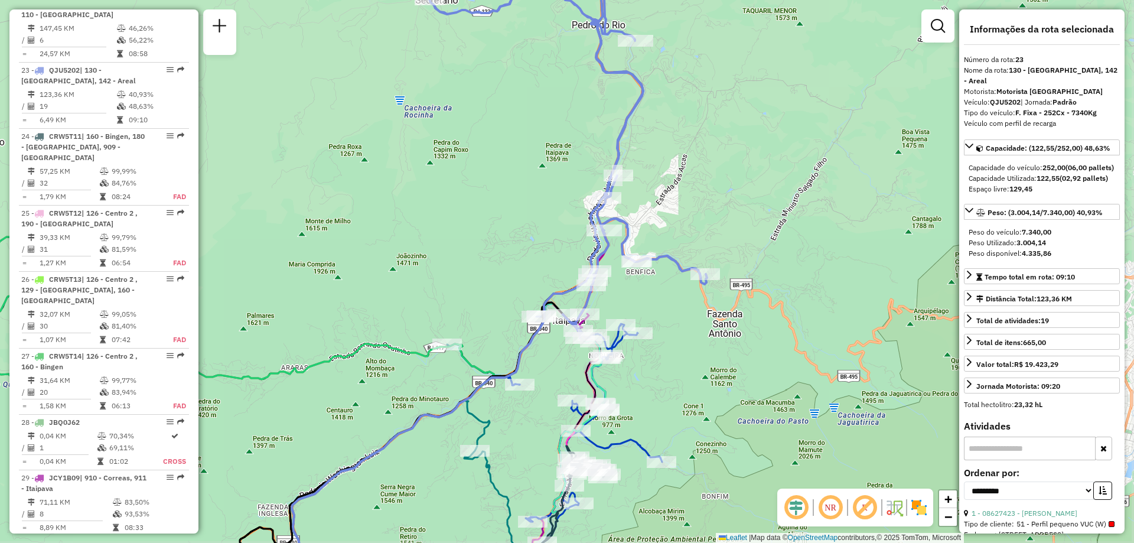
drag, startPoint x: 447, startPoint y: 247, endPoint x: 350, endPoint y: 219, distance: 100.8
click at [350, 219] on div "Janela de atendimento Grade de atendimento Capacidade Transportadoras Veículos …" at bounding box center [567, 271] width 1134 height 543
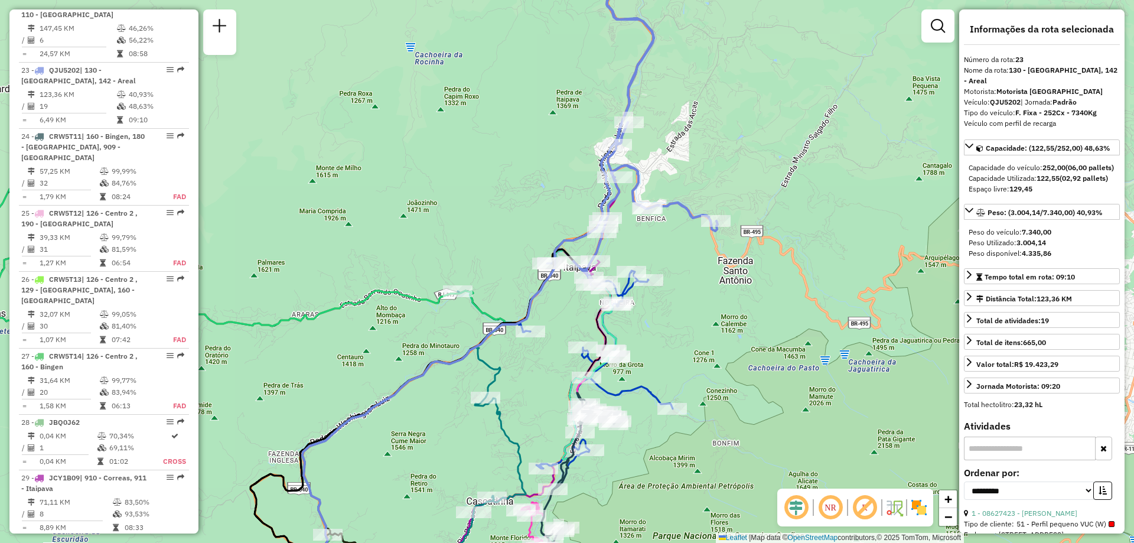
drag, startPoint x: 660, startPoint y: 354, endPoint x: 669, endPoint y: 325, distance: 31.0
click at [669, 325] on div "Janela de atendimento Grade de atendimento Capacidade Transportadoras Veículos …" at bounding box center [567, 271] width 1134 height 543
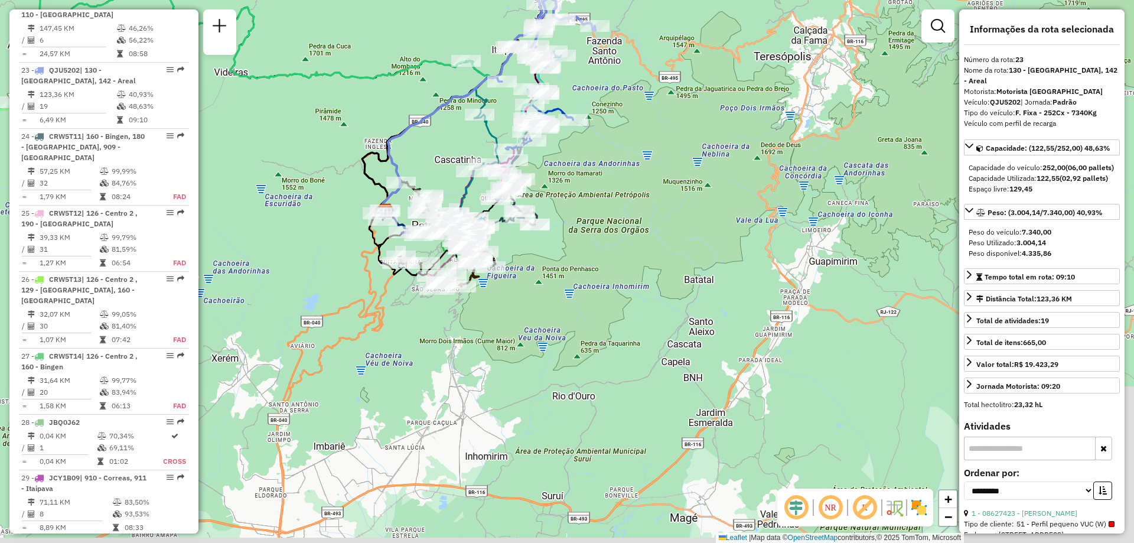
drag, startPoint x: 694, startPoint y: 480, endPoint x: 595, endPoint y: 232, distance: 267.2
click at [595, 232] on div "Janela de atendimento Grade de atendimento Capacidade Transportadoras Veículos …" at bounding box center [567, 271] width 1134 height 543
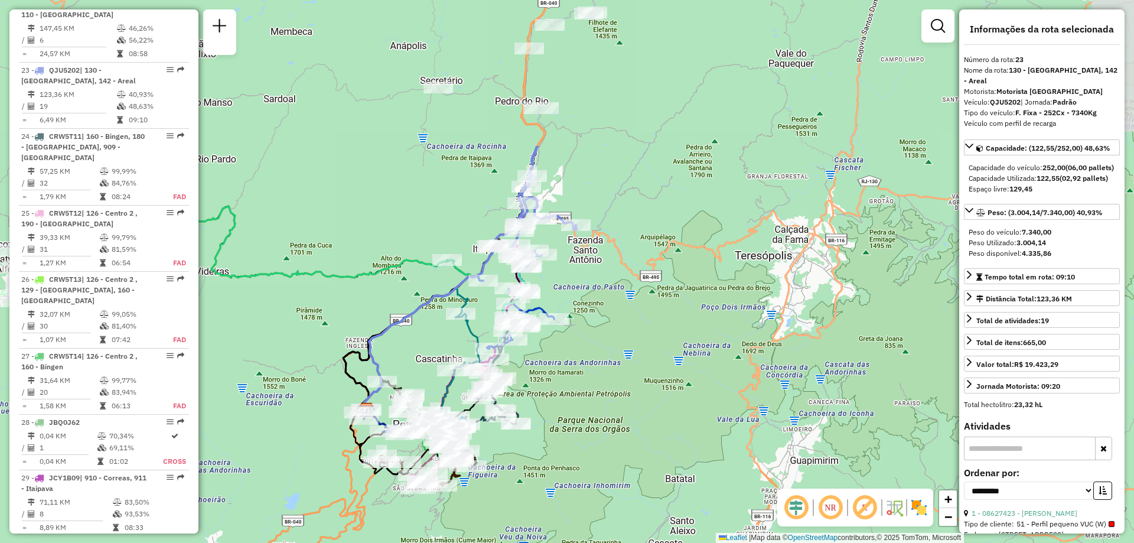
drag, startPoint x: 646, startPoint y: 24, endPoint x: 644, endPoint y: 348, distance: 324.8
click at [644, 348] on div "Janela de atendimento Grade de atendimento Capacidade Transportadoras Veículos …" at bounding box center [567, 271] width 1134 height 543
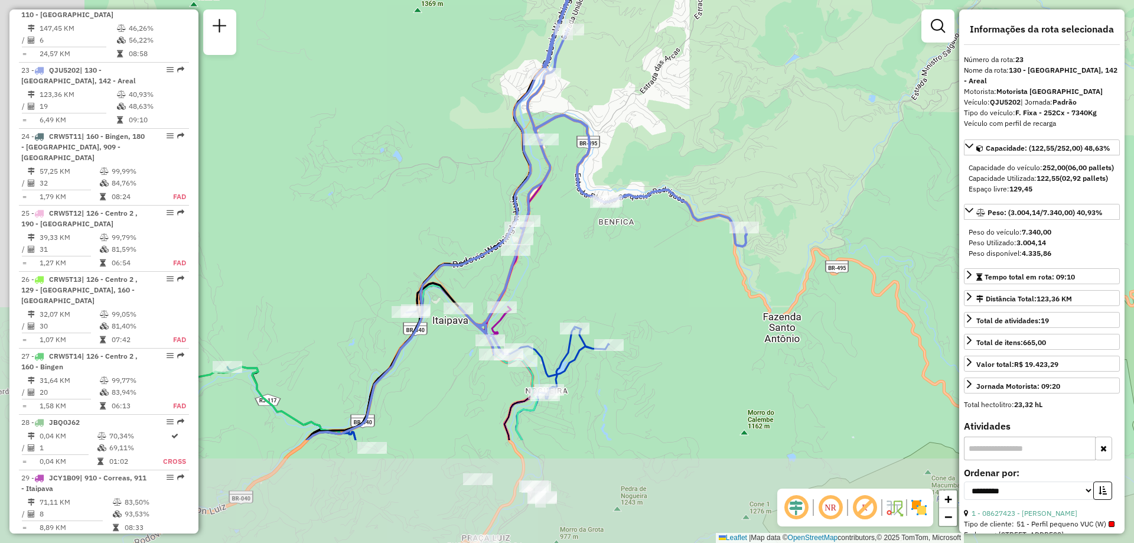
drag, startPoint x: 555, startPoint y: 316, endPoint x: 699, endPoint y: 161, distance: 211.9
click at [699, 161] on div "Janela de atendimento Grade de atendimento Capacidade Transportadoras Veículos …" at bounding box center [567, 271] width 1134 height 543
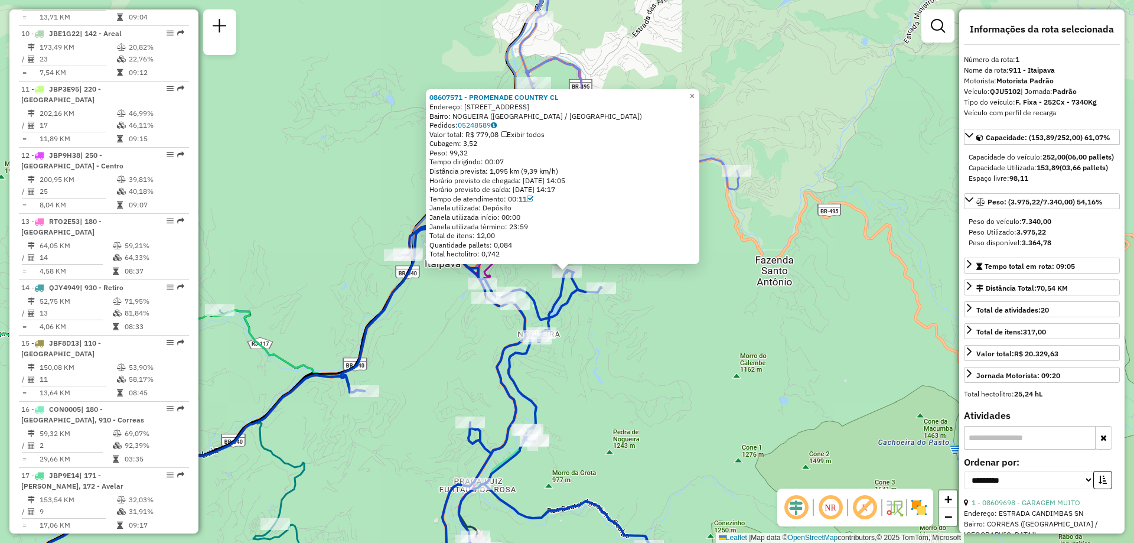
scroll to position [488, 0]
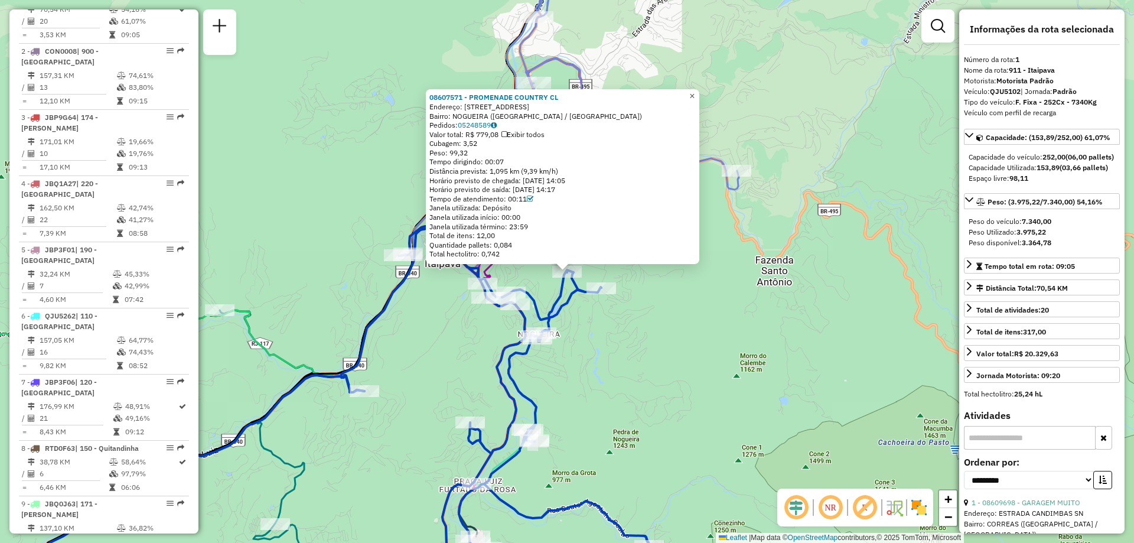
click at [695, 94] on span "×" at bounding box center [691, 96] width 5 height 10
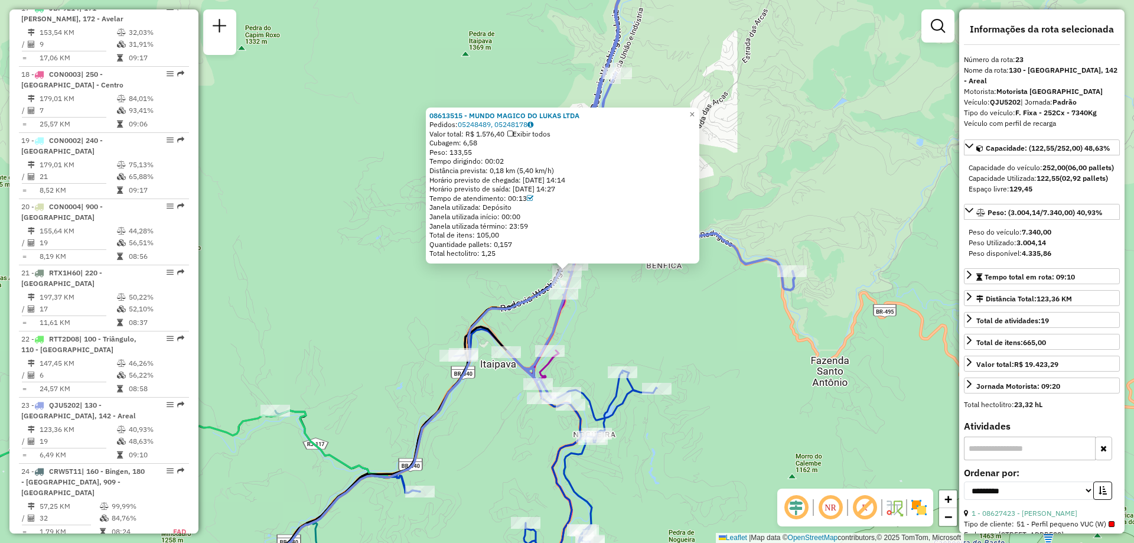
scroll to position [1827, 0]
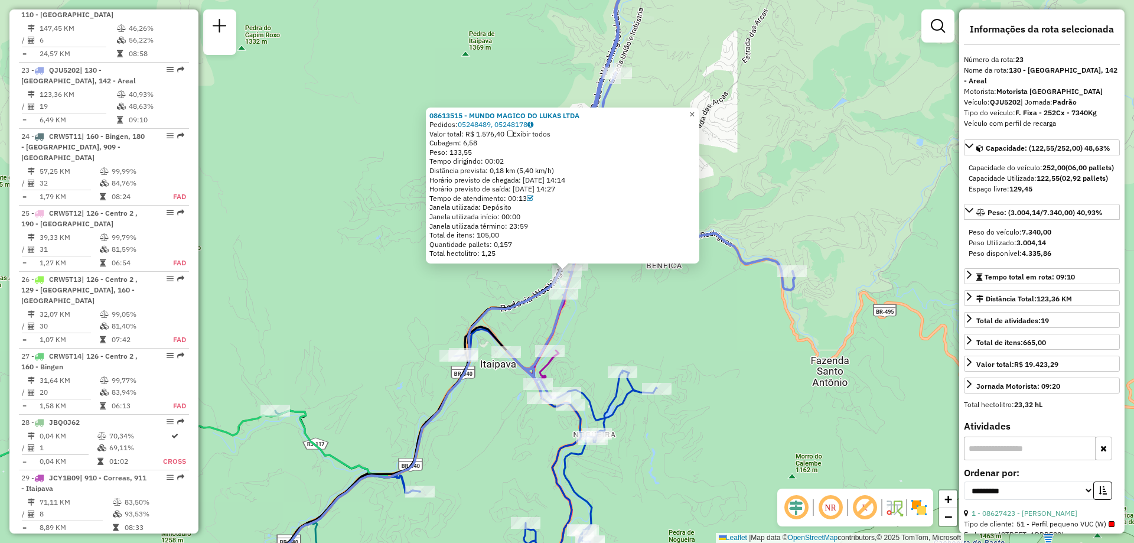
click at [695, 110] on span "×" at bounding box center [691, 114] width 5 height 10
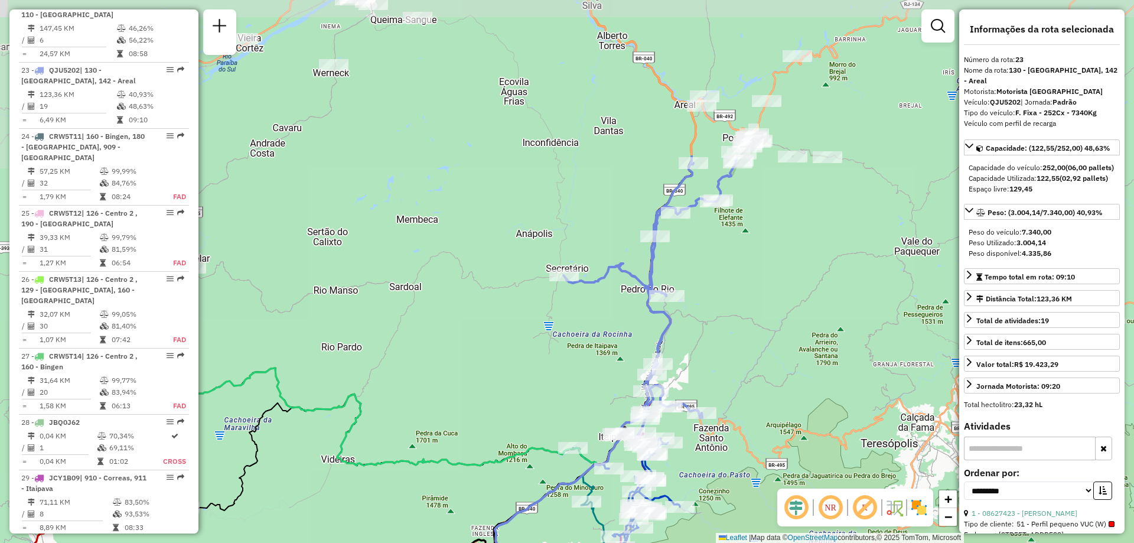
drag, startPoint x: 853, startPoint y: 138, endPoint x: 752, endPoint y: 335, distance: 221.6
click at [752, 335] on div "Janela de atendimento Grade de atendimento Capacidade Transportadoras Veículos …" at bounding box center [567, 271] width 1134 height 543
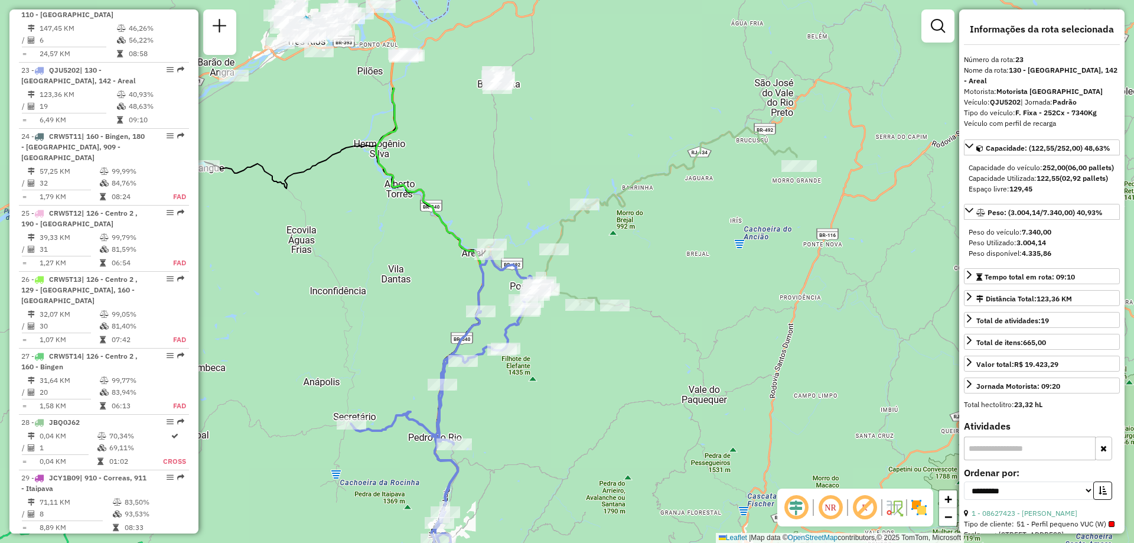
drag, startPoint x: 881, startPoint y: 96, endPoint x: 672, endPoint y: 237, distance: 252.1
click at [672, 237] on div "Janela de atendimento Grade de atendimento Capacidade Transportadoras Veículos …" at bounding box center [567, 271] width 1134 height 543
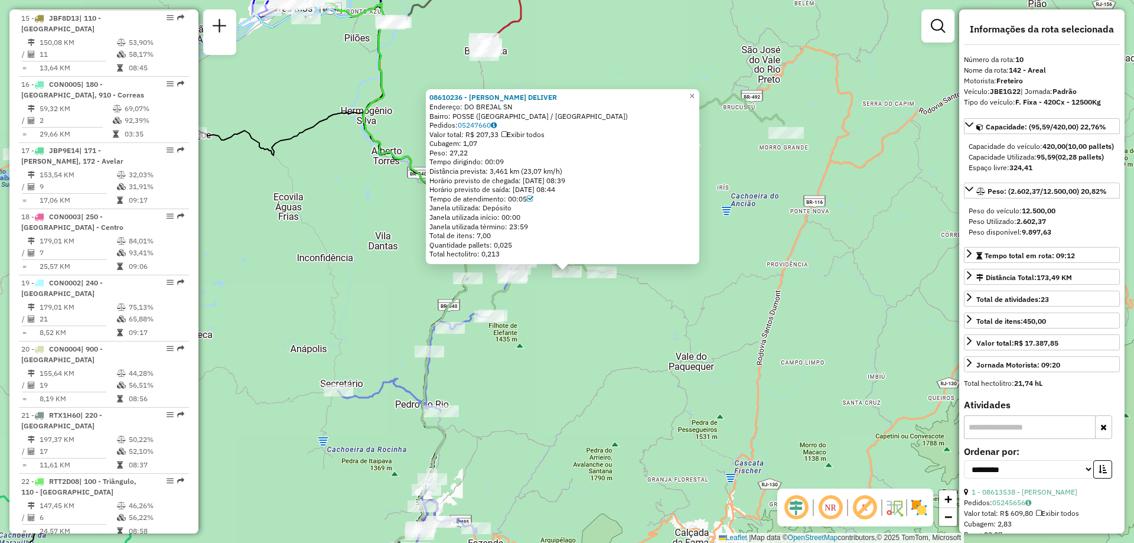
scroll to position [1031, 0]
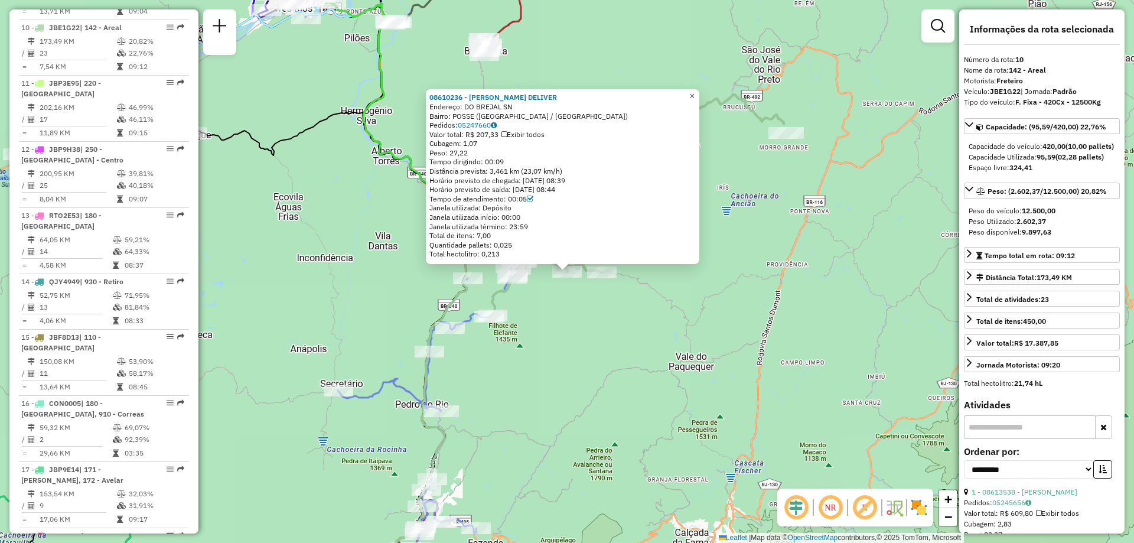
click at [695, 93] on span "×" at bounding box center [691, 96] width 5 height 10
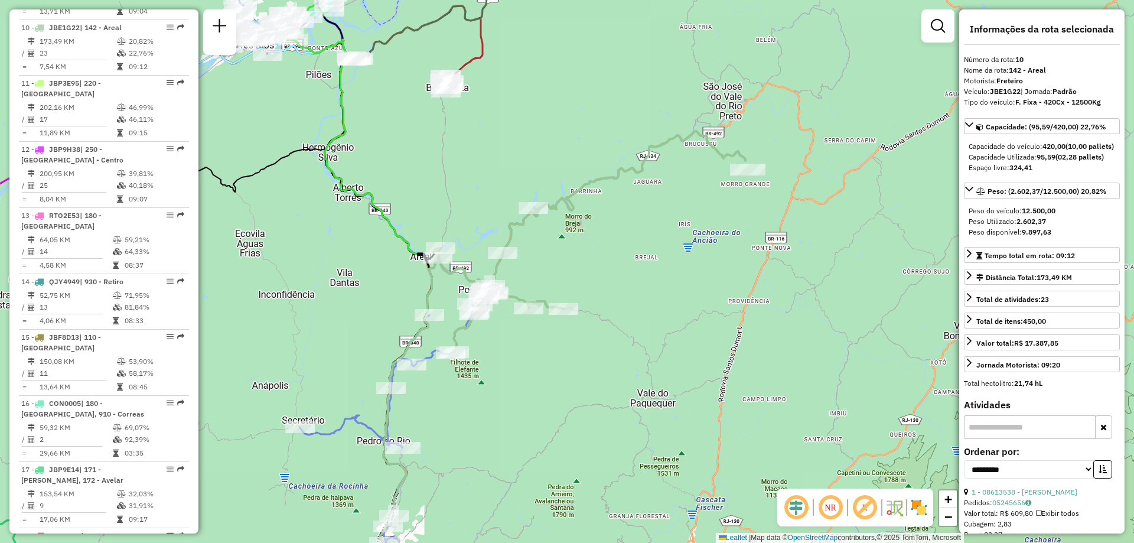
drag, startPoint x: 630, startPoint y: 333, endPoint x: 591, endPoint y: 369, distance: 53.1
click at [591, 369] on div "Janela de atendimento Grade de atendimento Capacidade Transportadoras Veículos …" at bounding box center [567, 271] width 1134 height 543
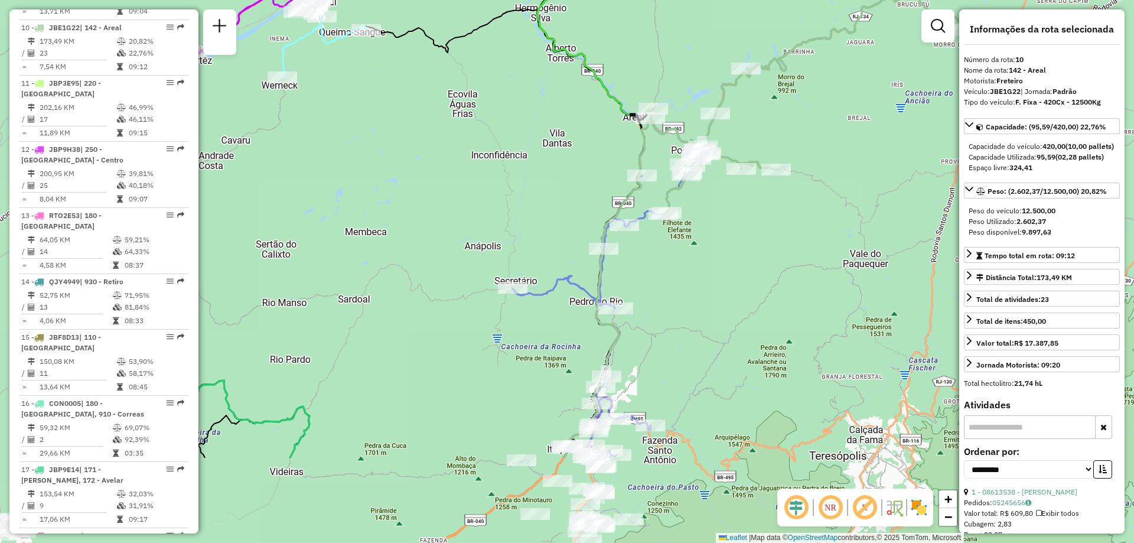
drag, startPoint x: 524, startPoint y: 391, endPoint x: 738, endPoint y: 249, distance: 256.5
click at [738, 249] on div "Janela de atendimento Grade de atendimento Capacidade Transportadoras Veículos …" at bounding box center [567, 271] width 1134 height 543
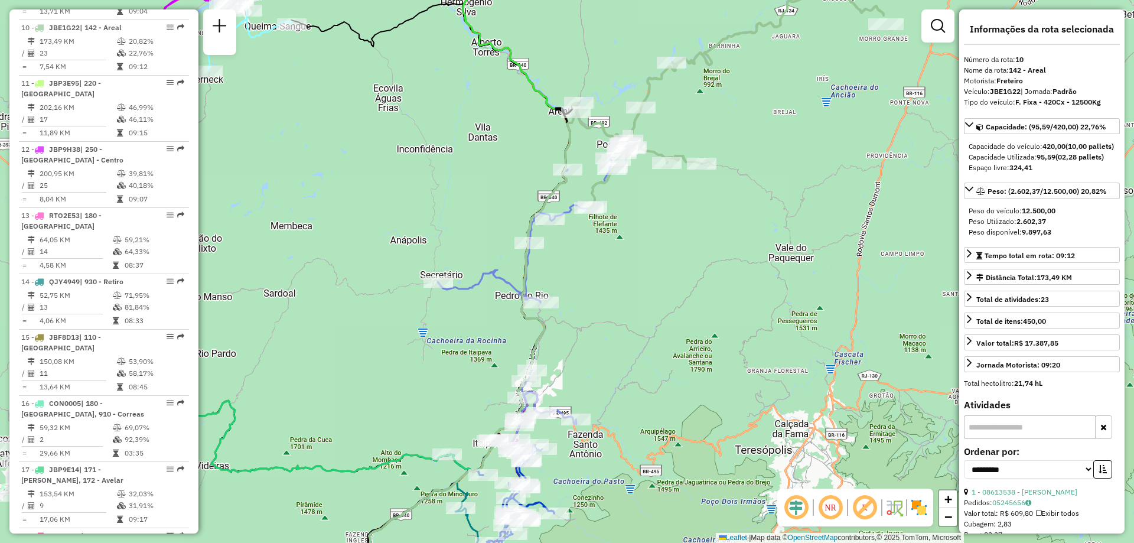
drag, startPoint x: 759, startPoint y: 263, endPoint x: 669, endPoint y: 257, distance: 90.0
click at [669, 257] on div "Janela de atendimento Grade de atendimento Capacidade Transportadoras Veículos …" at bounding box center [567, 271] width 1134 height 543
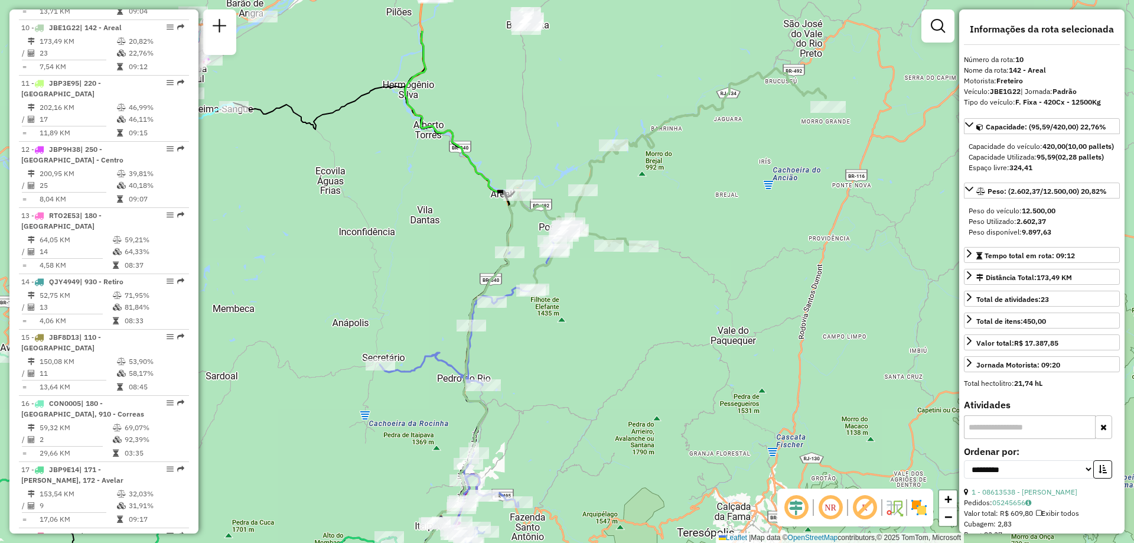
drag, startPoint x: 696, startPoint y: 281, endPoint x: 652, endPoint y: 366, distance: 96.4
click at [652, 366] on div "Janela de atendimento Grade de atendimento Capacidade Transportadoras Veículos …" at bounding box center [567, 271] width 1134 height 543
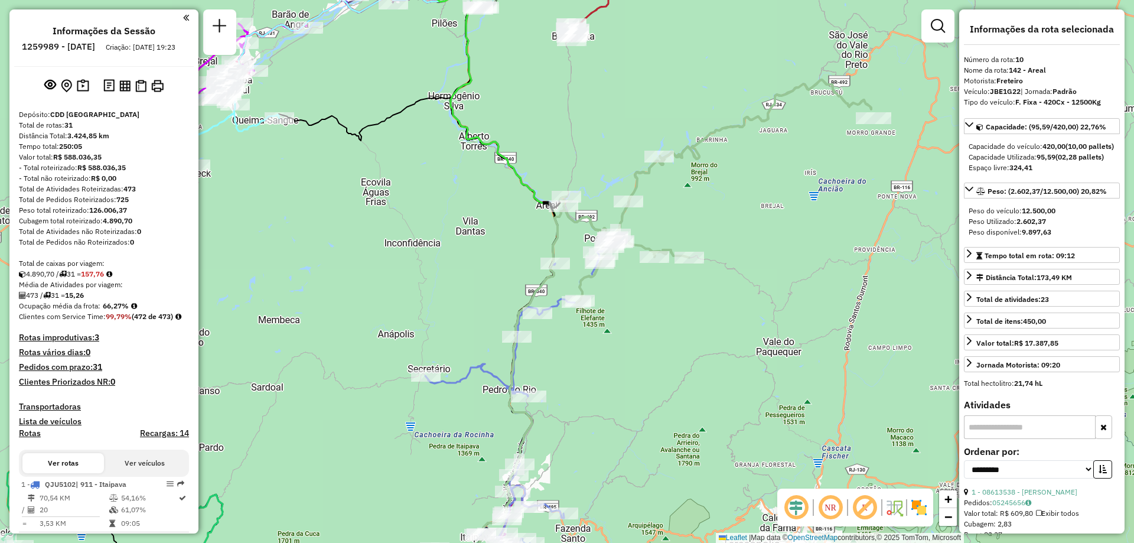
select select "**********"
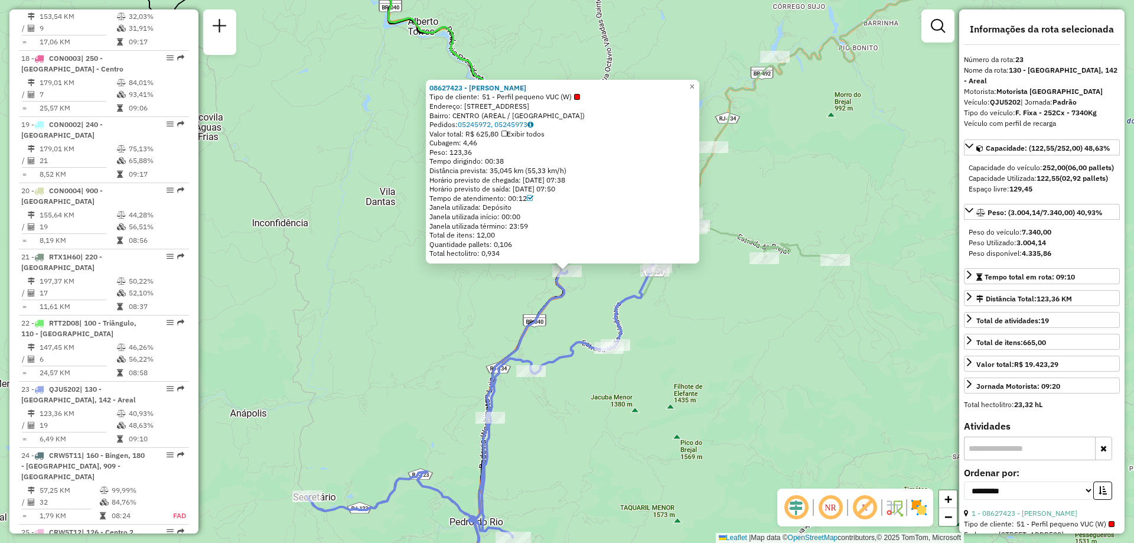
scroll to position [1827, 0]
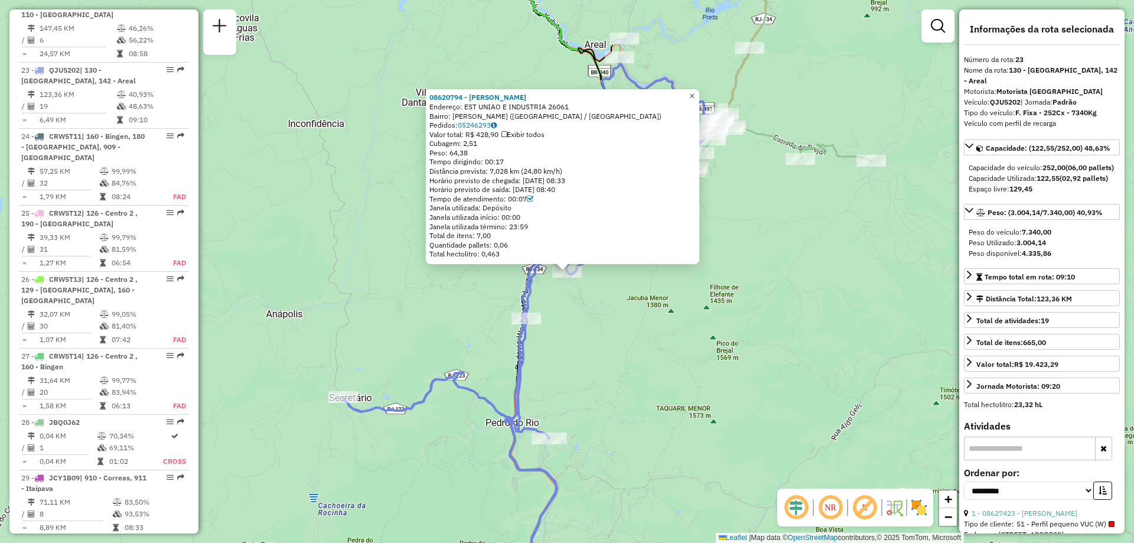
click at [696, 90] on link "×" at bounding box center [692, 96] width 14 height 14
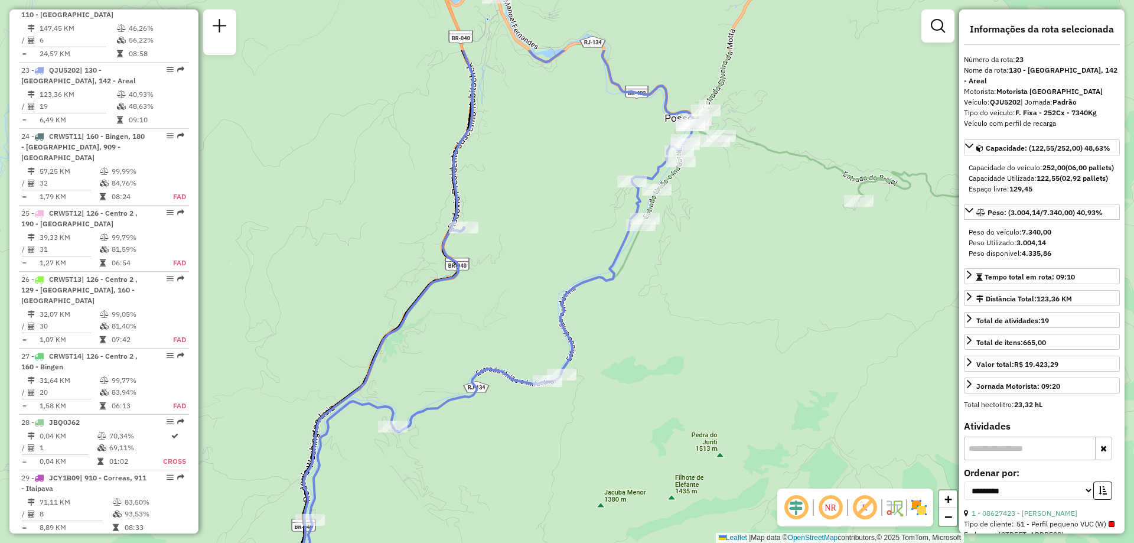
drag, startPoint x: 706, startPoint y: 204, endPoint x: 680, endPoint y: 309, distance: 107.7
click at [680, 309] on div "Janela de atendimento Grade de atendimento Capacidade Transportadoras Veículos …" at bounding box center [567, 271] width 1134 height 543
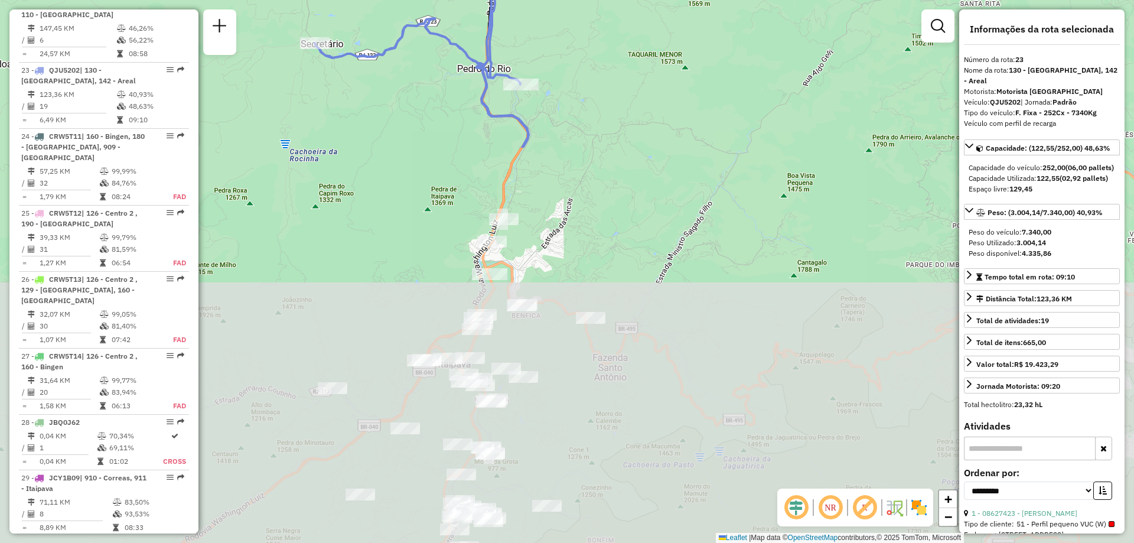
drag, startPoint x: 572, startPoint y: 455, endPoint x: 575, endPoint y: 4, distance: 451.8
click at [575, 4] on div "Janela de atendimento Grade de atendimento Capacidade Transportadoras Veículos …" at bounding box center [567, 271] width 1134 height 543
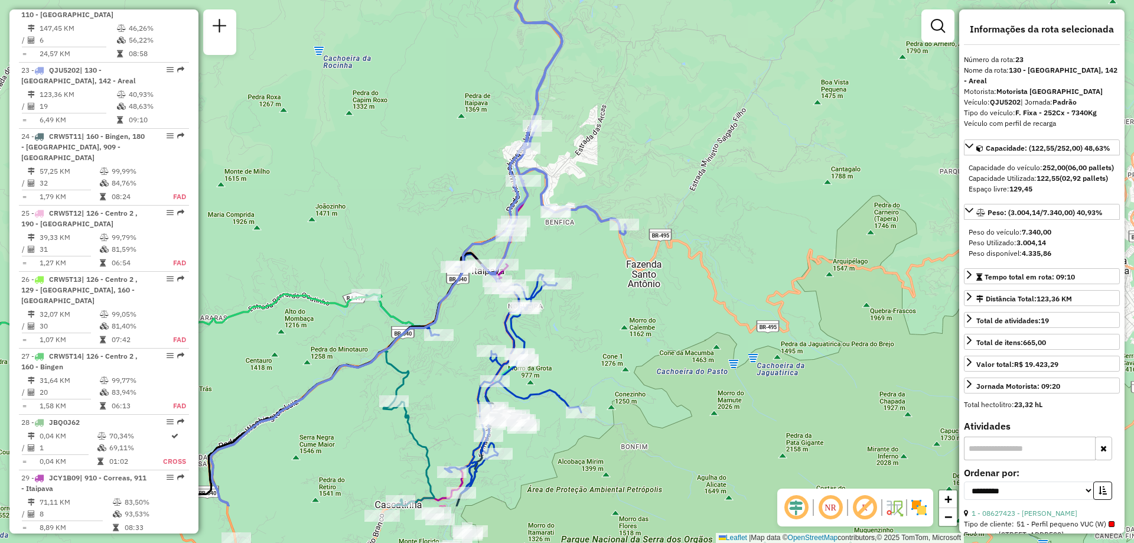
drag, startPoint x: 610, startPoint y: 232, endPoint x: 644, endPoint y: 141, distance: 97.0
click at [644, 141] on div "Janela de atendimento Grade de atendimento Capacidade Transportadoras Veículos …" at bounding box center [567, 271] width 1134 height 543
